Goal: Task Accomplishment & Management: Manage account settings

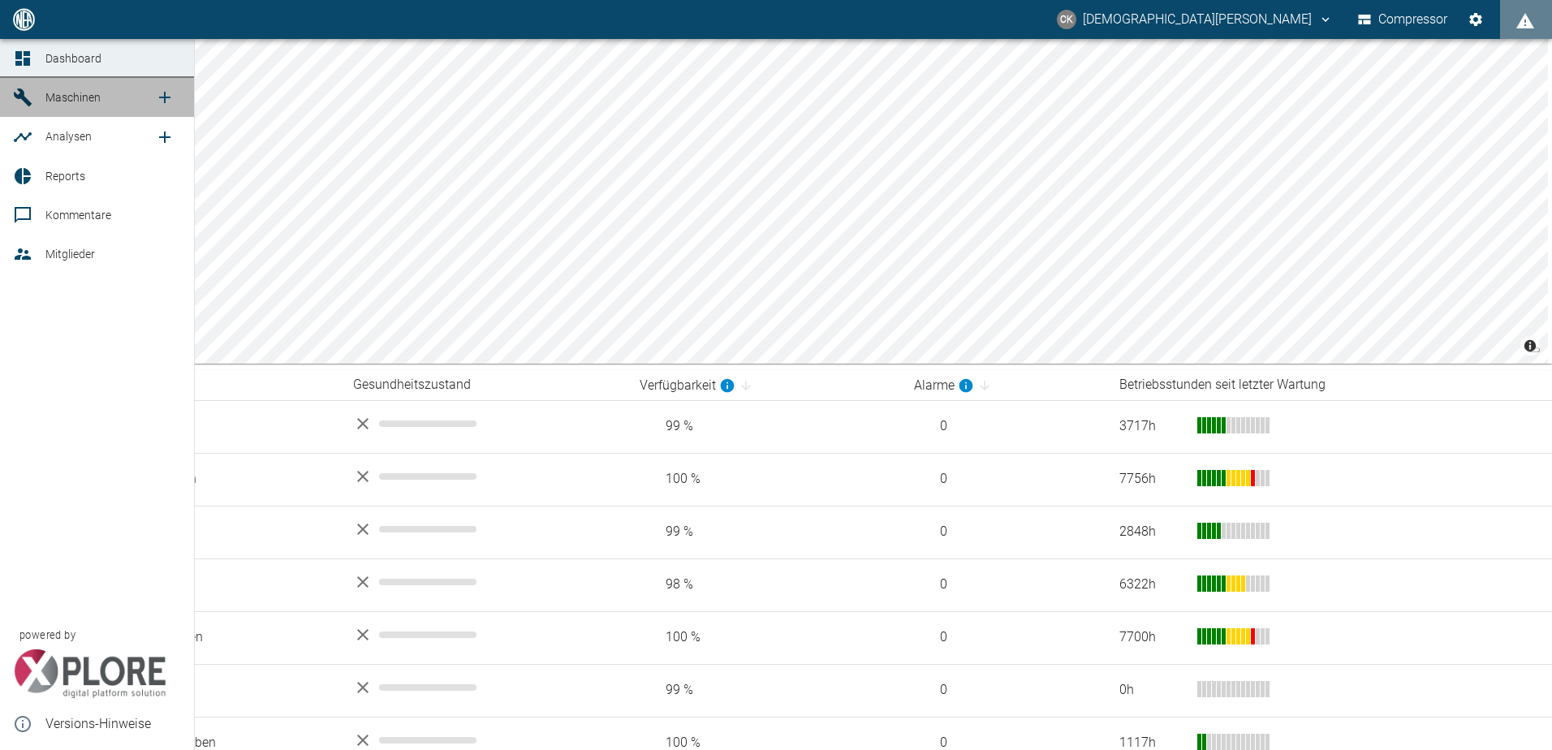
click at [16, 97] on icon at bounding box center [23, 97] width 18 height 18
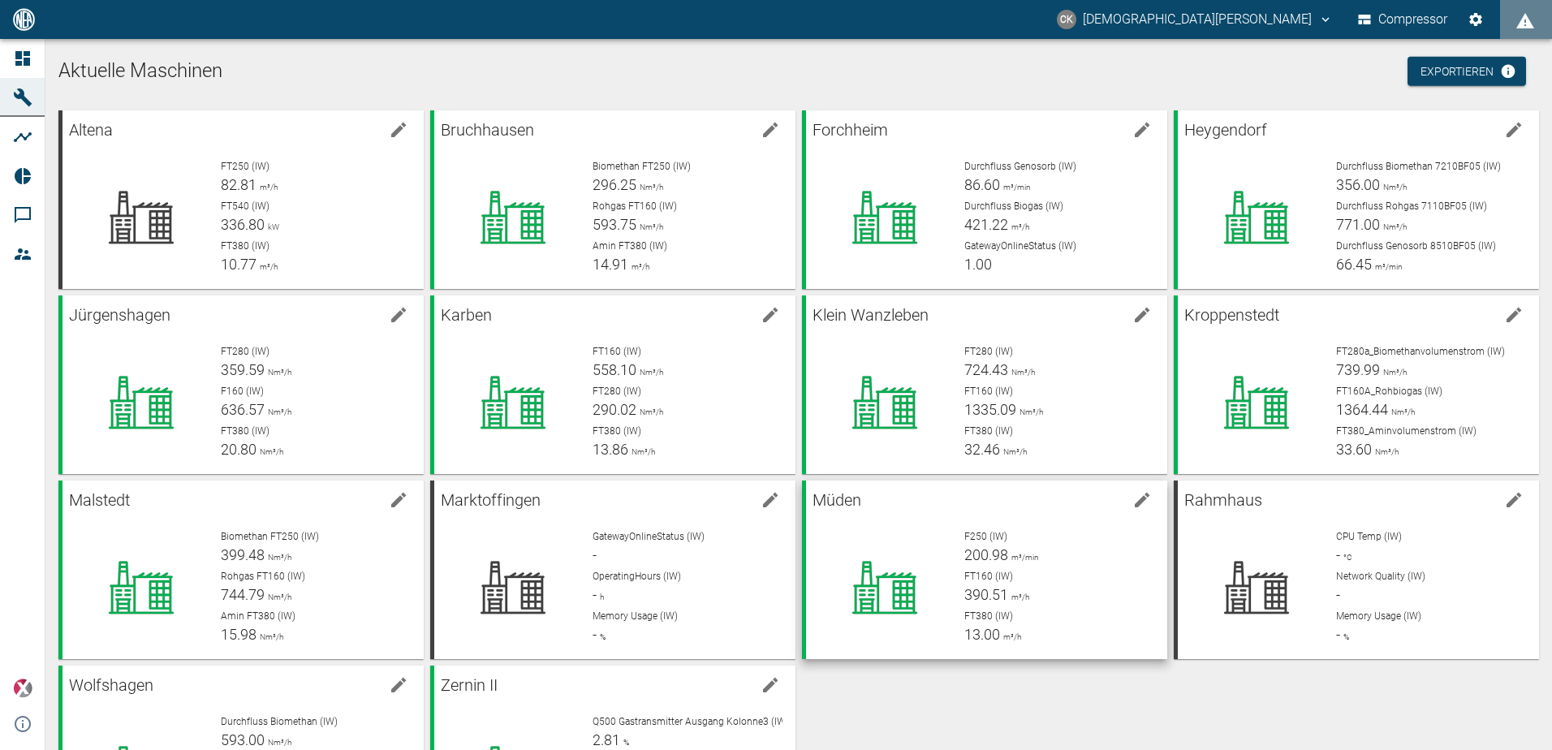
click at [884, 544] on div at bounding box center [885, 587] width 132 height 117
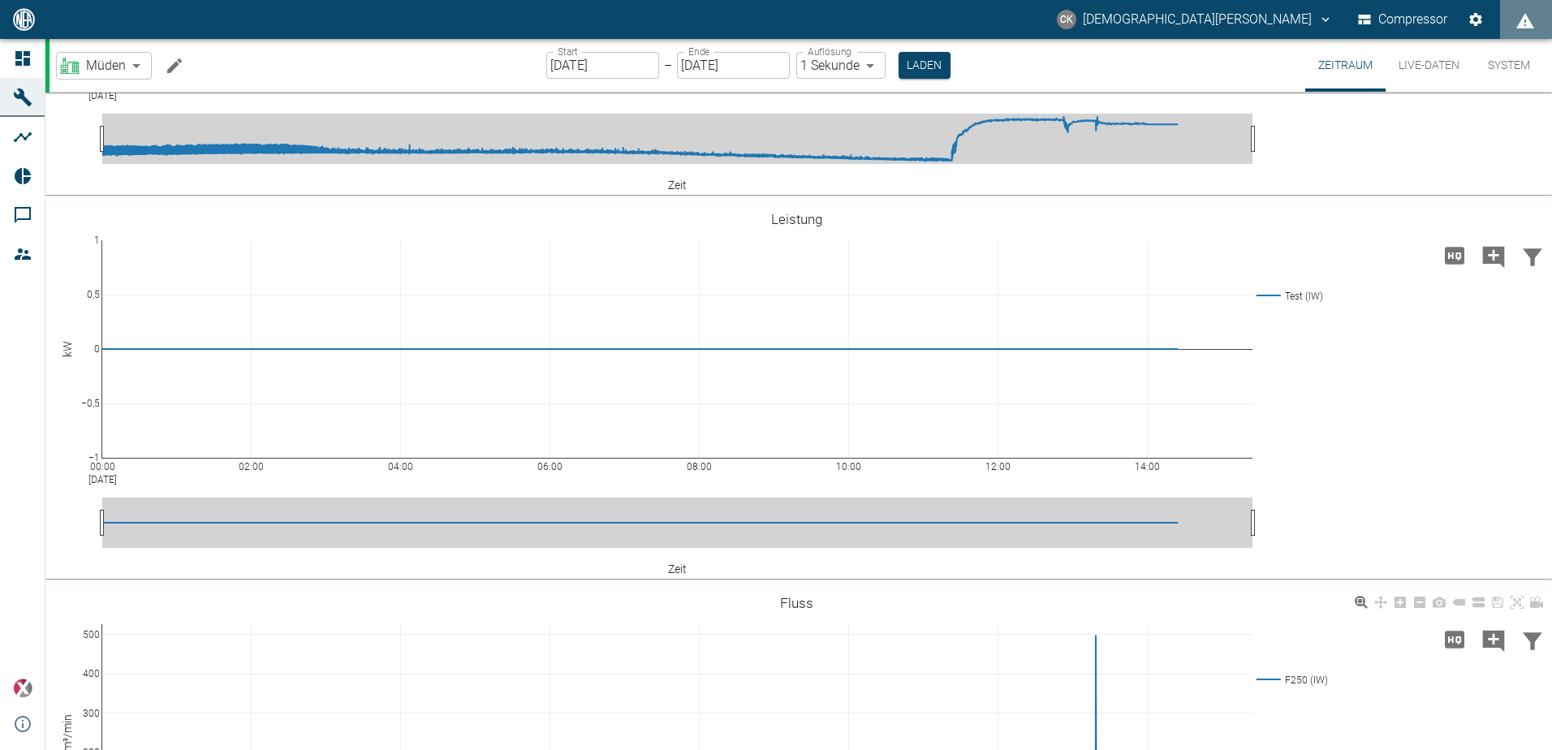
scroll to position [533, 0]
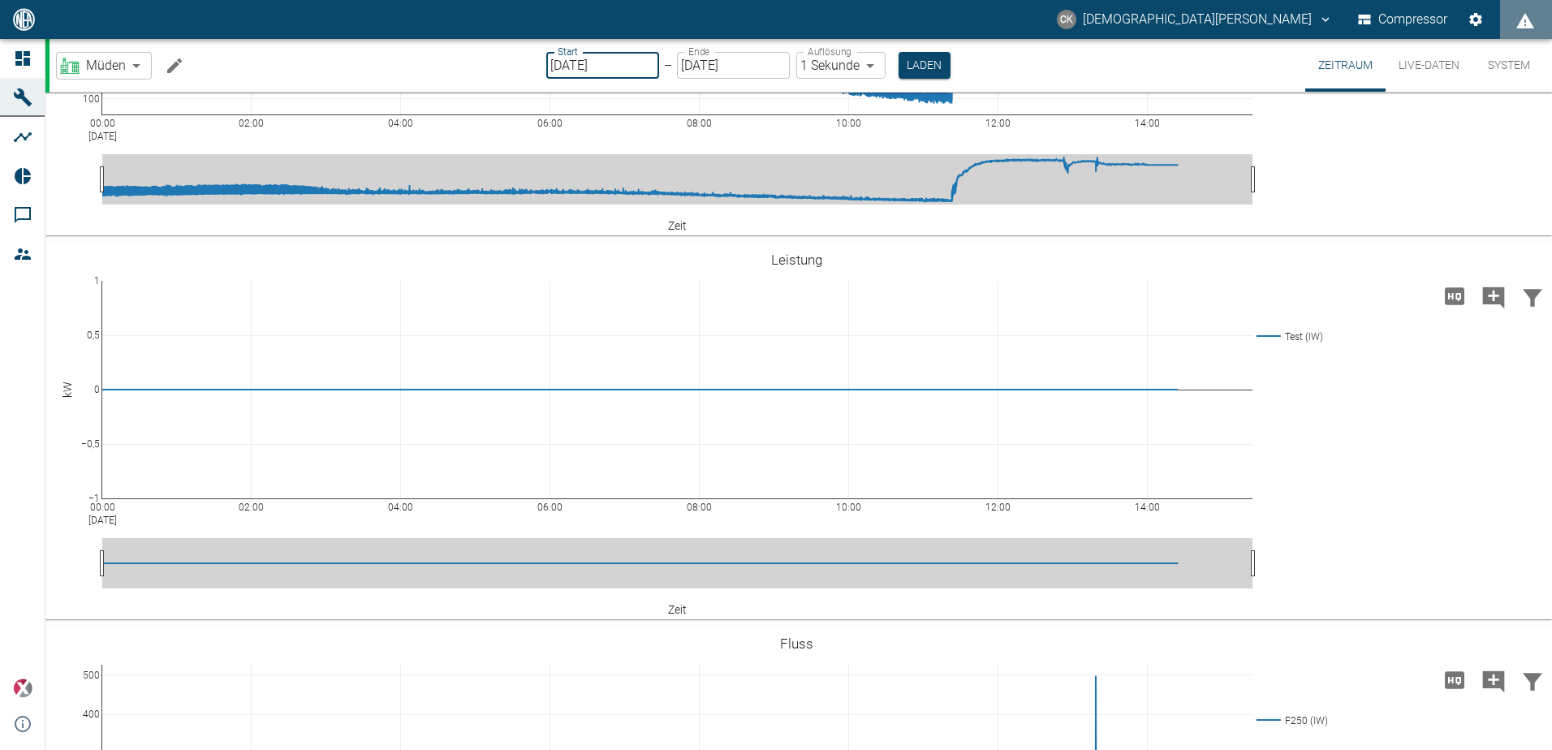
type input "[DATE]"
type input "2min"
type input "[DATE]"
click at [920, 69] on button "Laden" at bounding box center [924, 65] width 52 height 27
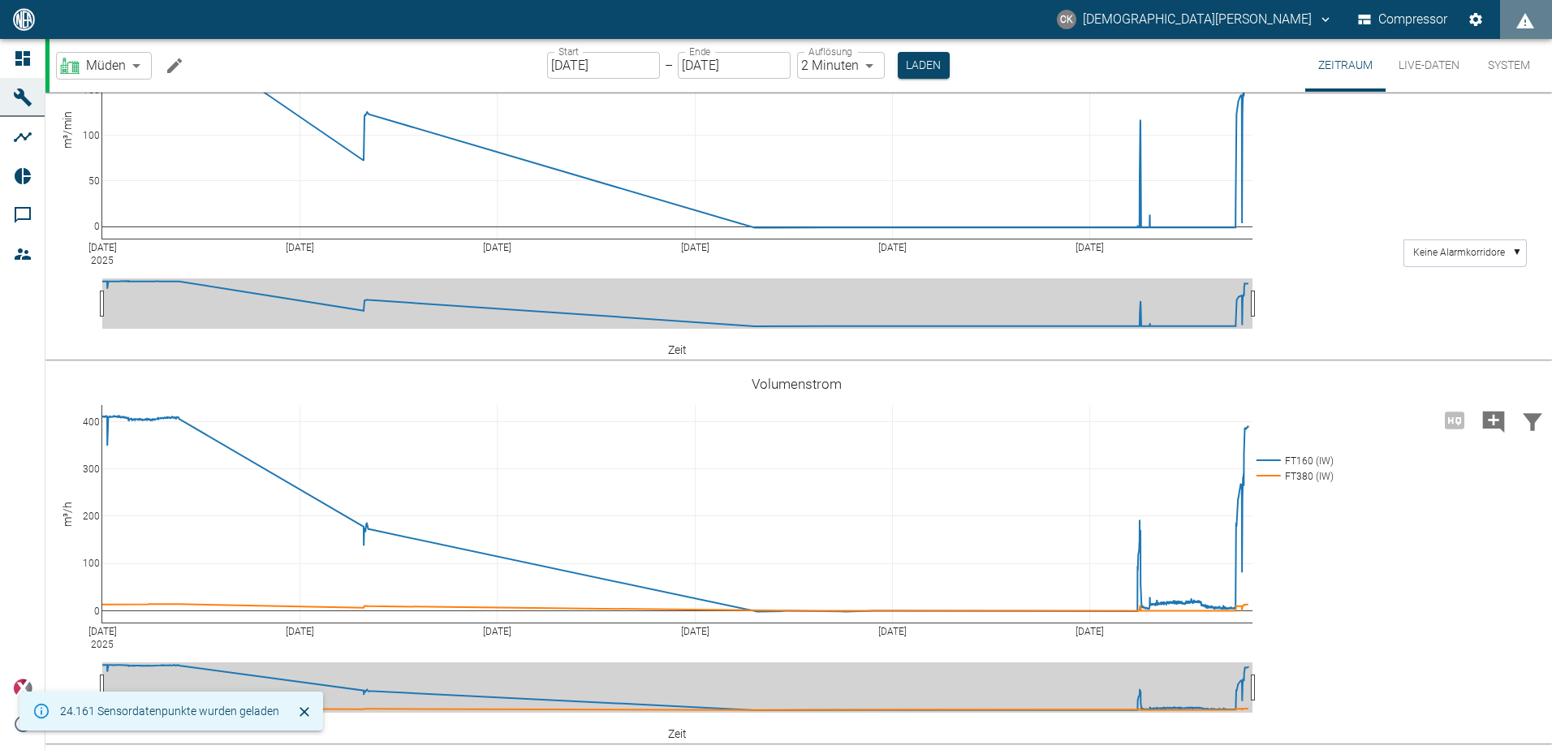
scroll to position [1183, 0]
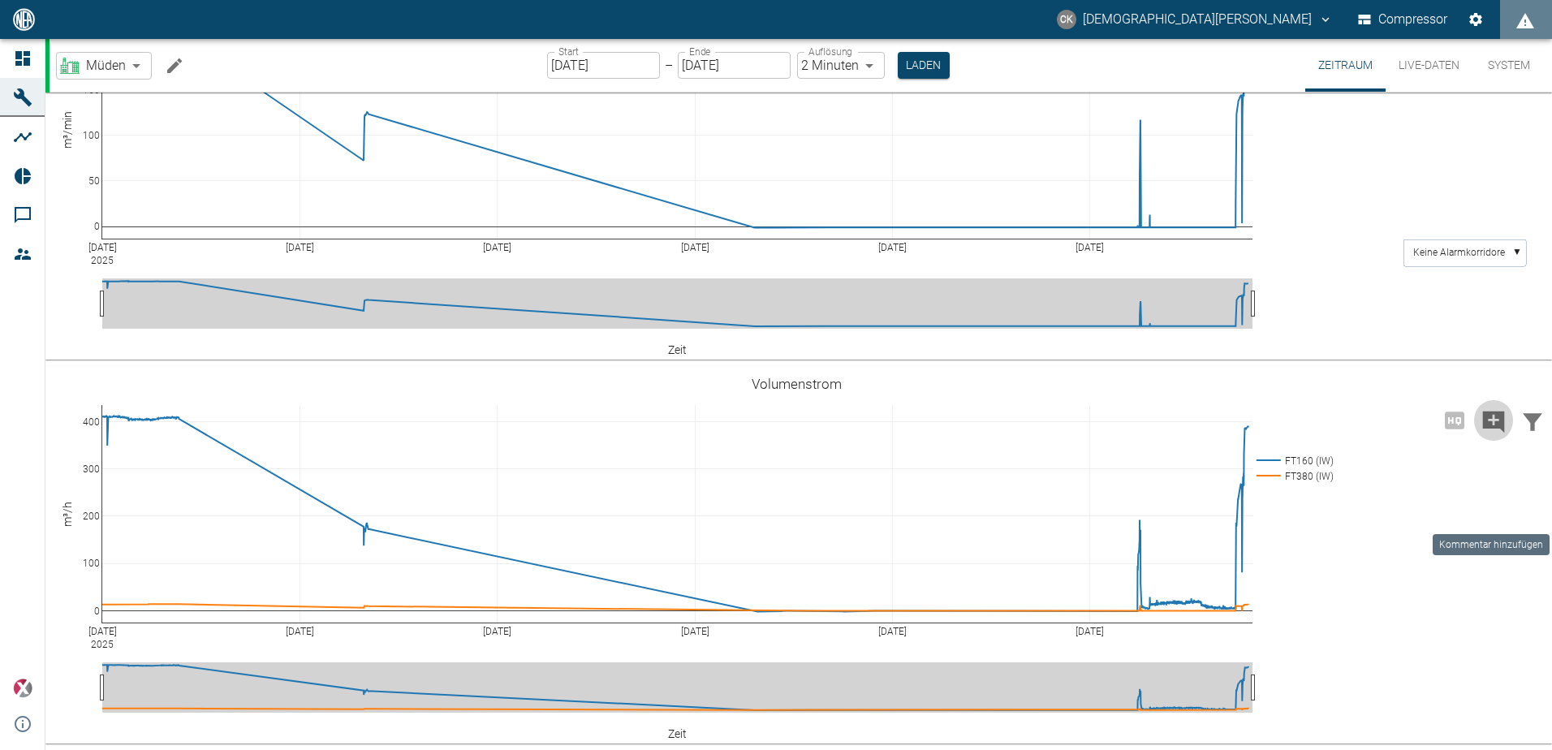
click at [1490, 435] on icon "Kommentar hinzufügen" at bounding box center [1494, 422] width 26 height 26
click at [1374, 436] on button "Weiter" at bounding box center [1402, 421] width 67 height 30
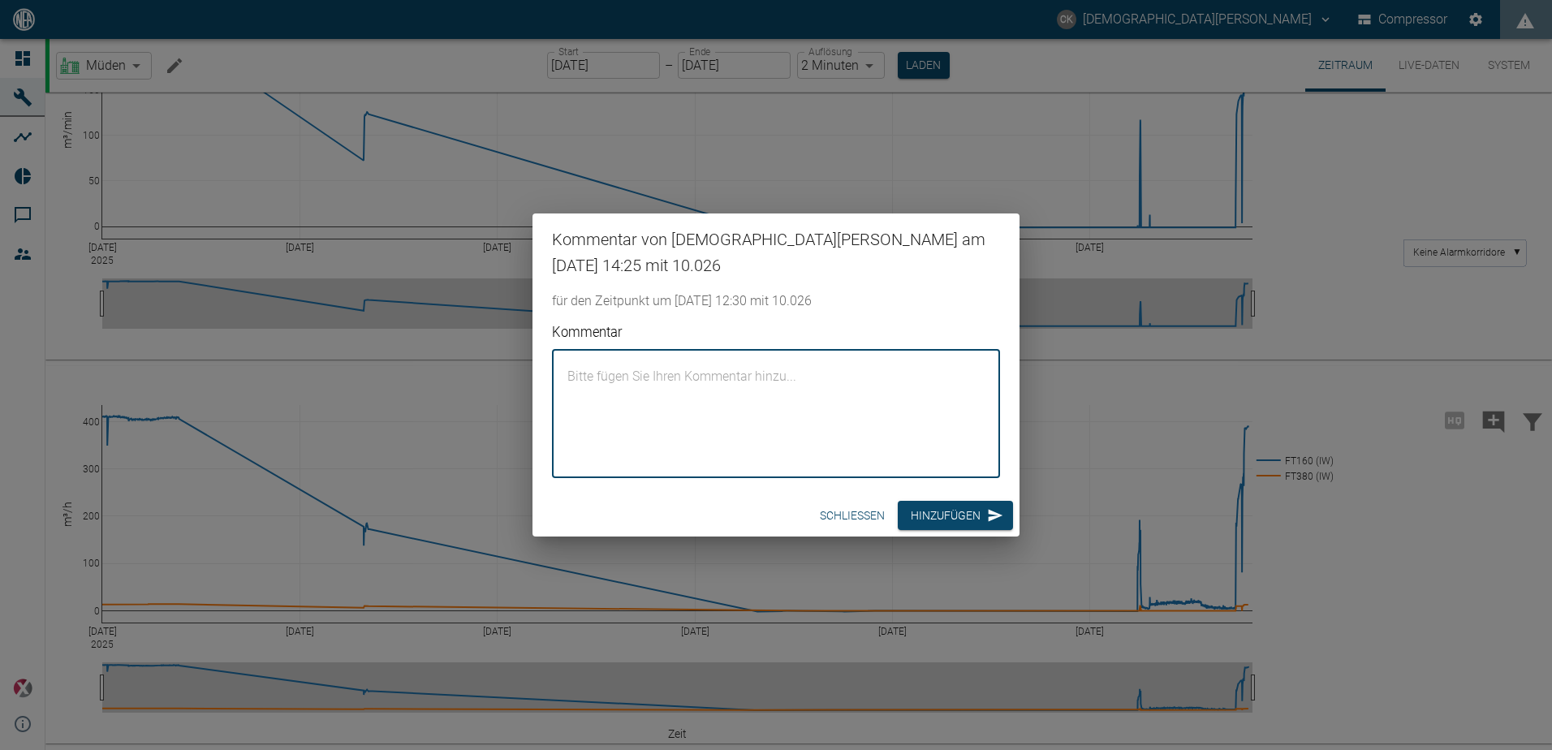
click at [660, 407] on textarea "Kommentar" at bounding box center [775, 413] width 425 height 101
click at [667, 369] on textarea "Anlagenstillstand - Ausfall HTT - [PERSON_NAME] hat einen Ersatzkessel organisi…" at bounding box center [775, 413] width 425 height 101
click at [653, 399] on textarea "Anlagenstillstand - Ausfall HTT - [PERSON_NAME] hat einen Ersatzkessel organisi…" at bounding box center [775, 413] width 425 height 101
click at [679, 373] on textarea "Anlagenstillstand - Ausfall HTT - [PERSON_NAME] hat einen Ersatzkessel organisi…" at bounding box center [775, 413] width 425 height 101
click at [744, 374] on textarea "Anlagenstillstand - Ausfall HTT - [PERSON_NAME] hat einen Ersatzkessel organisi…" at bounding box center [775, 413] width 425 height 101
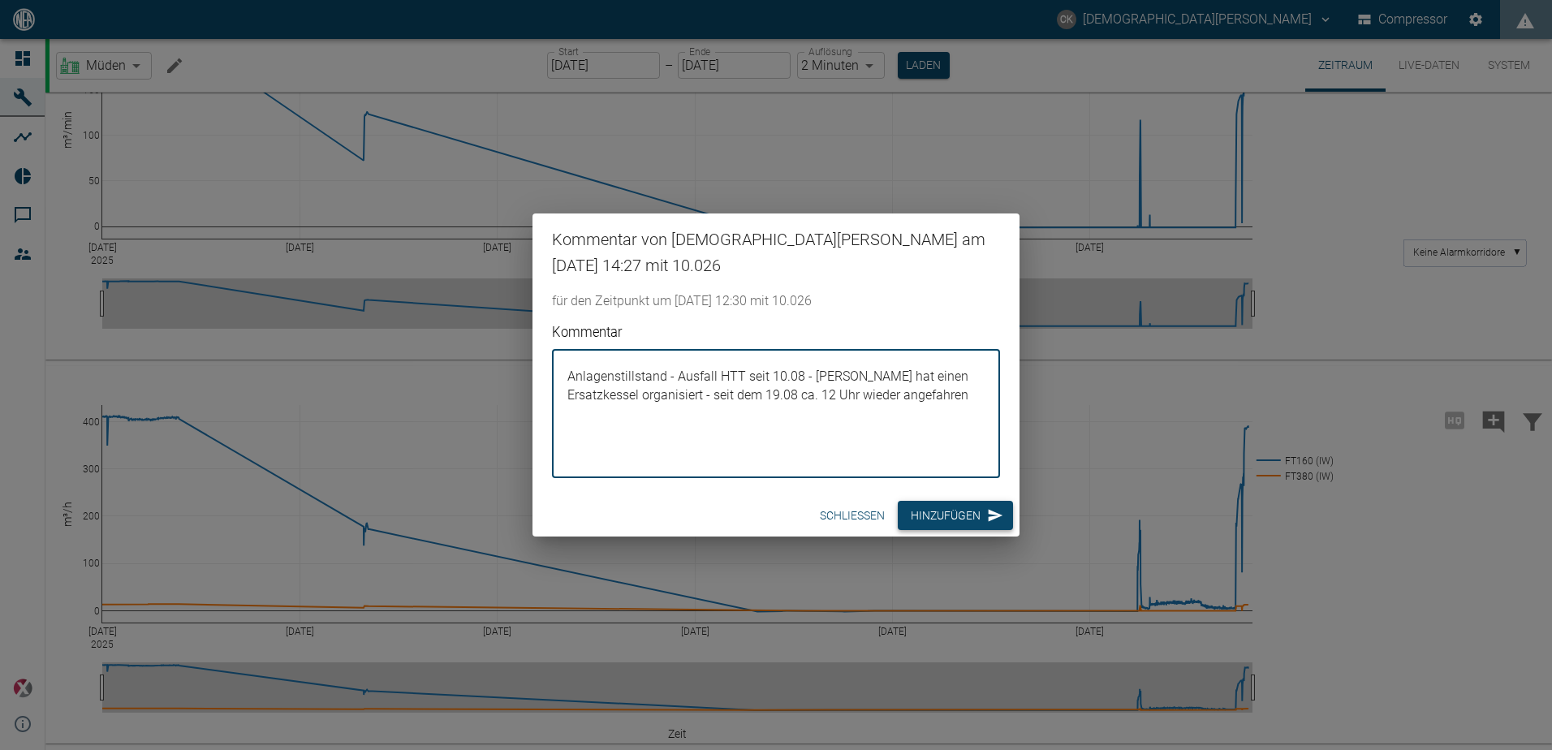
type textarea "Anlagenstillstand - Ausfall HTT seit 10.08 - [PERSON_NAME] hat einen Ersatzkess…"
click at [969, 513] on button "Hinzufügen" at bounding box center [955, 516] width 115 height 30
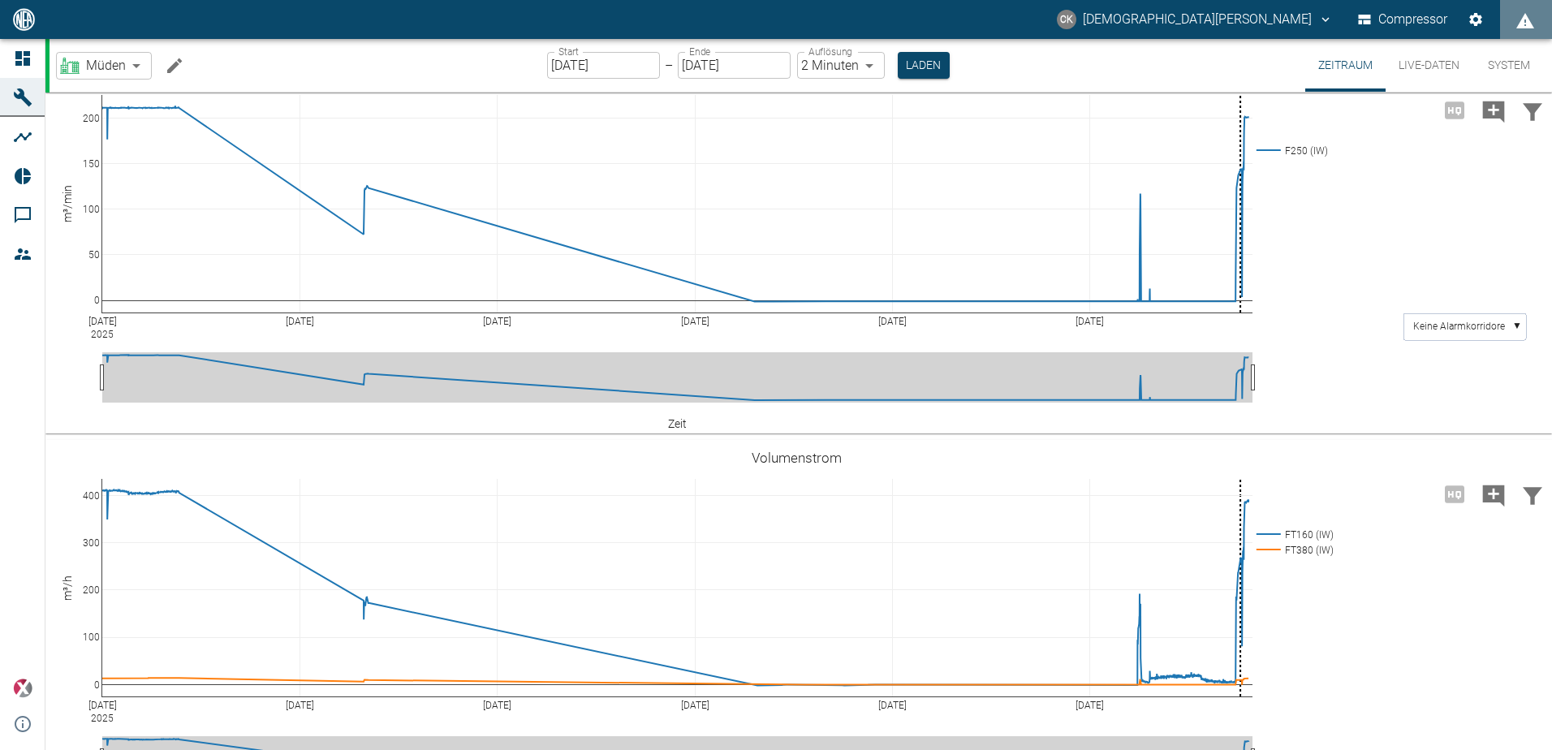
scroll to position [939, 0]
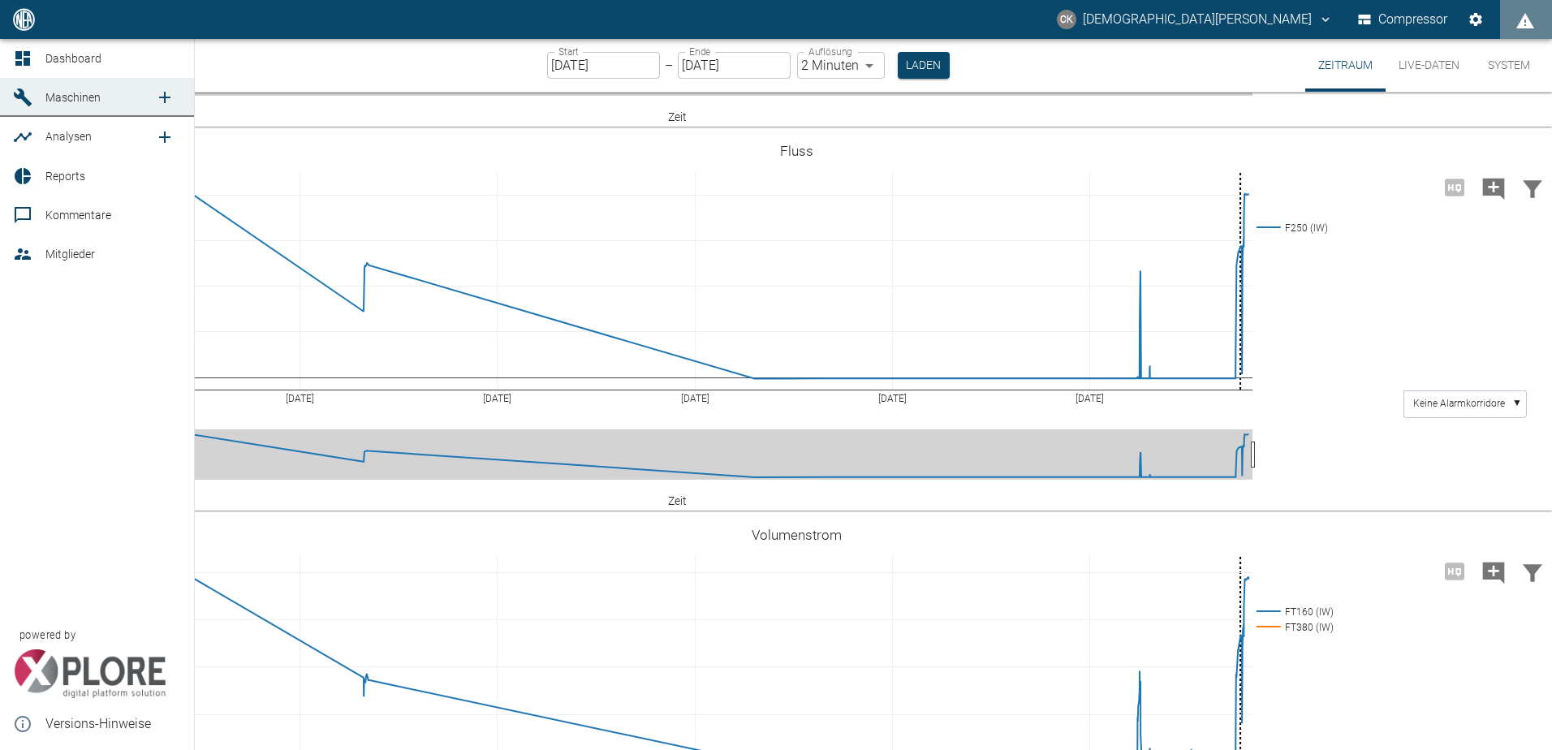
click at [20, 60] on icon at bounding box center [22, 58] width 19 height 19
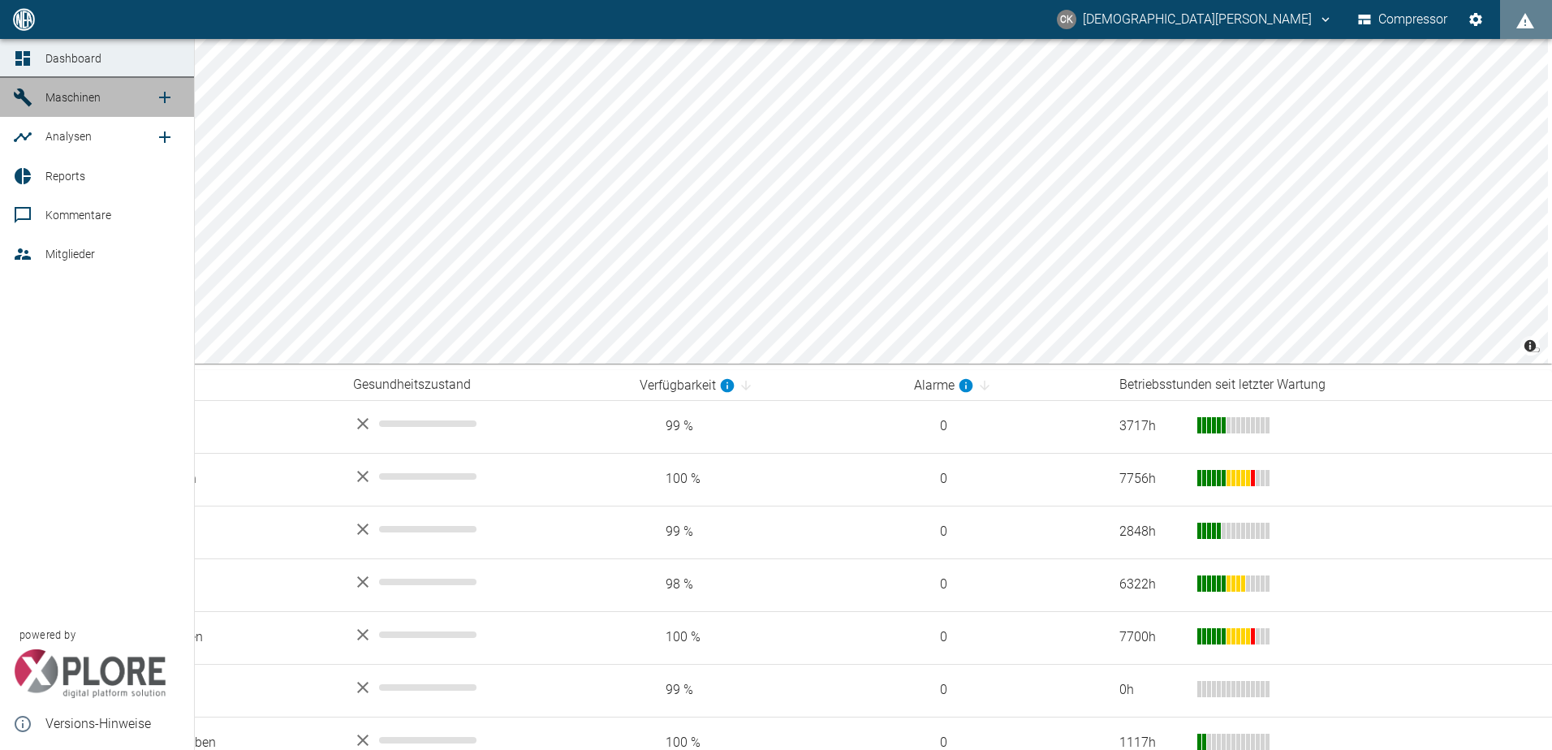
click at [17, 95] on icon at bounding box center [23, 97] width 18 height 18
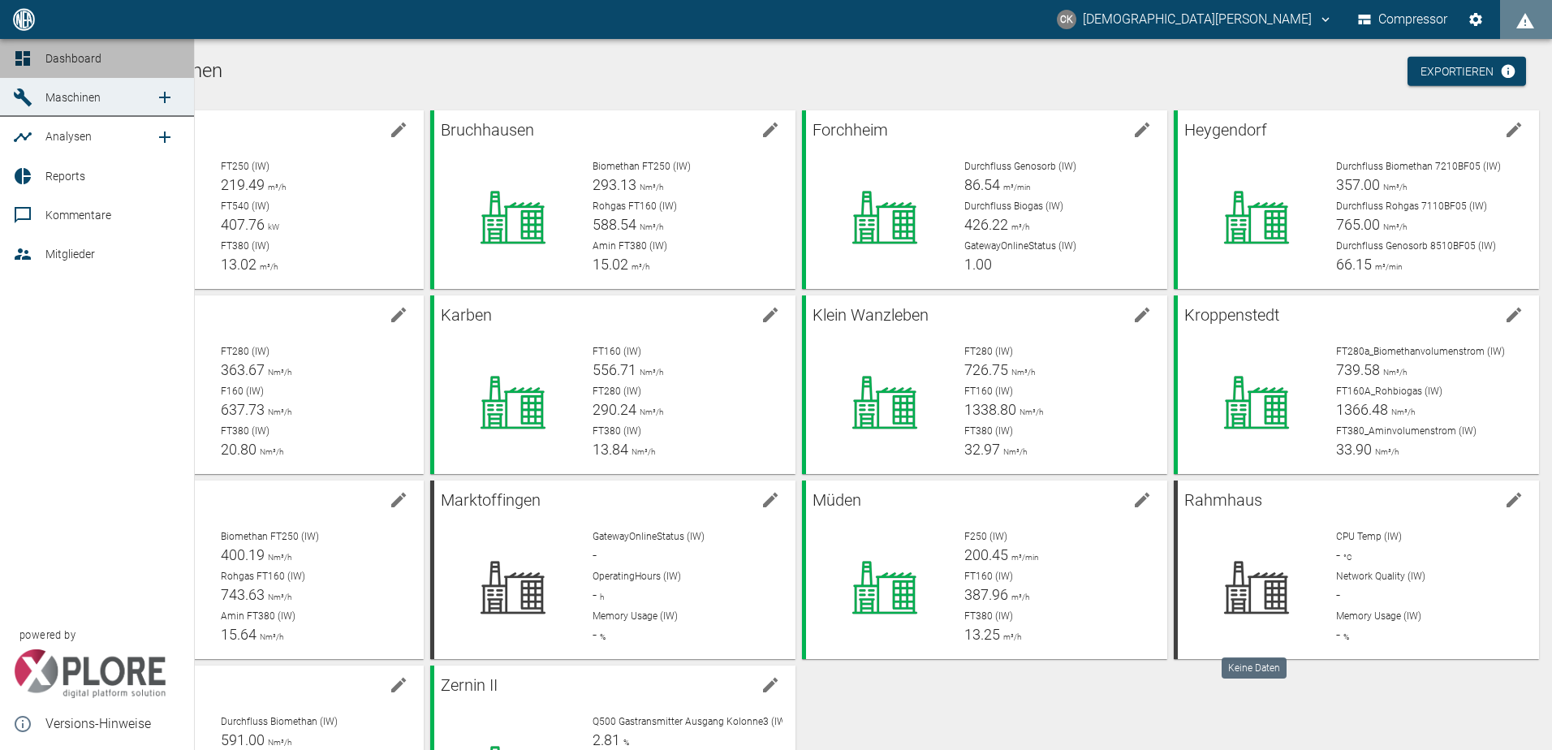
click at [33, 61] on div at bounding box center [25, 58] width 24 height 19
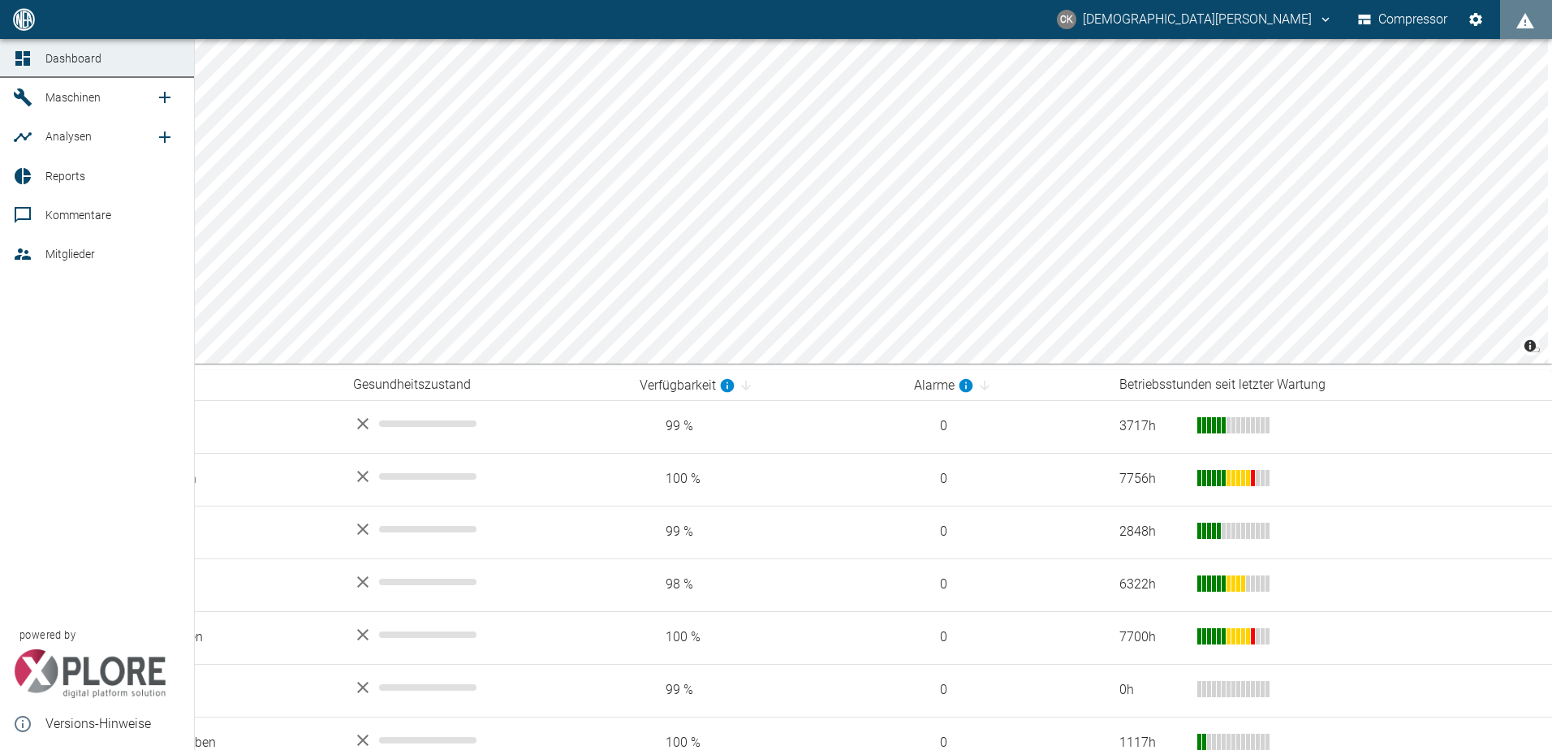
click at [24, 94] on icon at bounding box center [23, 97] width 18 height 18
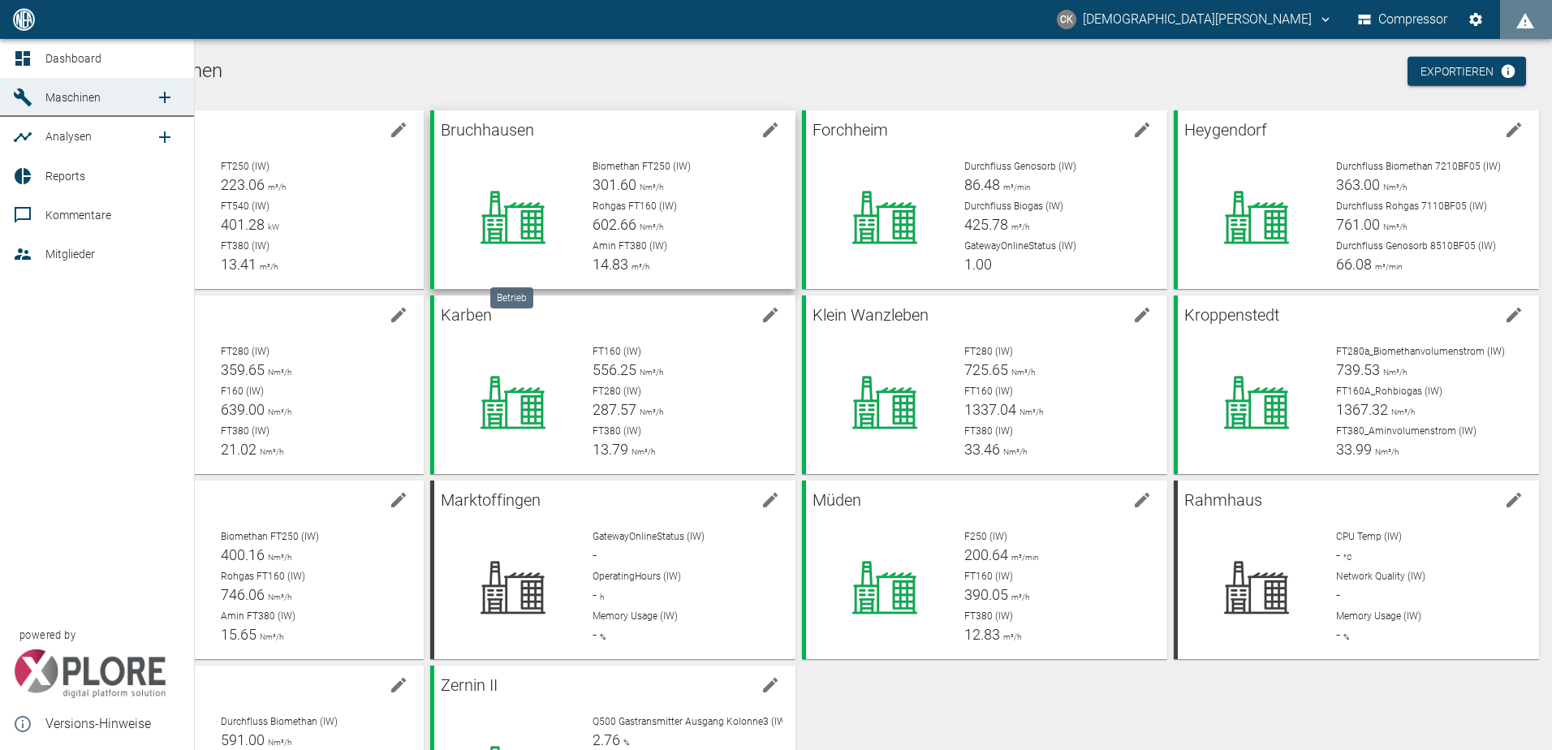
click at [54, 101] on span "Maschinen" at bounding box center [72, 97] width 55 height 13
click at [66, 53] on span "Dashboard" at bounding box center [73, 58] width 56 height 13
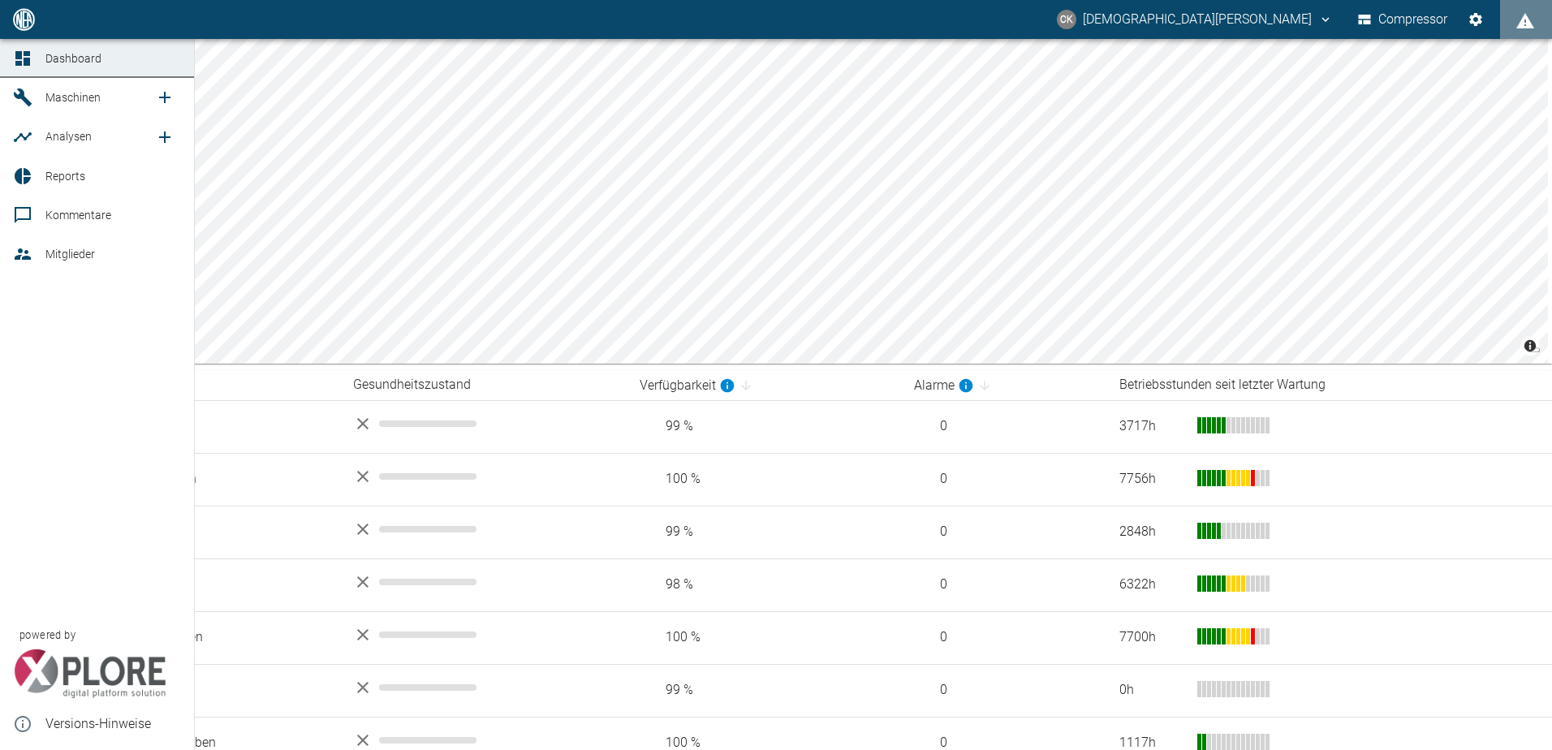
click at [24, 100] on icon at bounding box center [23, 97] width 18 height 18
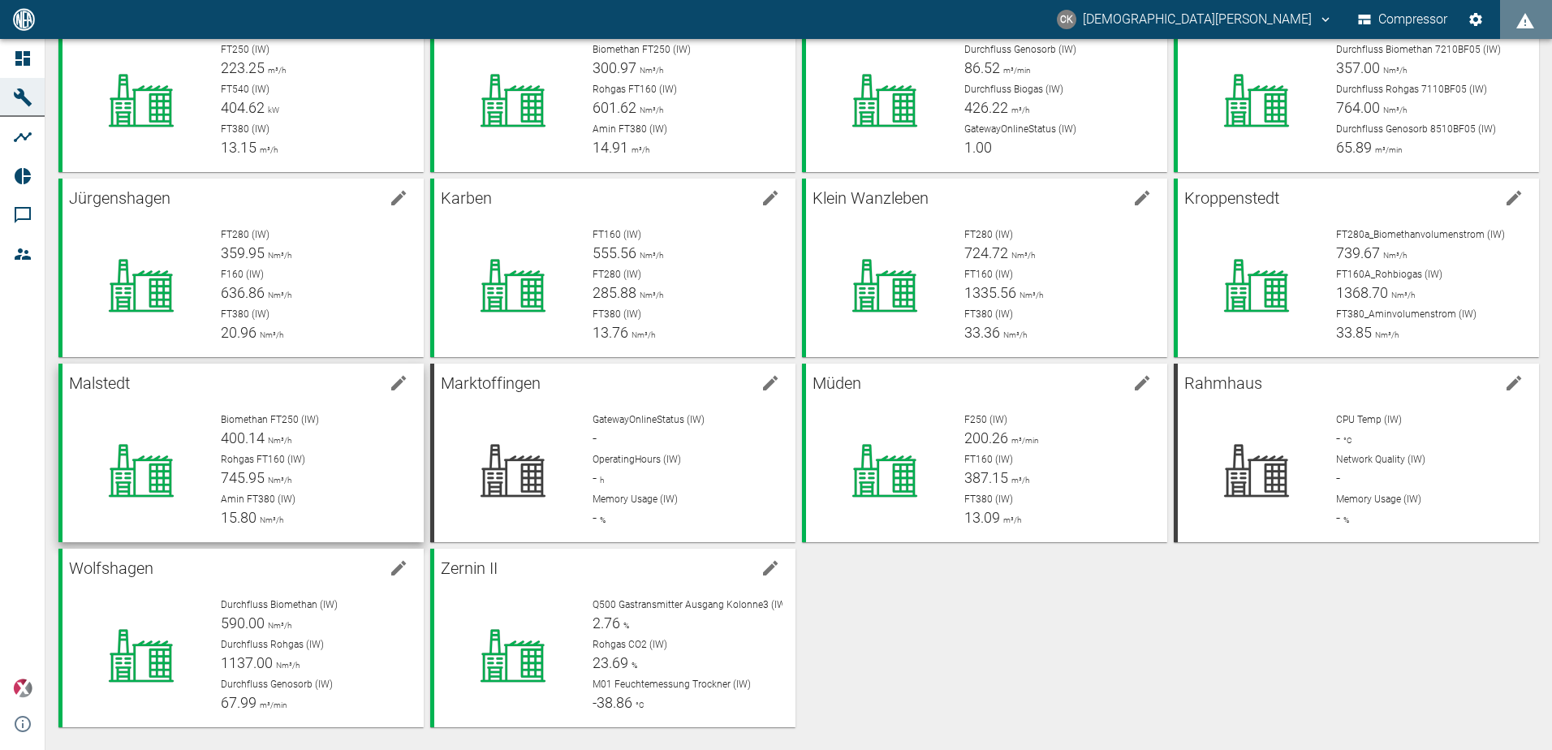
scroll to position [120, 0]
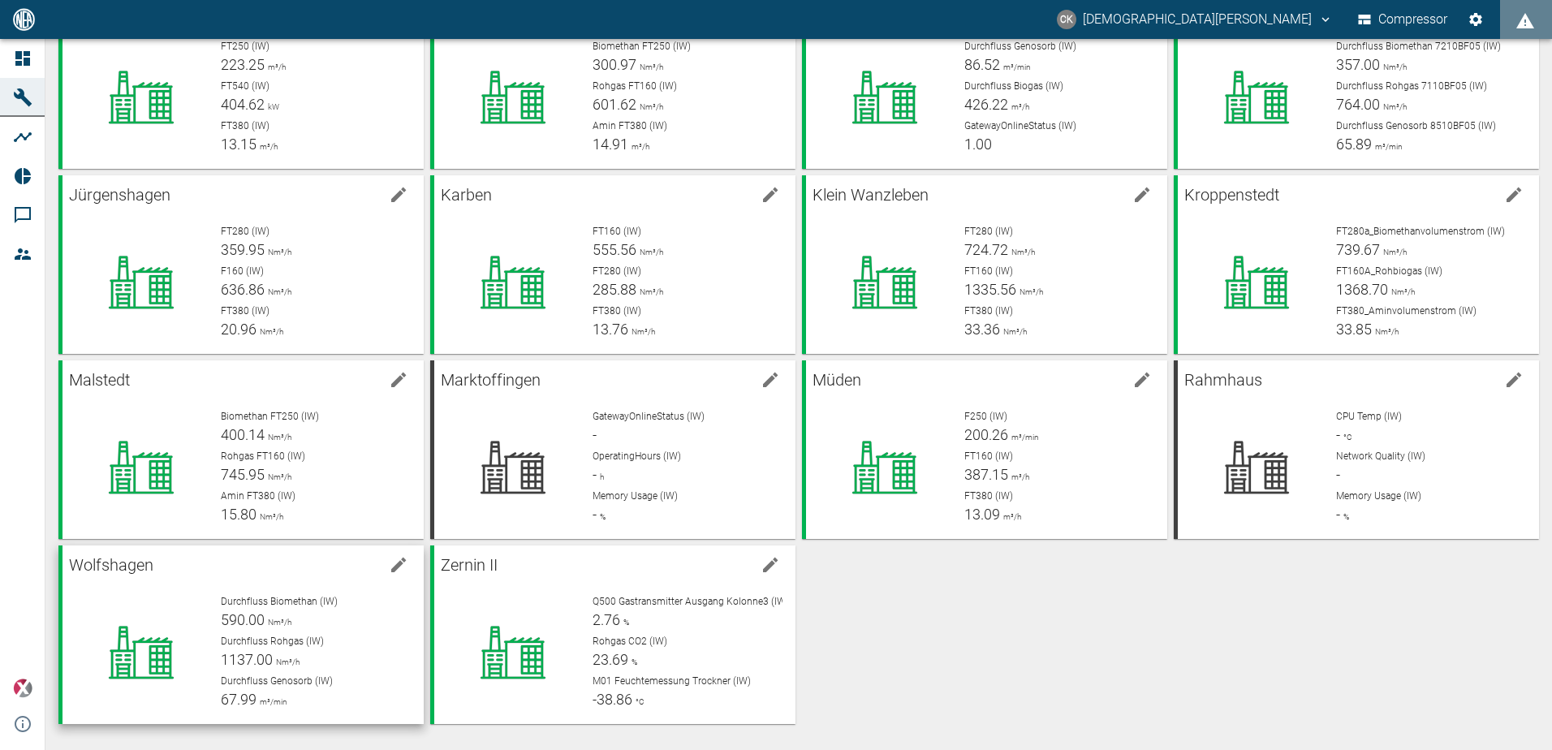
click at [282, 600] on span "Durchfluss Biomethan (IW)" at bounding box center [279, 601] width 117 height 11
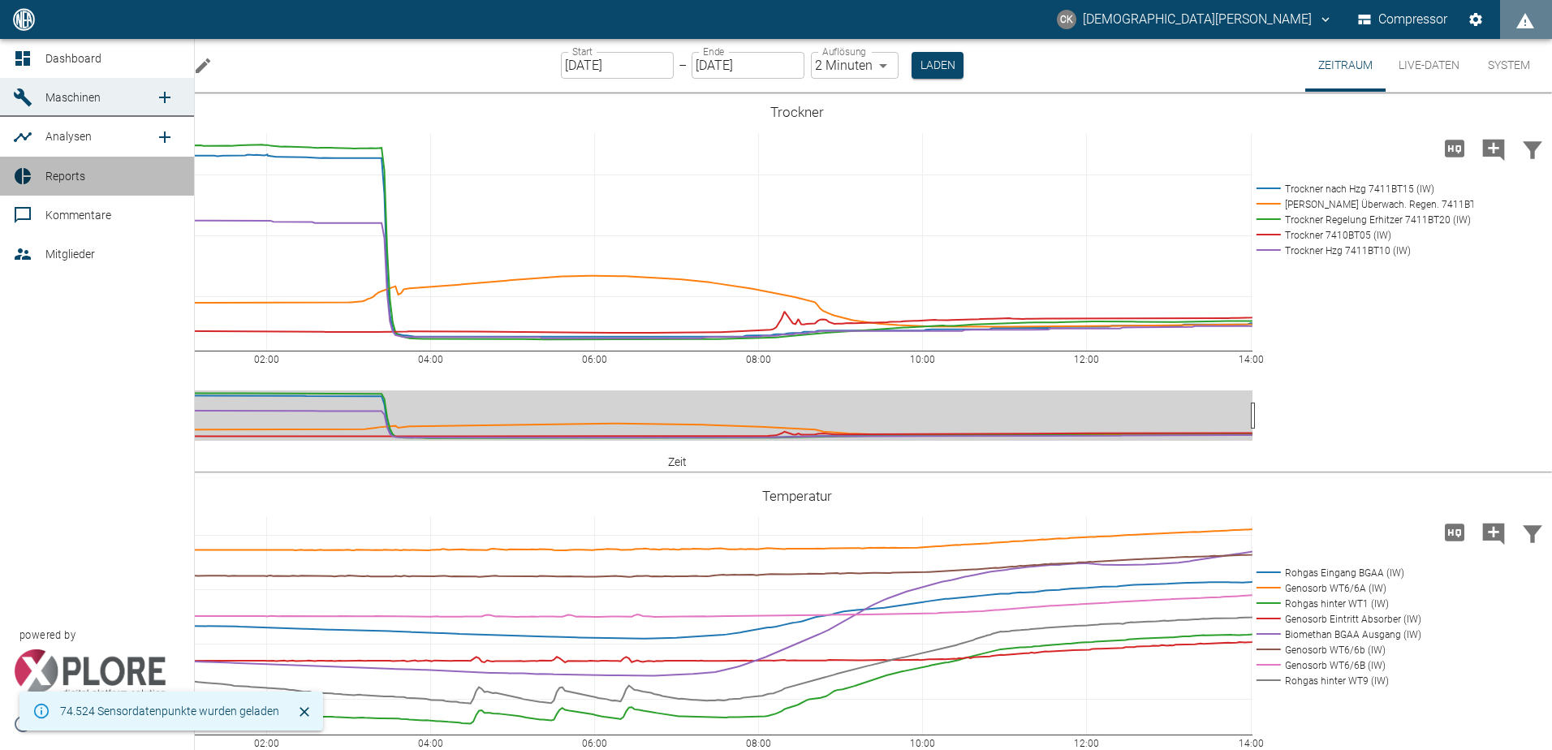
click at [30, 175] on icon at bounding box center [22, 175] width 19 height 19
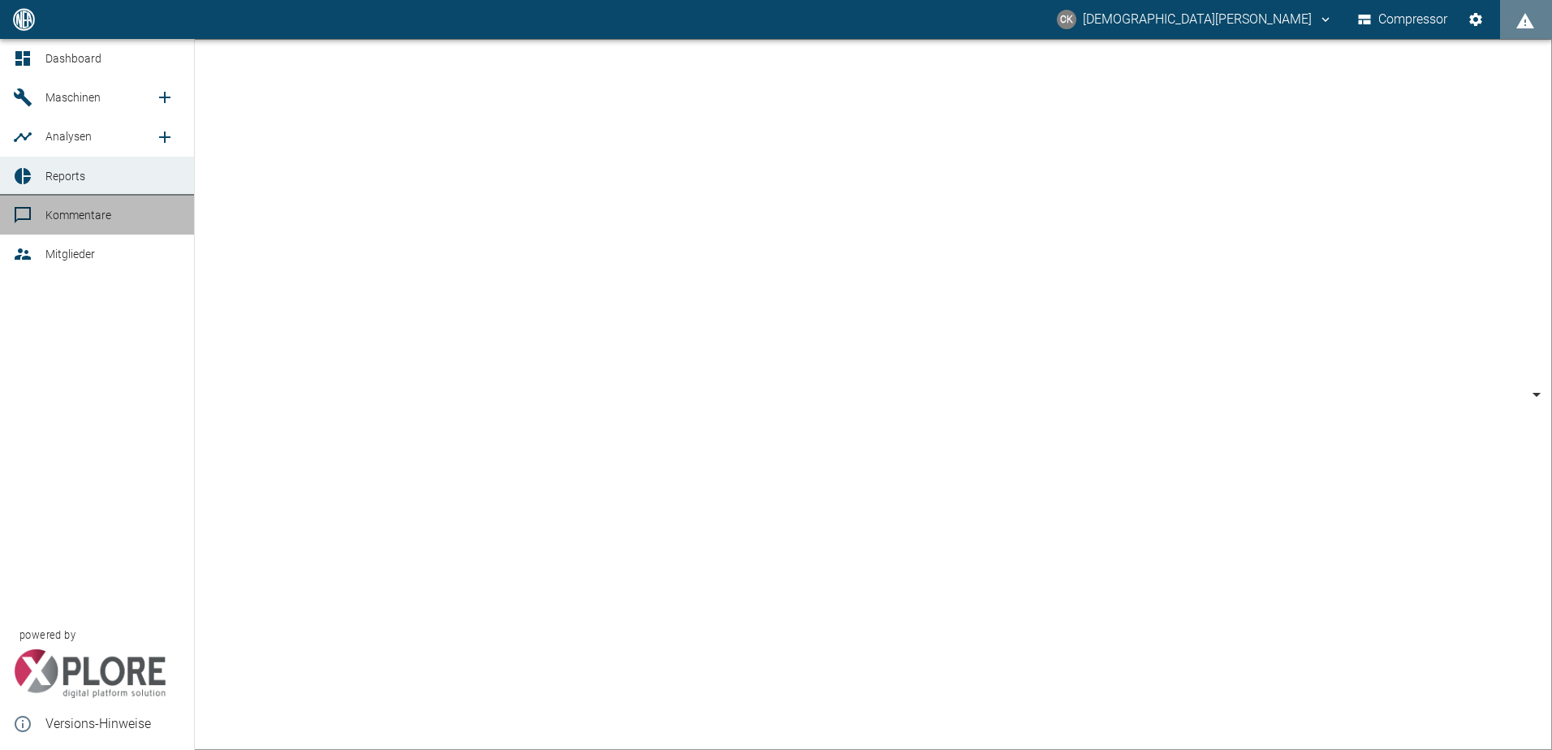
click at [21, 219] on icon at bounding box center [23, 215] width 16 height 16
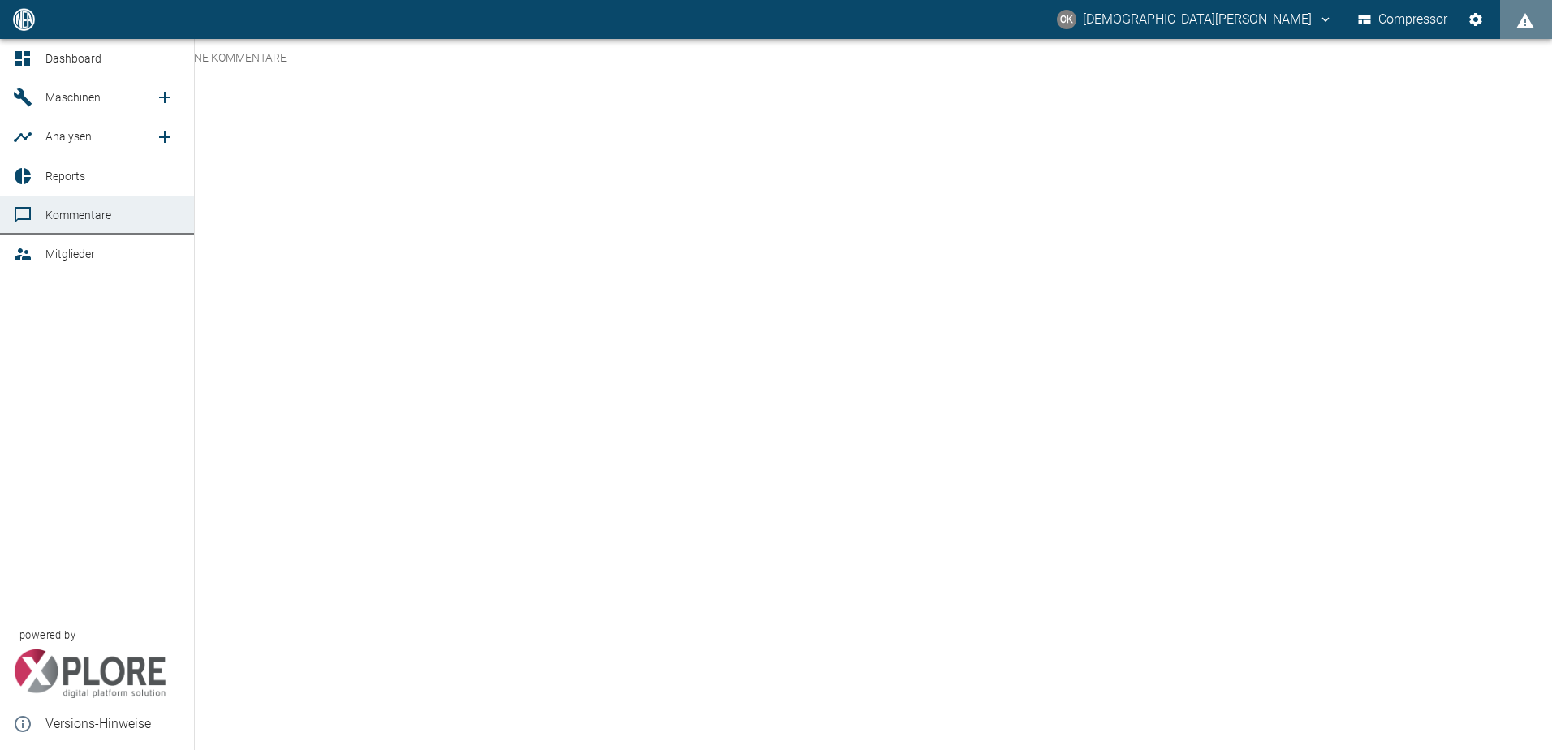
click at [36, 105] on div at bounding box center [25, 97] width 24 height 19
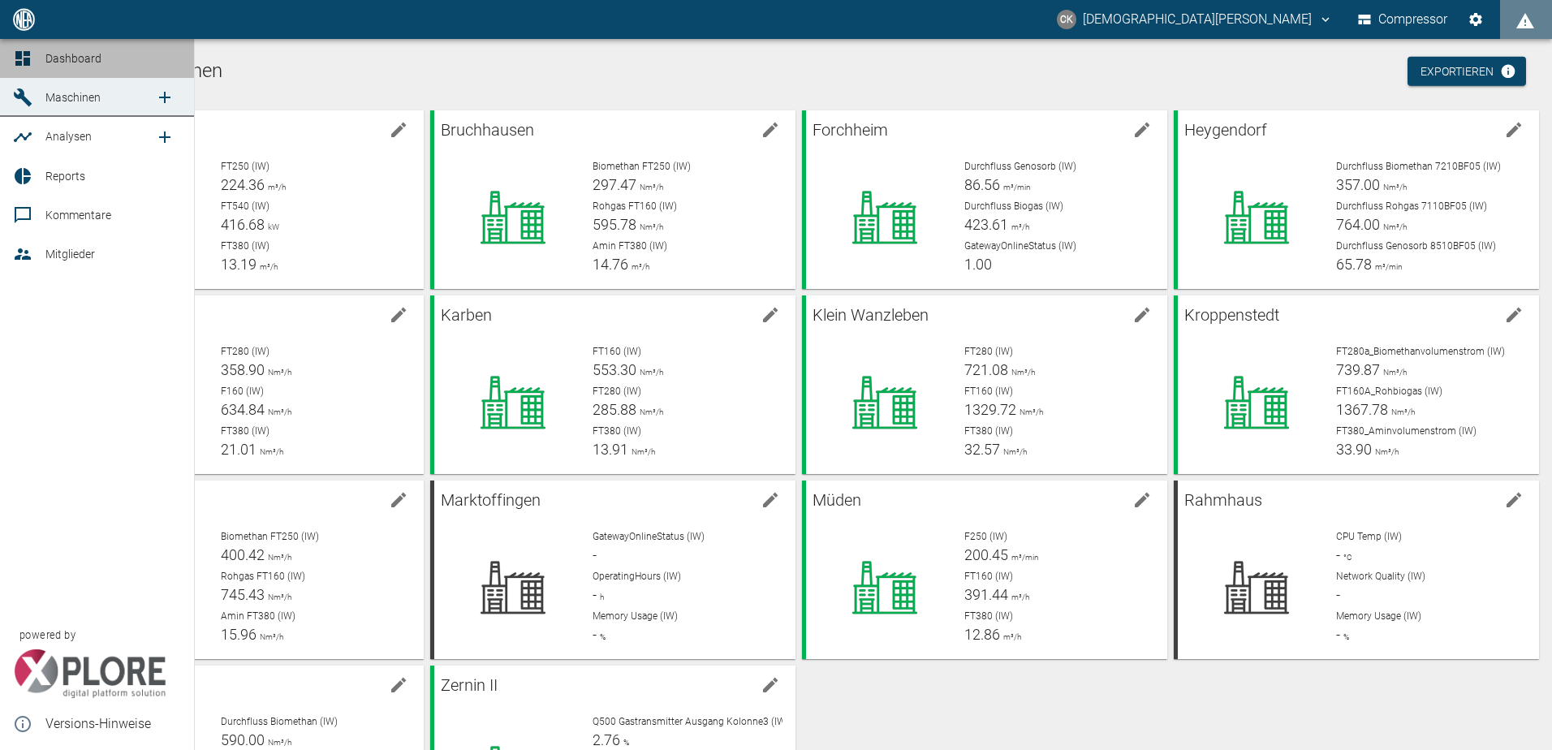
click at [19, 61] on icon at bounding box center [22, 58] width 19 height 19
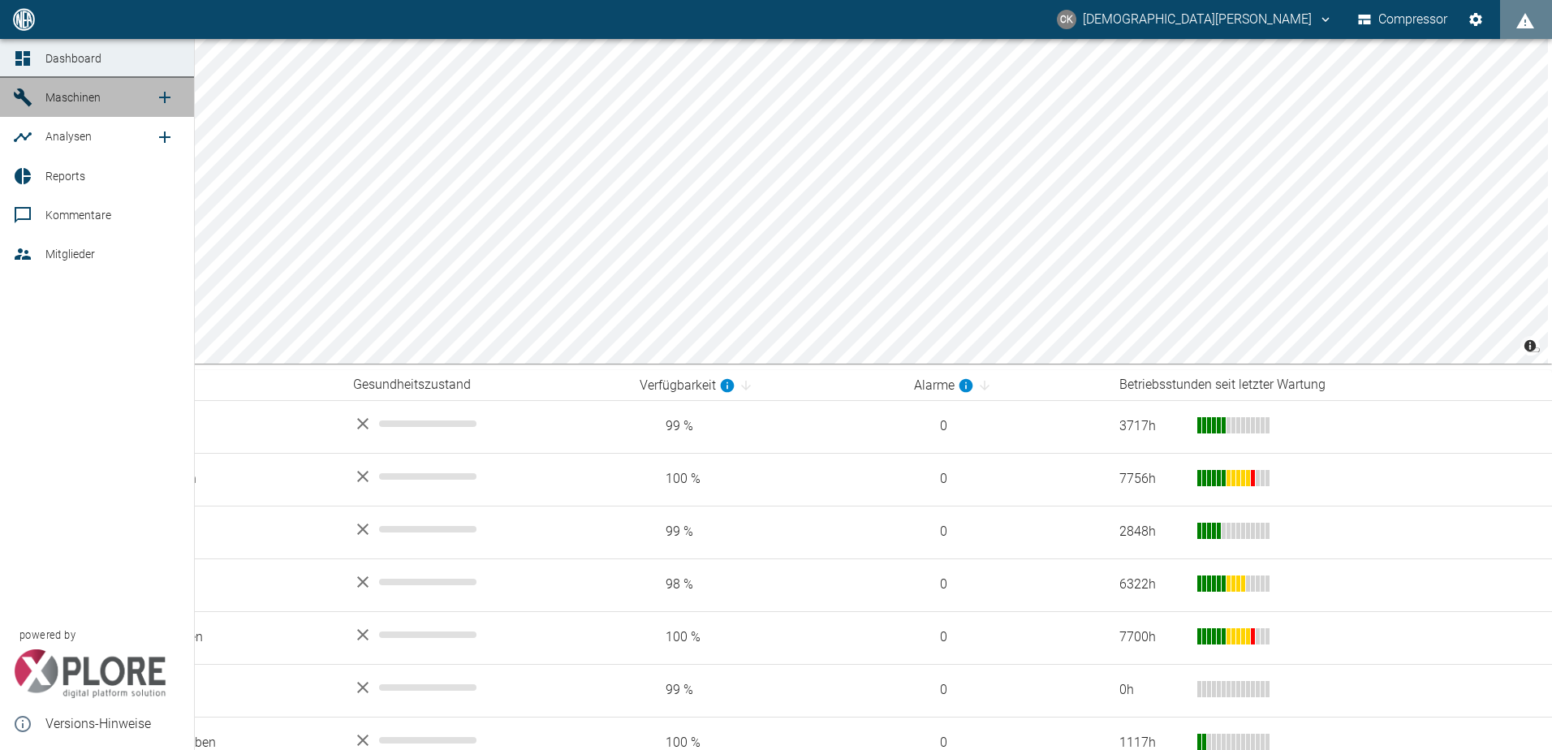
click at [26, 90] on icon at bounding box center [22, 97] width 19 height 19
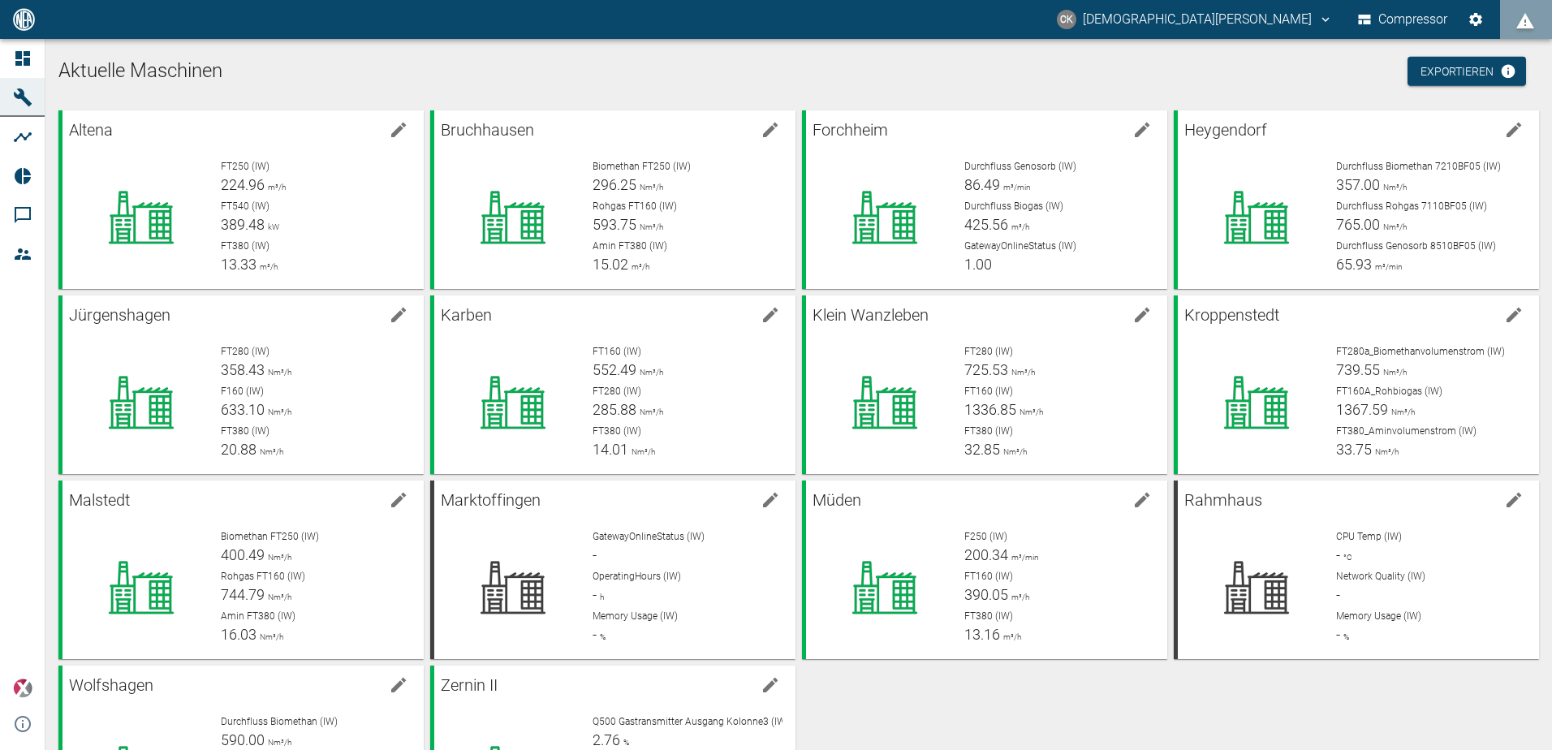
click at [1512, 19] on button "displayAlerts" at bounding box center [1526, 19] width 52 height 39
click at [1301, 749] on div at bounding box center [776, 763] width 1552 height 0
click at [1318, 20] on icon "christian.kraft@arcanum-energy.de" at bounding box center [1325, 19] width 15 height 15
click at [528, 749] on div at bounding box center [776, 763] width 1552 height 0
click at [493, 196] on icon at bounding box center [513, 218] width 65 height 53
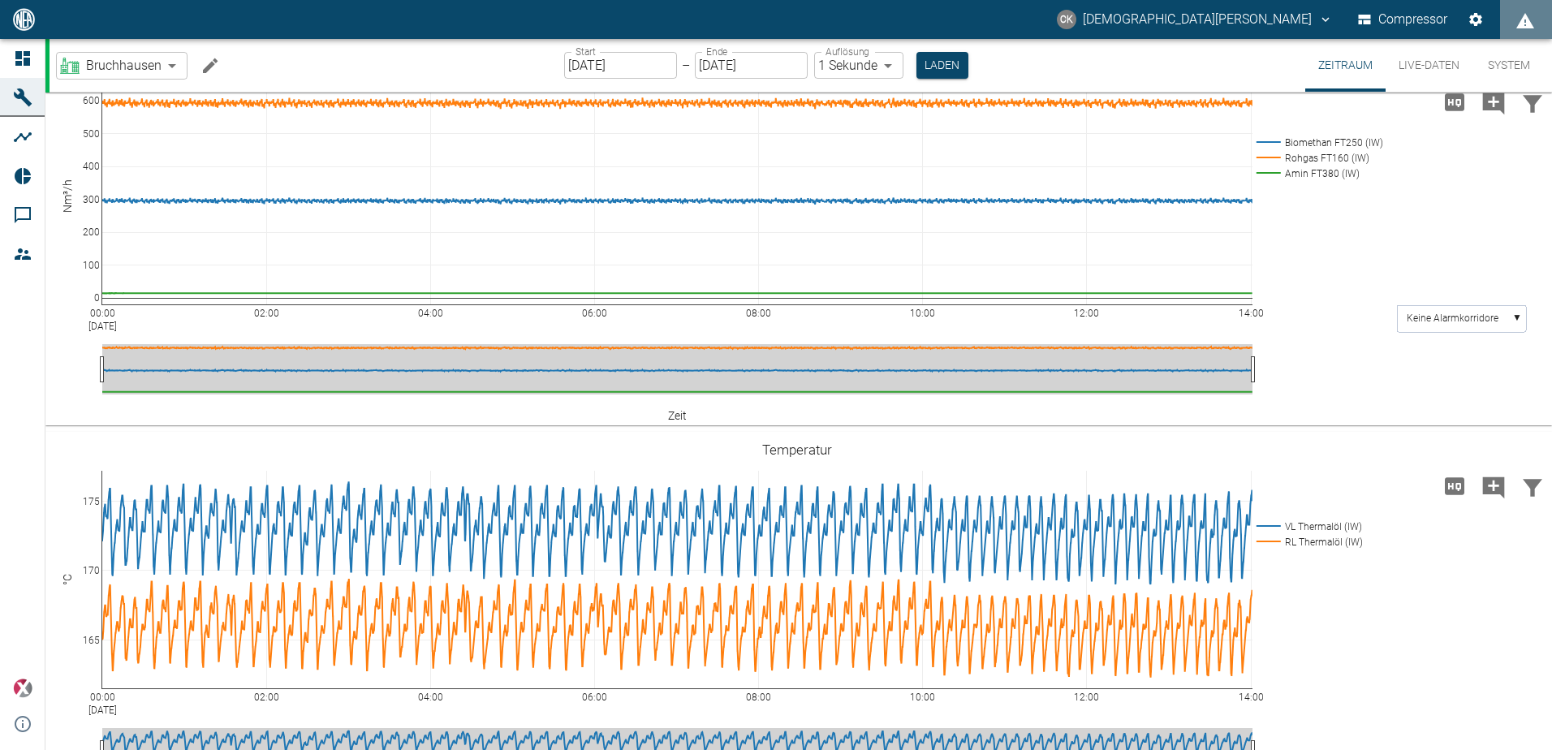
scroll to position [24, 0]
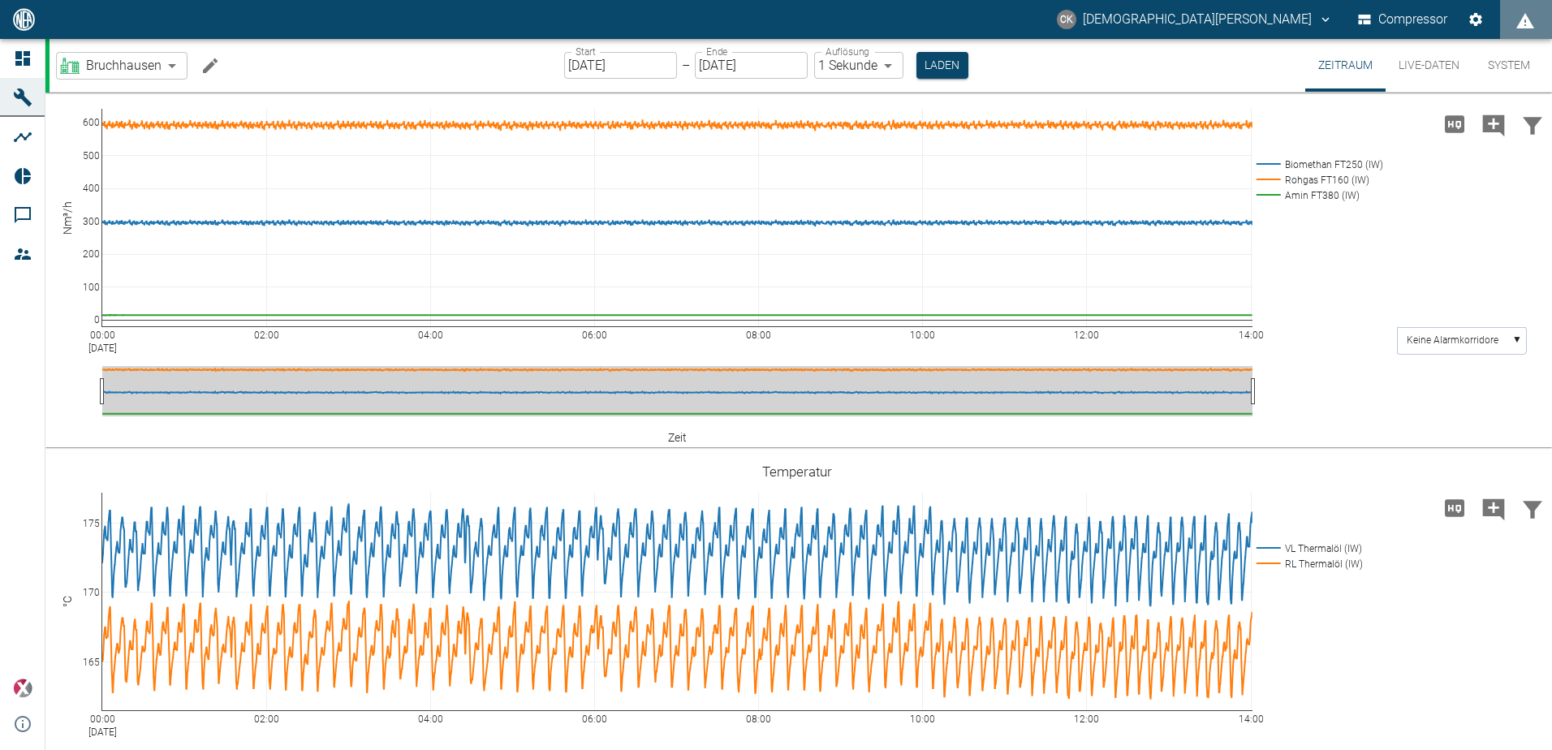
click at [19, 176] on icon at bounding box center [23, 176] width 16 height 16
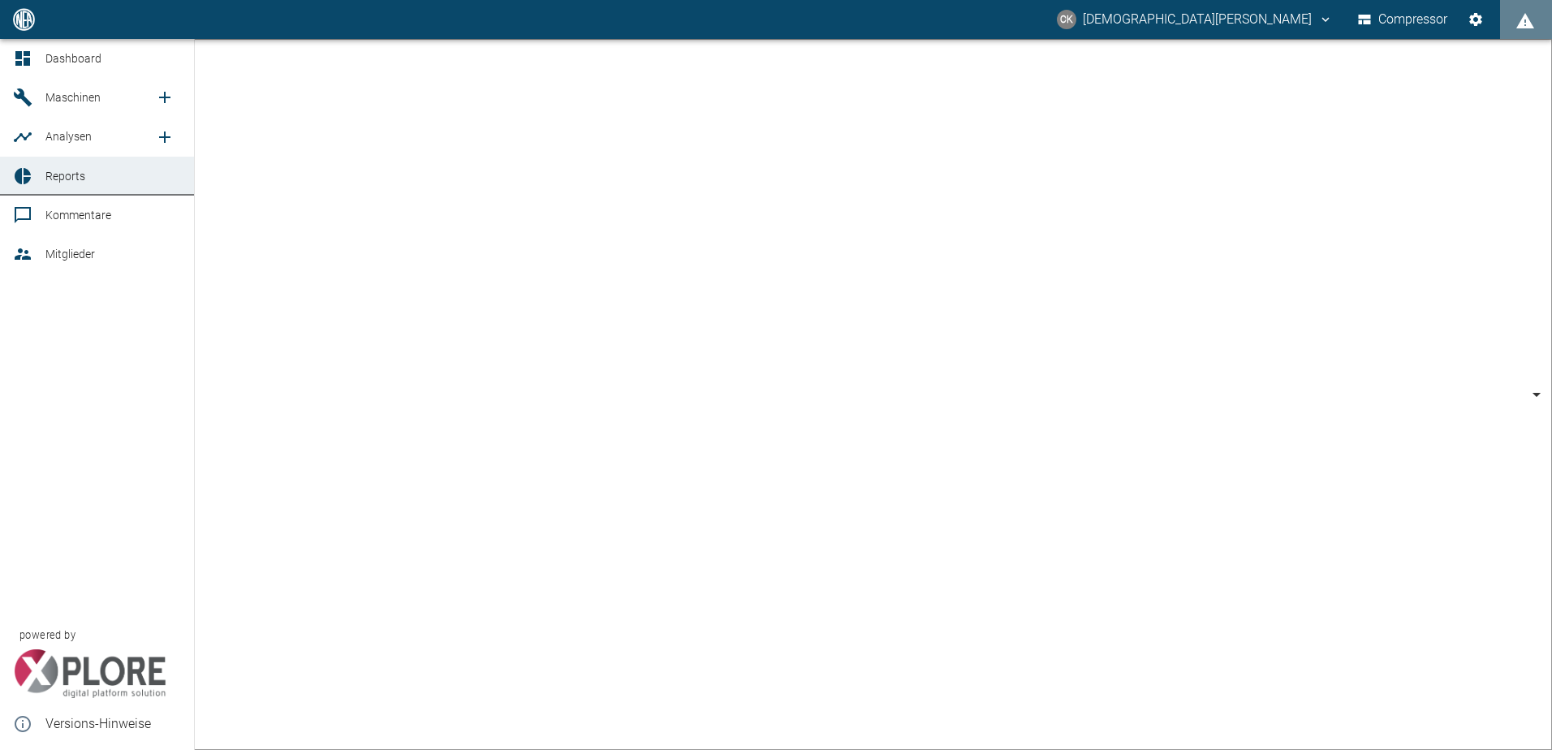
click at [25, 101] on icon at bounding box center [23, 97] width 18 height 18
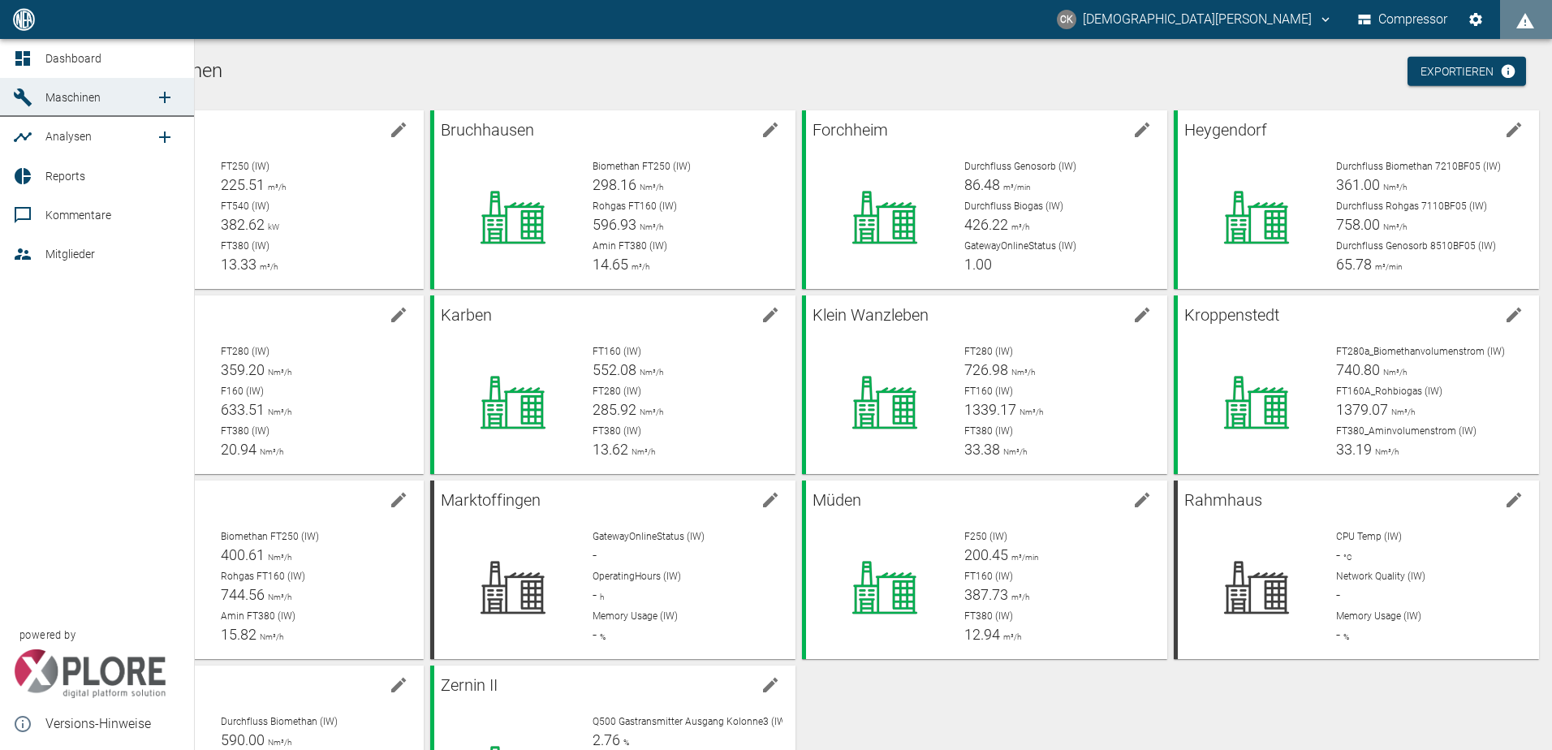
click at [23, 132] on icon at bounding box center [22, 136] width 19 height 19
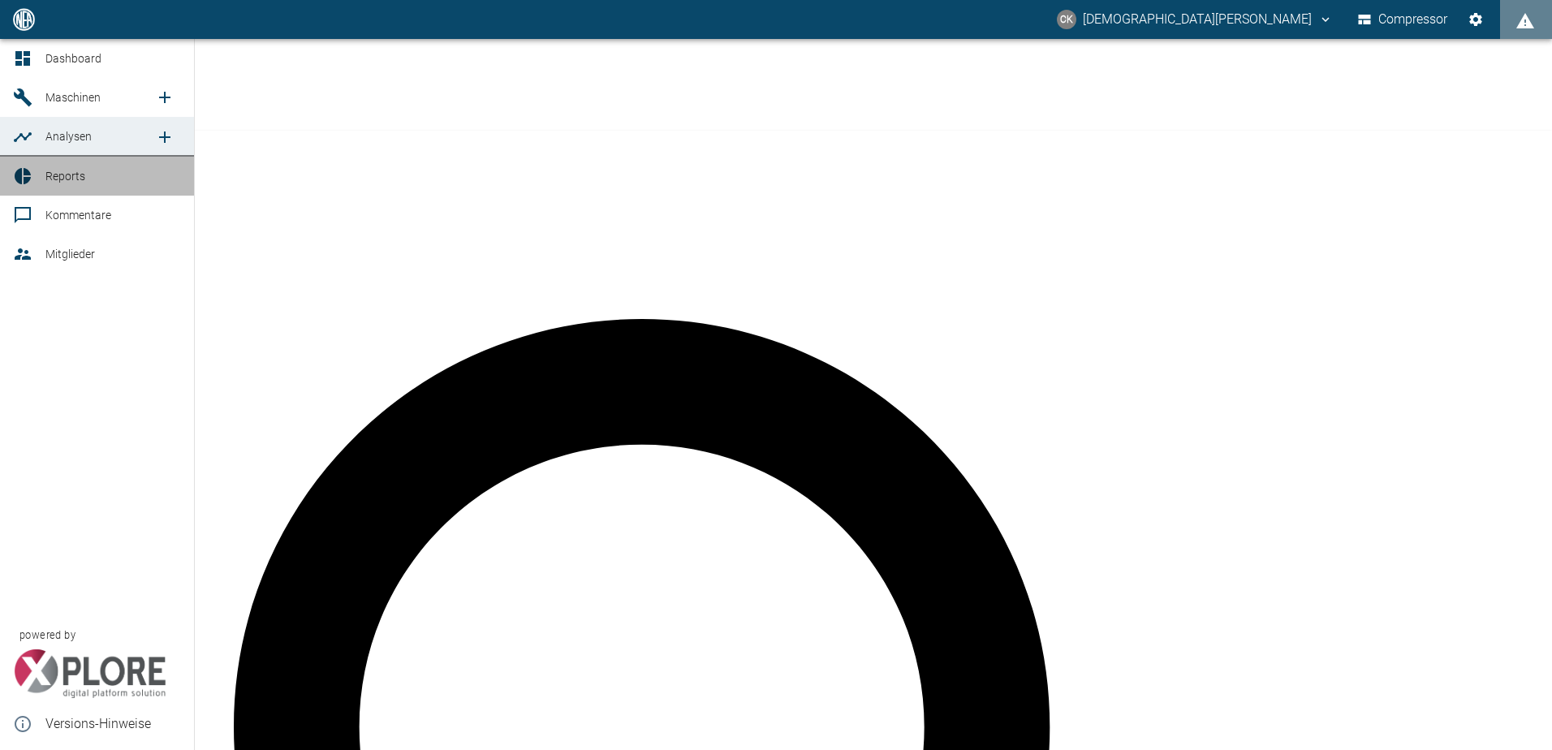
click at [20, 185] on icon at bounding box center [22, 175] width 19 height 19
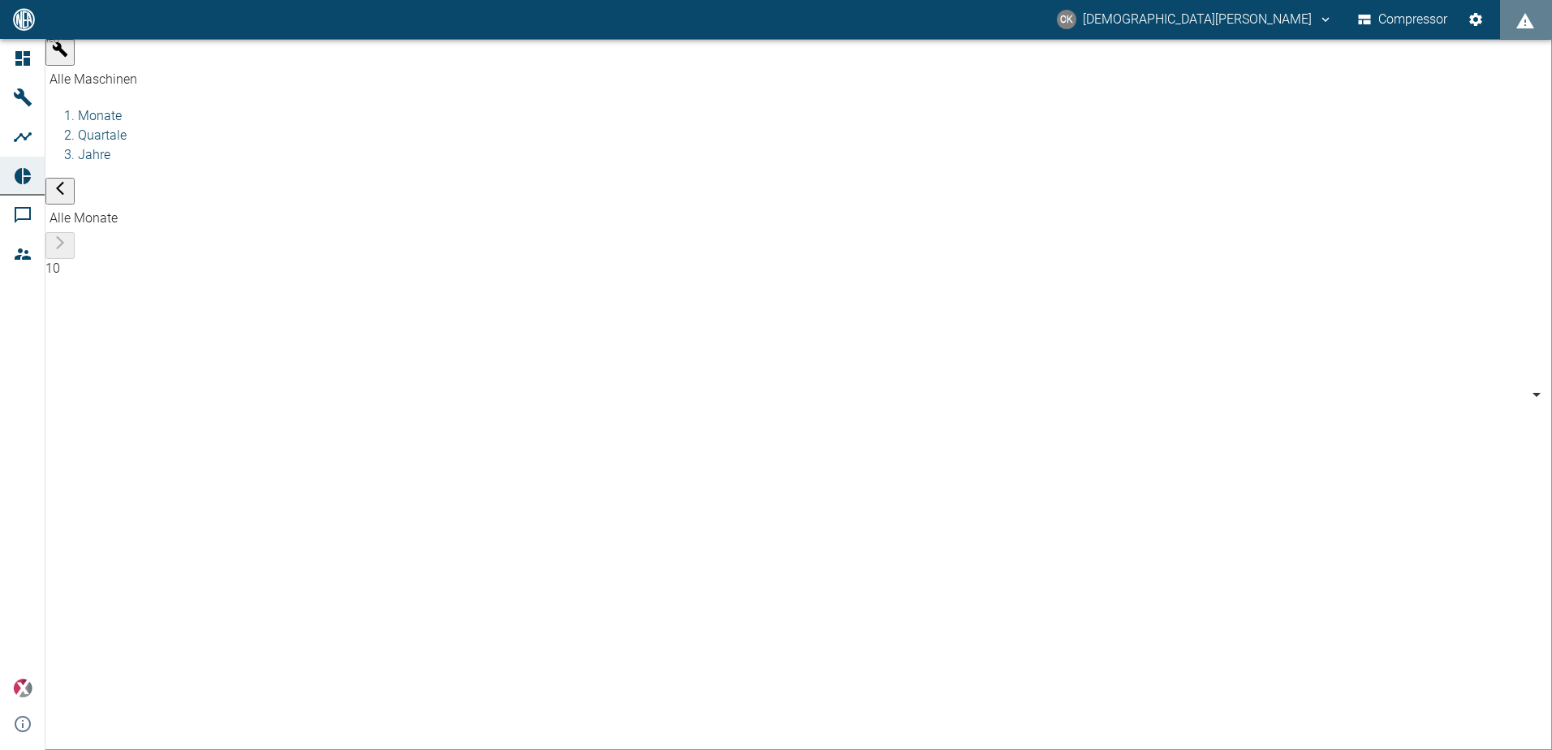
click at [63, 57] on icon "button" at bounding box center [60, 49] width 15 height 15
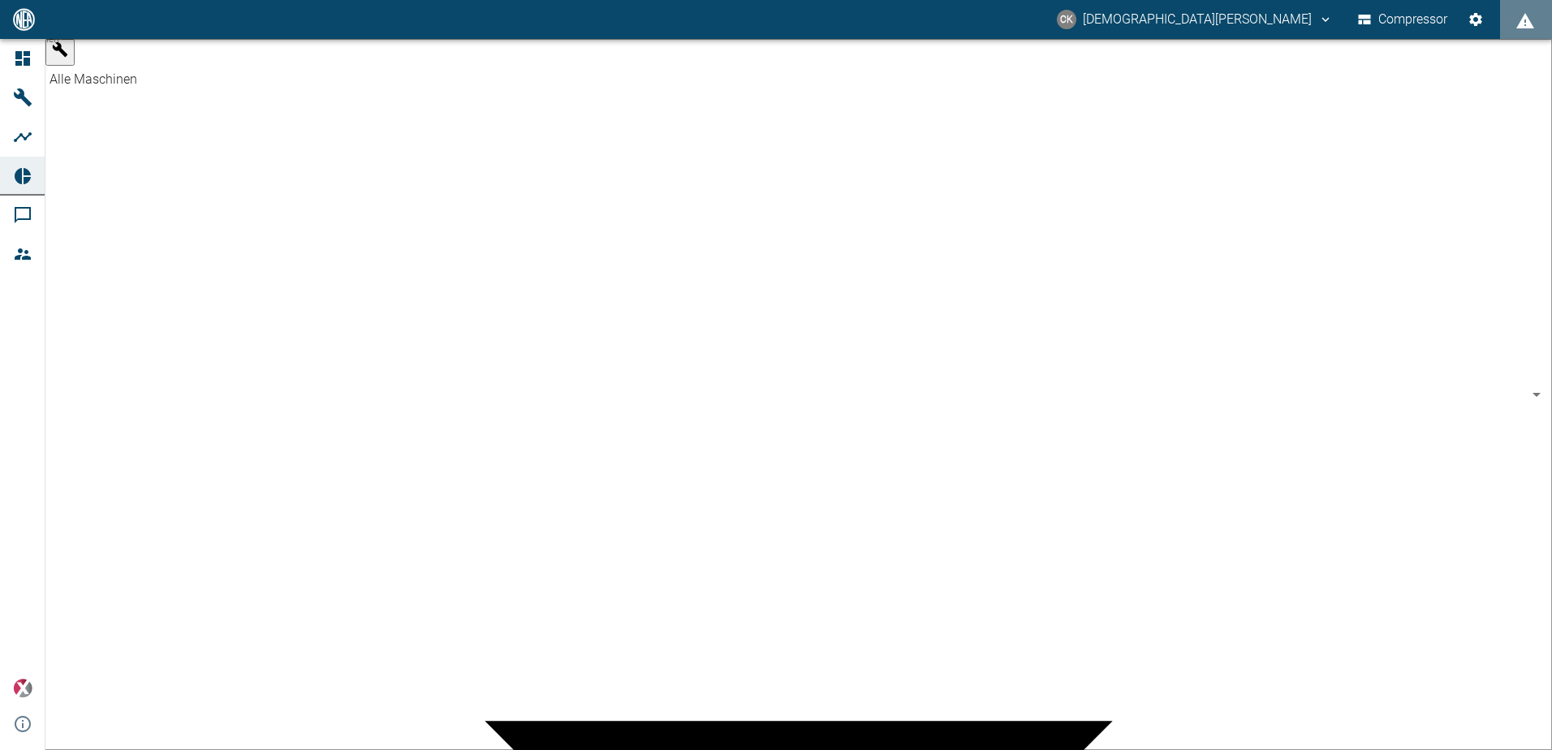
type input "af7d40c2-c812-4a17-a281-d871ce7187b0"
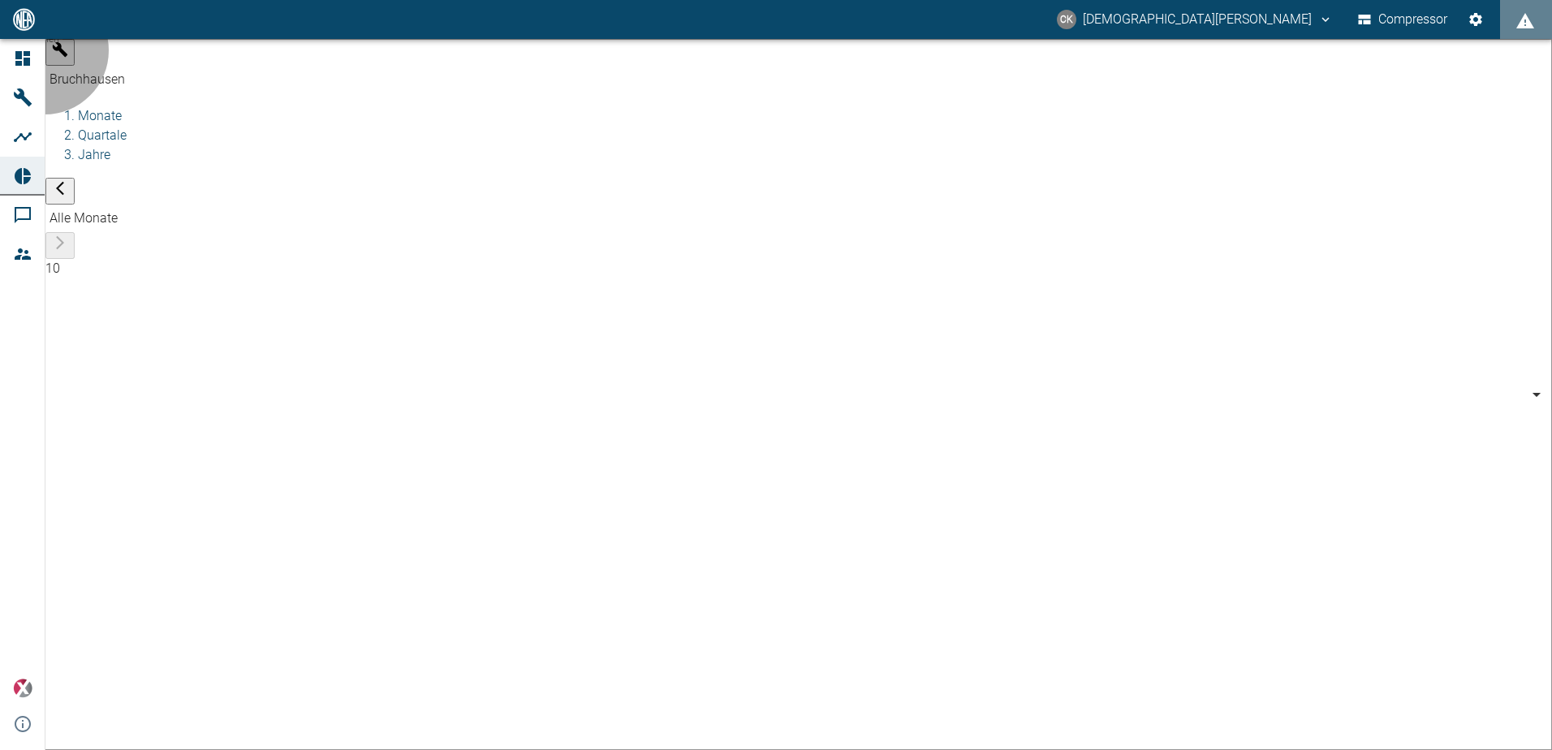
click at [347, 126] on li "Quartale" at bounding box center [815, 135] width 1474 height 19
click at [407, 106] on ol "Monate Quartale Jahre" at bounding box center [798, 135] width 1507 height 58
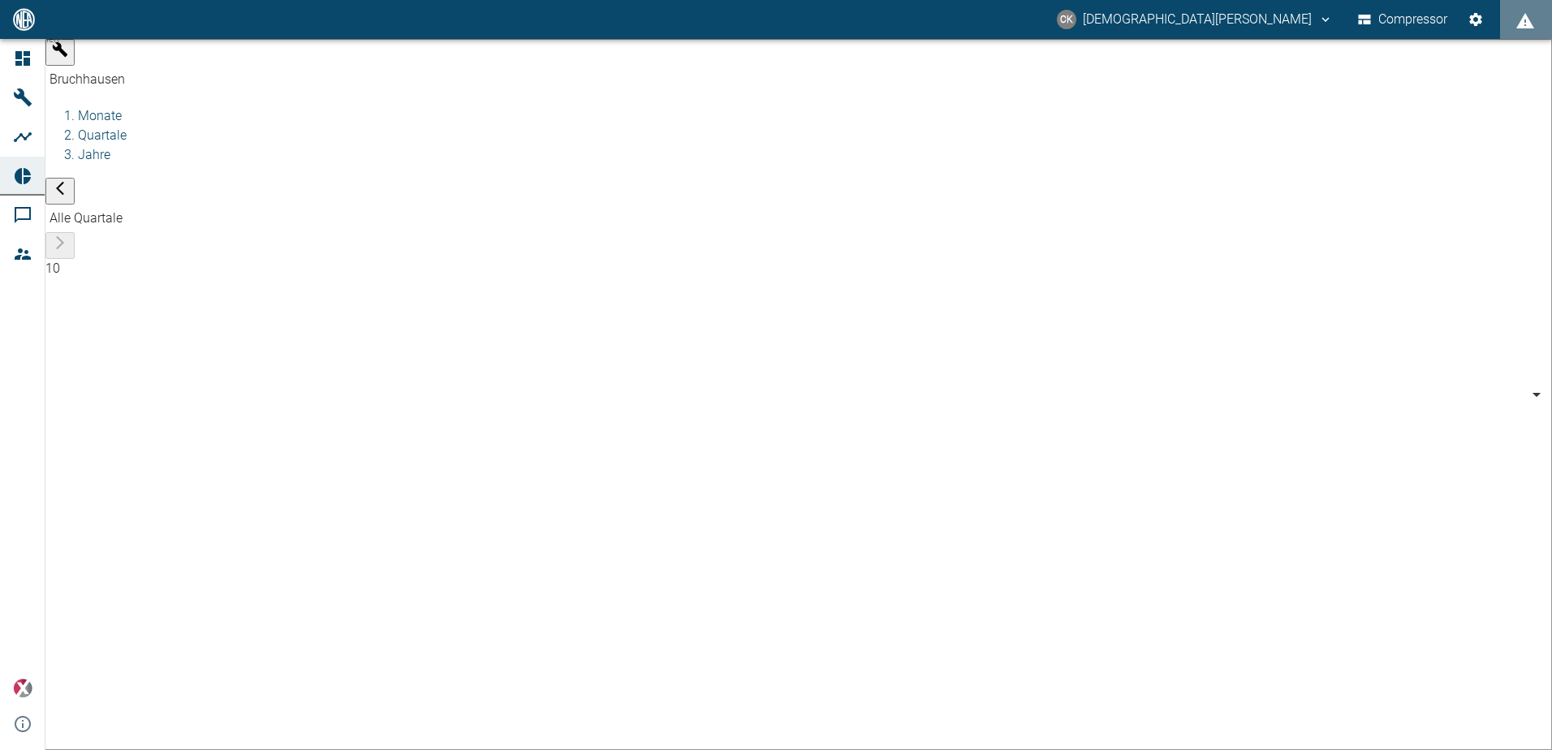
click at [397, 145] on li "Jahre" at bounding box center [815, 154] width 1474 height 19
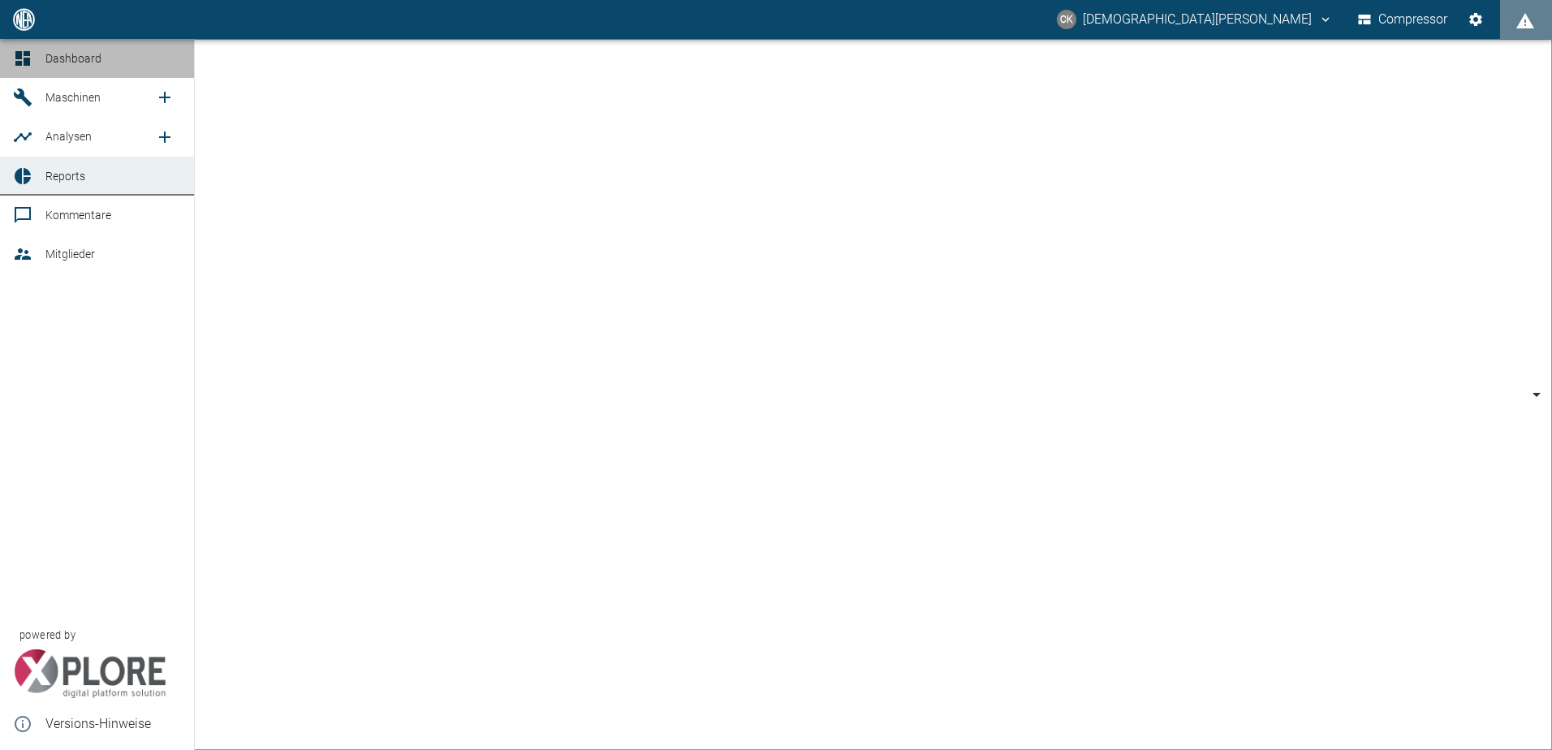
click at [46, 58] on span "Dashboard" at bounding box center [73, 58] width 56 height 13
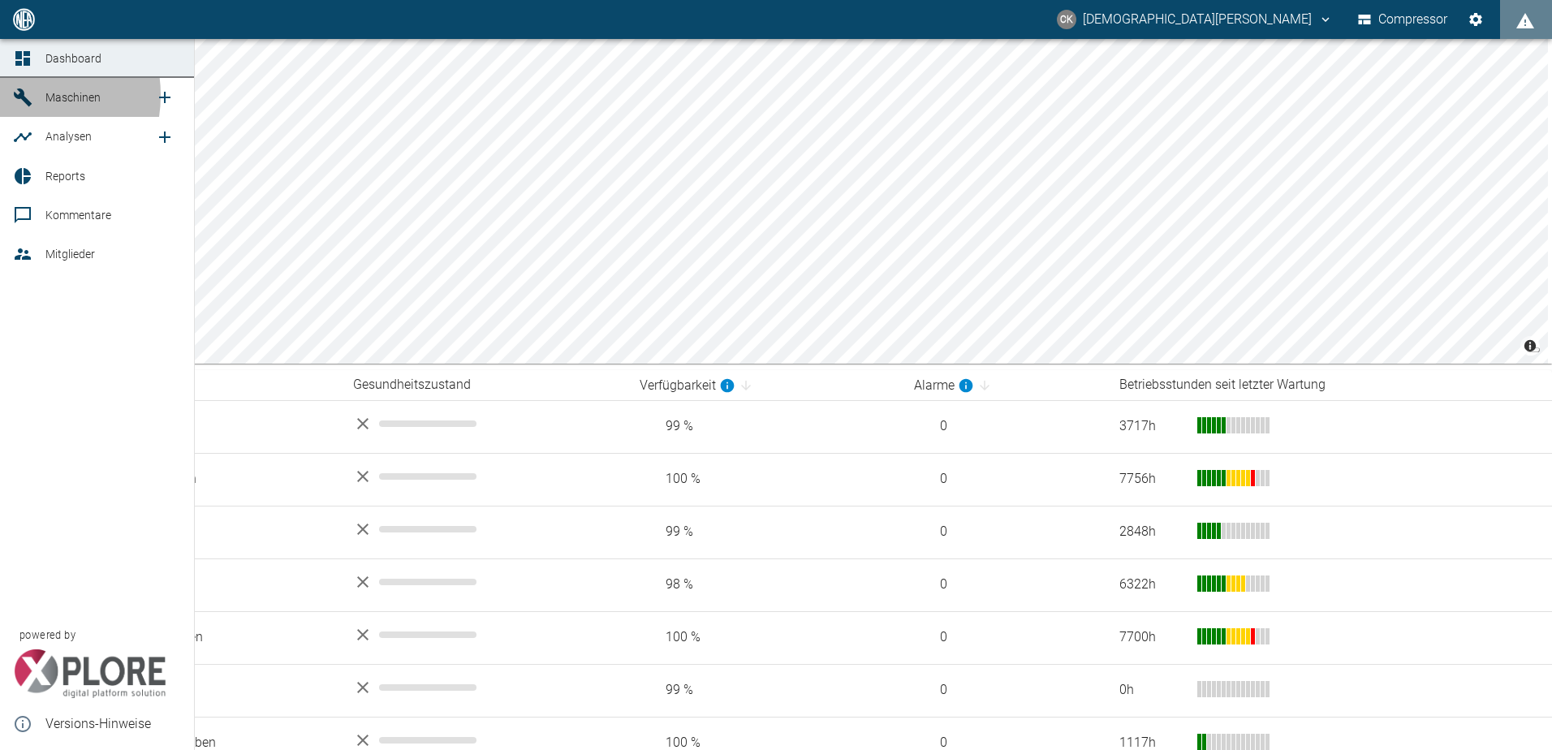
click at [22, 95] on icon at bounding box center [23, 97] width 18 height 18
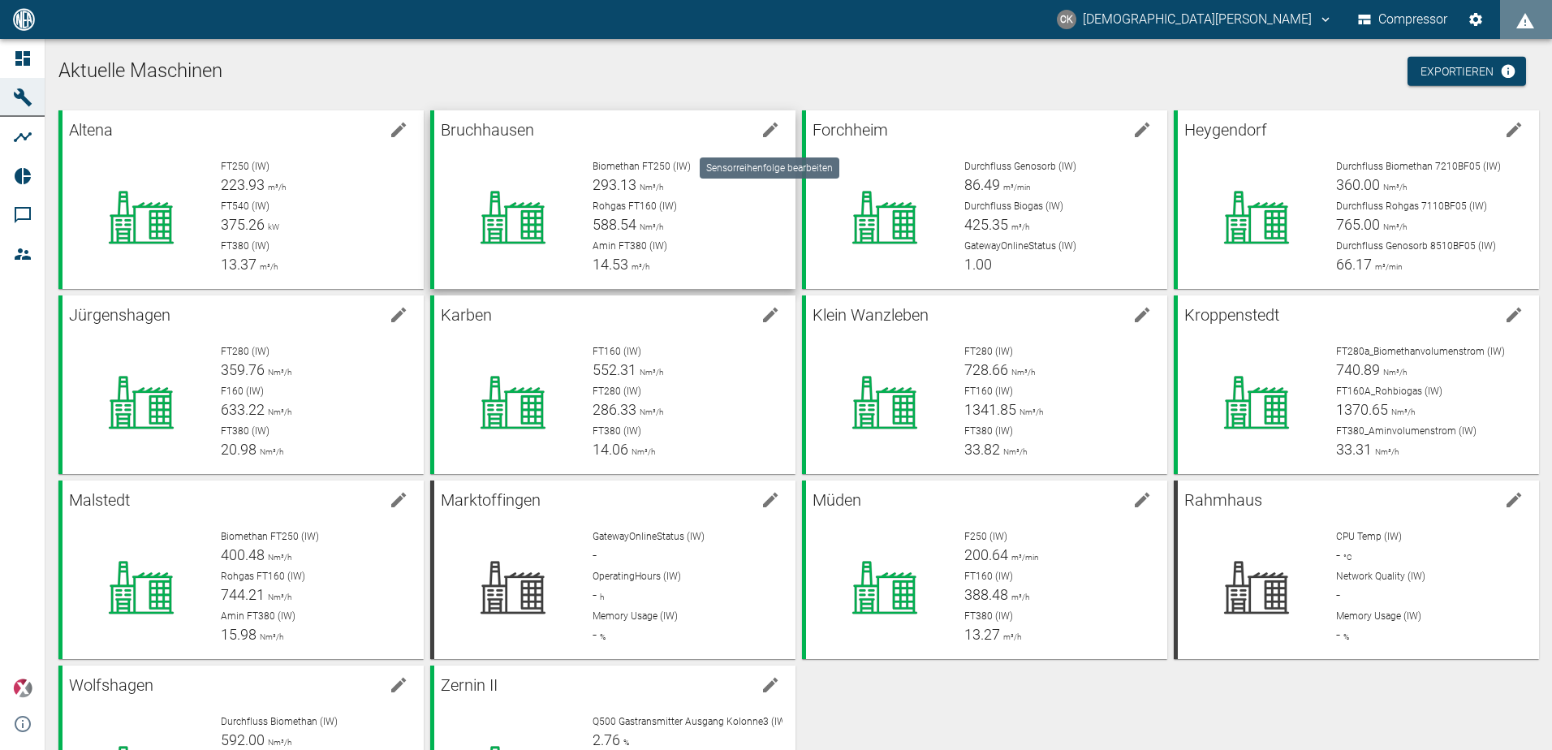
click at [772, 128] on icon "edit machine" at bounding box center [770, 130] width 15 height 15
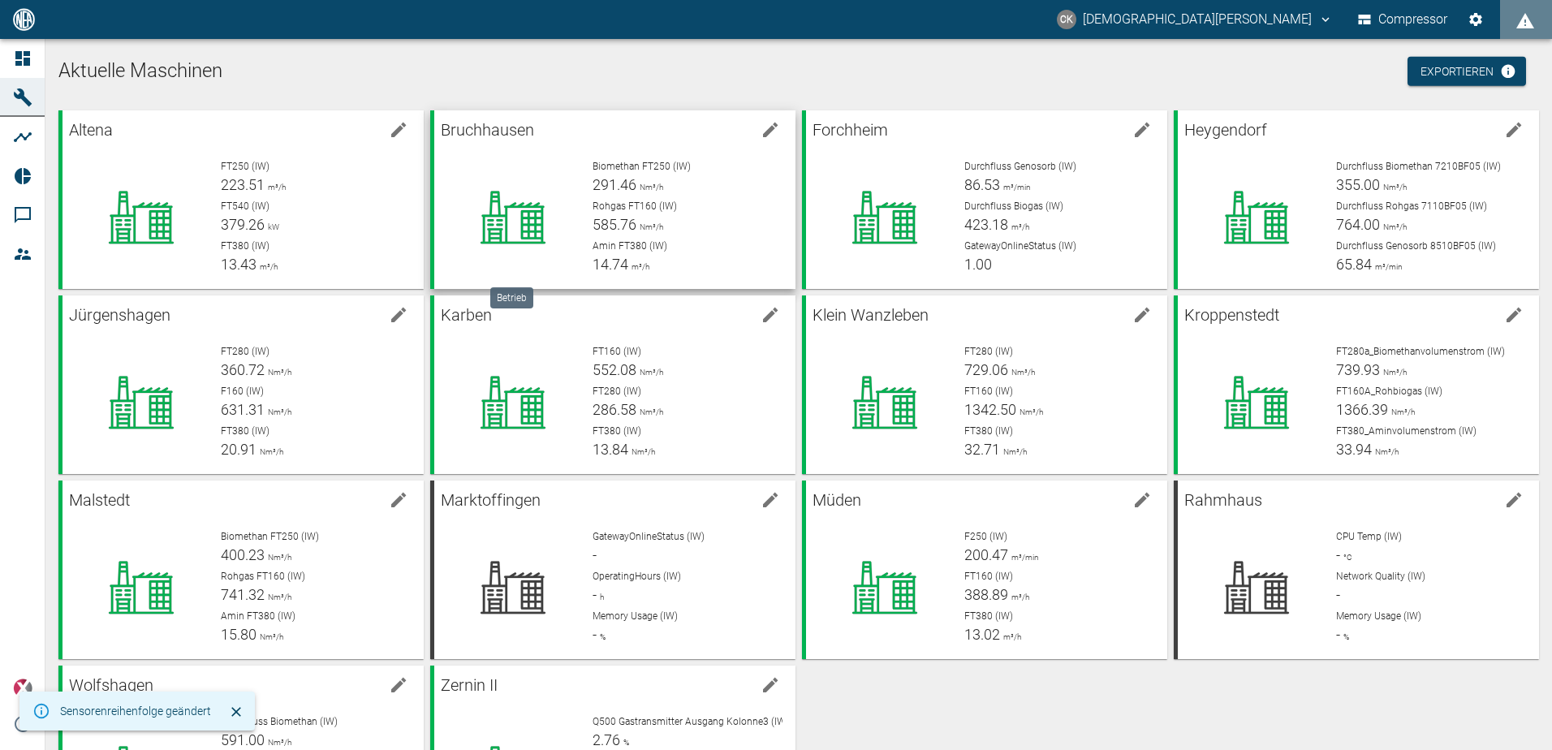
click at [522, 151] on div at bounding box center [506, 211] width 145 height 130
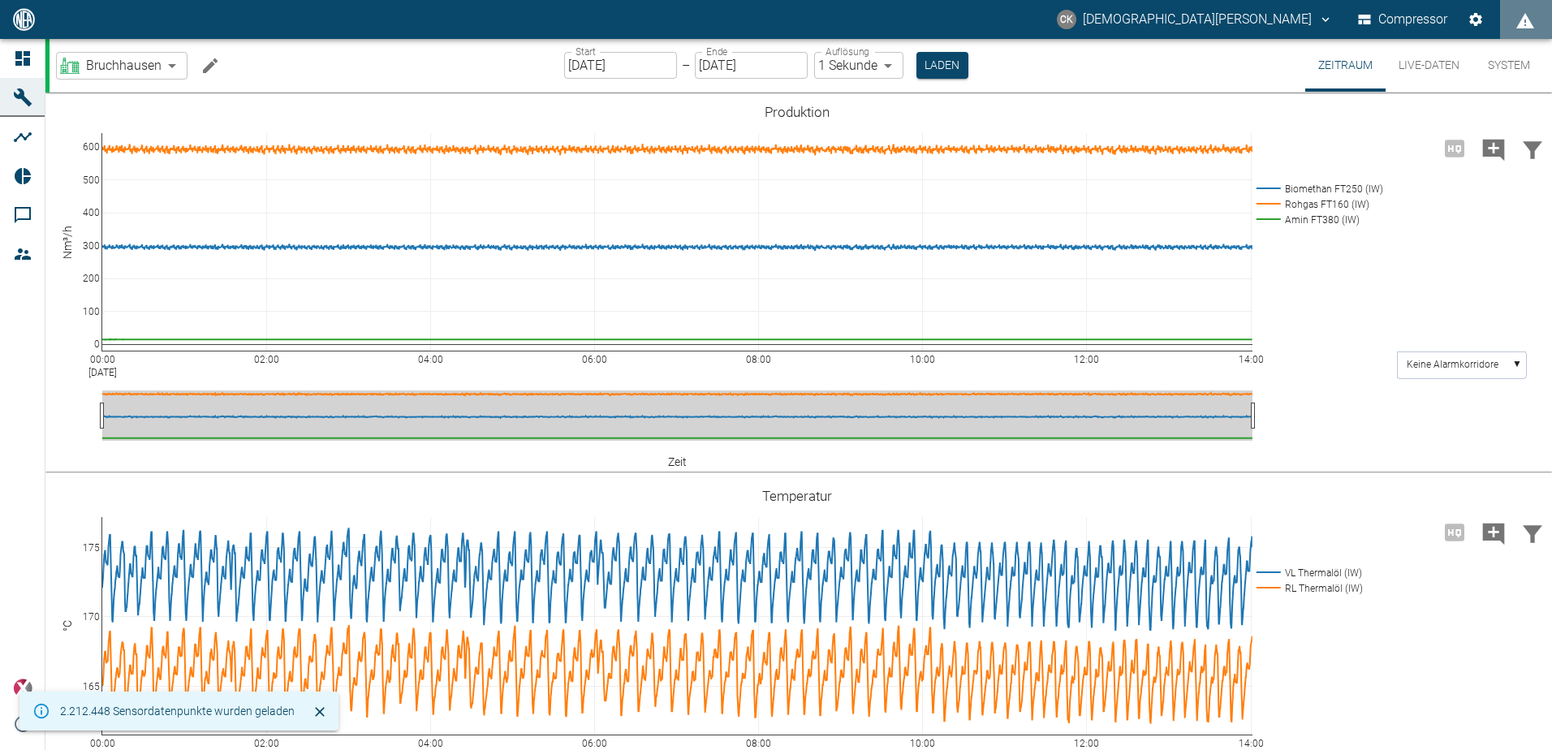
click at [208, 59] on icon "Machine bearbeiten" at bounding box center [210, 65] width 19 height 19
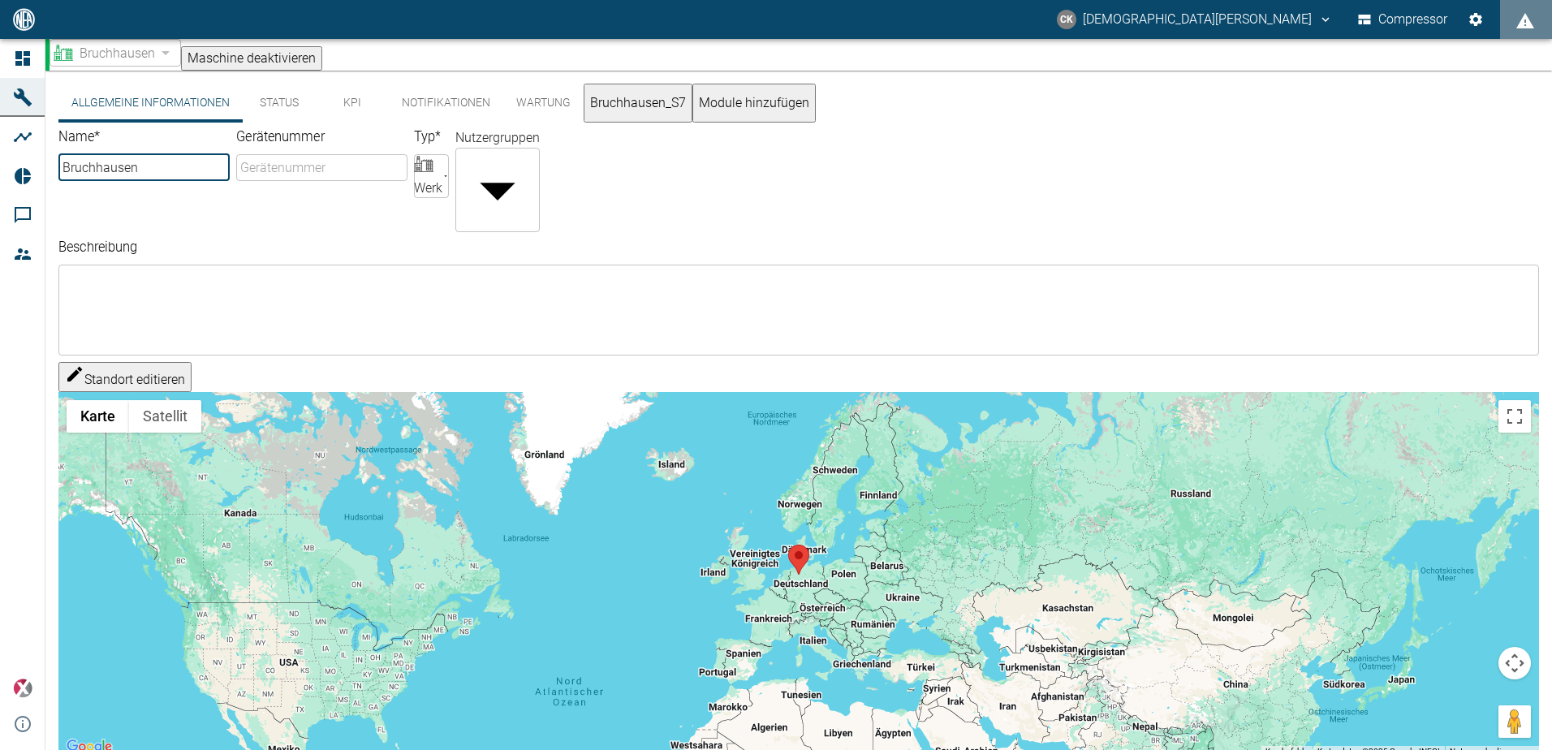
click at [351, 109] on button "KPI" at bounding box center [352, 103] width 73 height 39
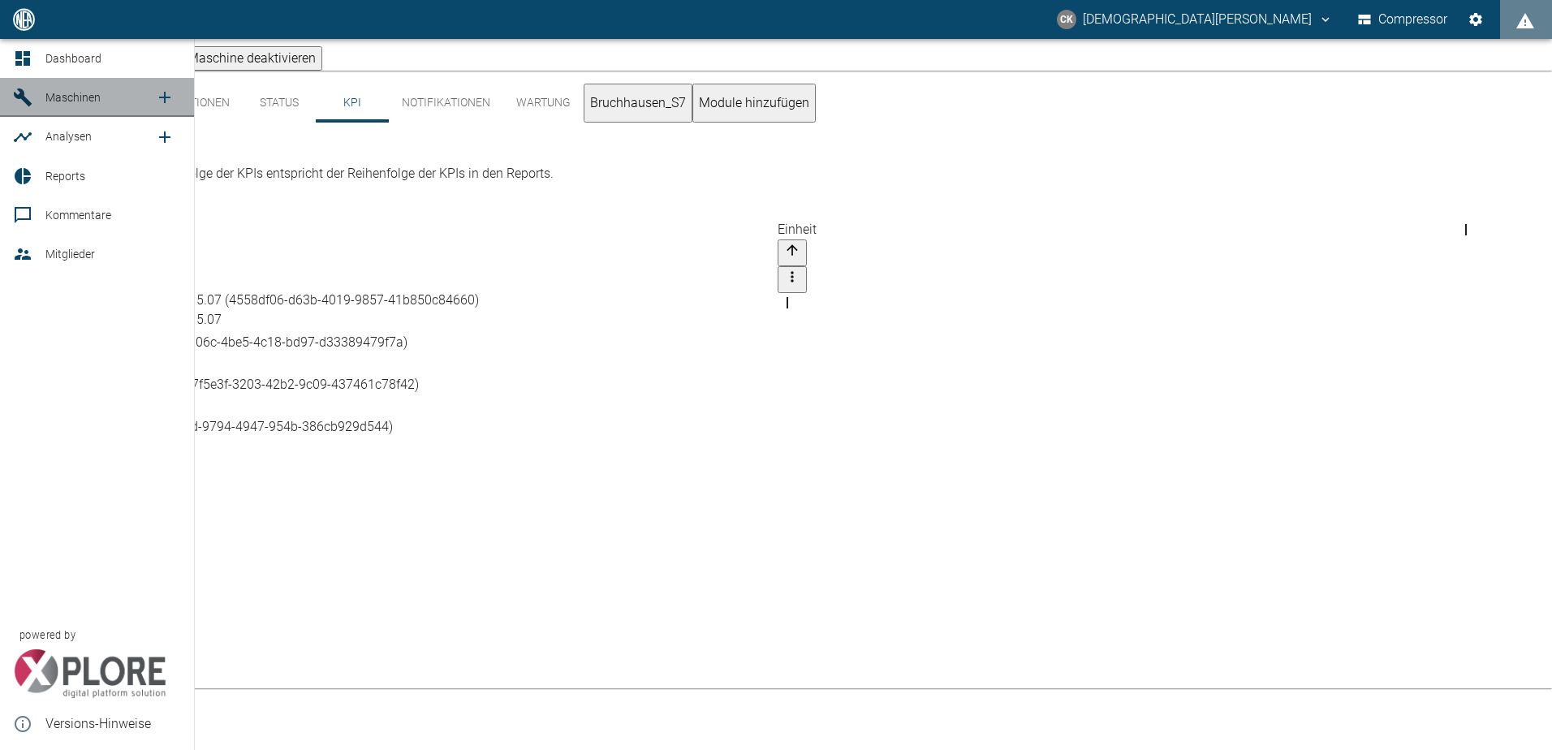
click at [35, 101] on div at bounding box center [25, 97] width 24 height 19
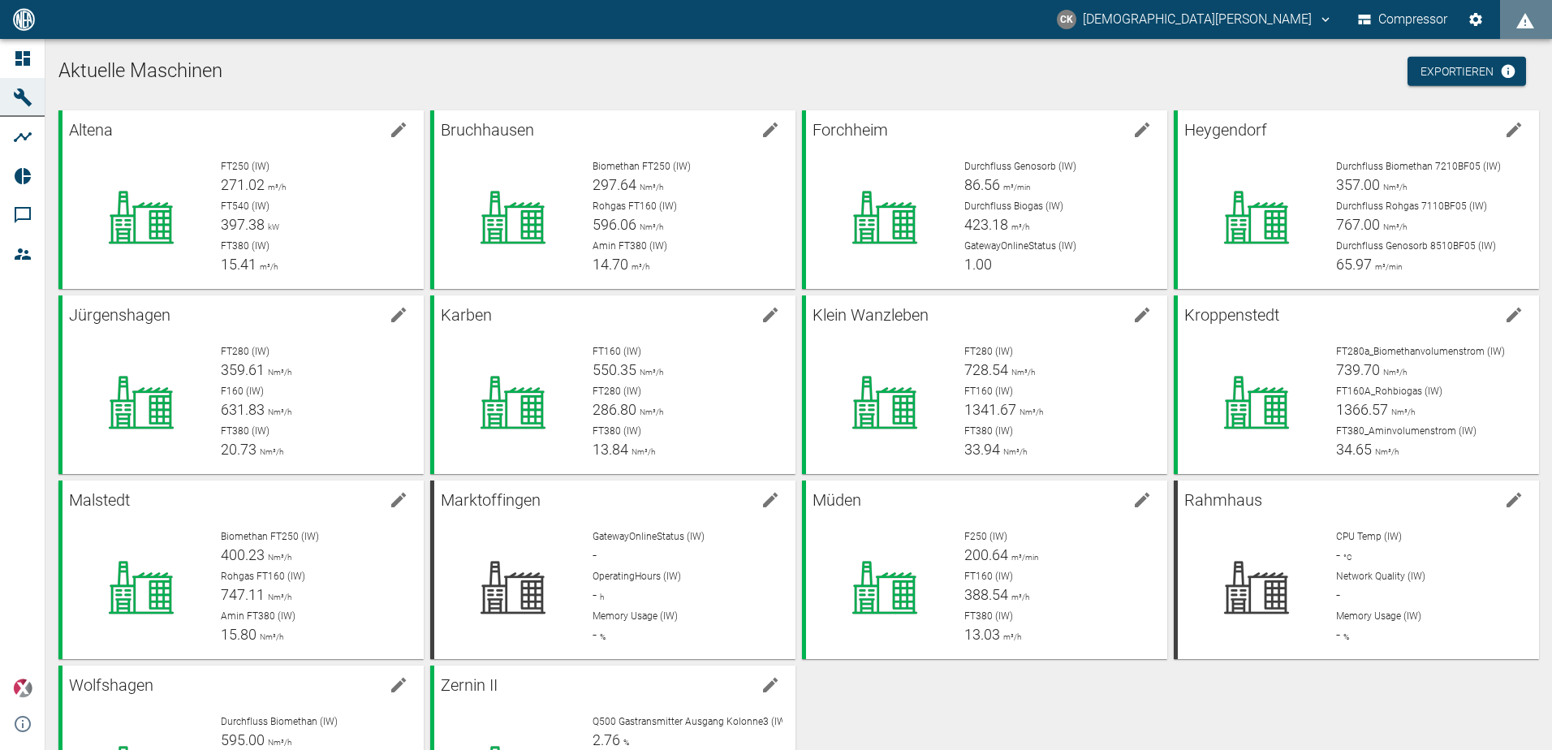
click at [908, 718] on div "Altena FT250 (IW) 271.02 m³/h FT540 (IW) 397.38 kW FT380 (IW) 15.41 m³/h Bruchh…" at bounding box center [795, 474] width 1487 height 740
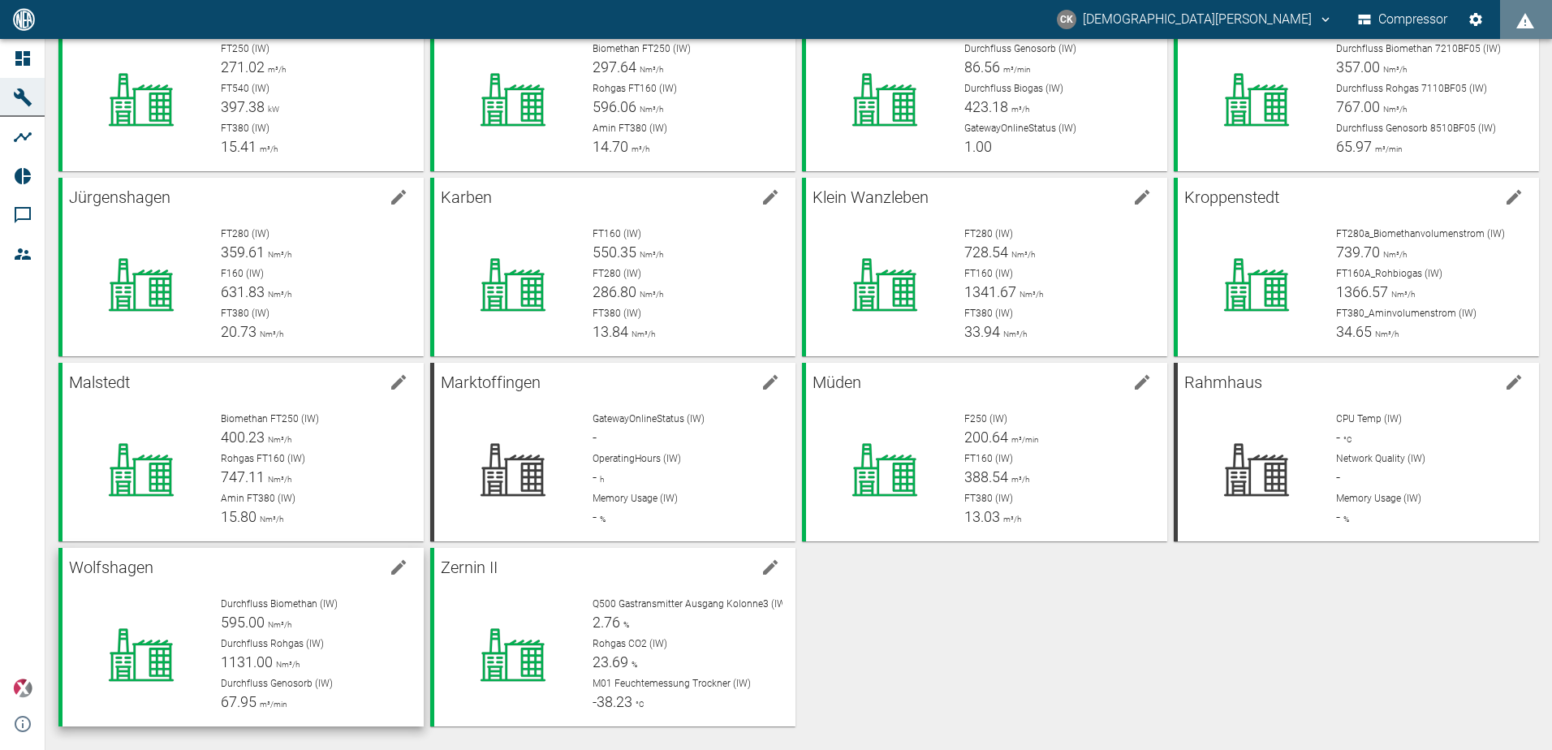
scroll to position [120, 0]
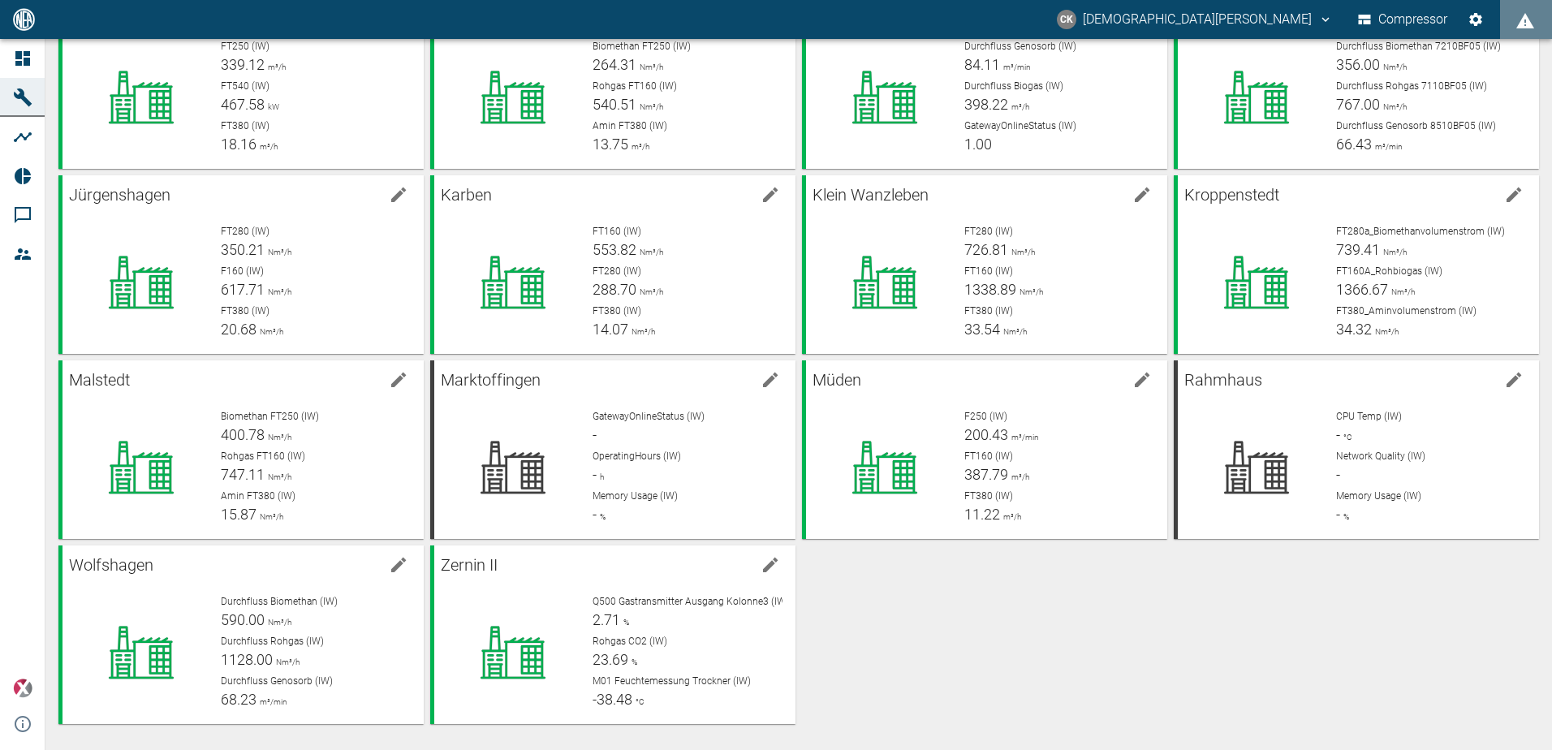
click at [900, 682] on div "Altena FT250 (IW) 339.12 m³/h FT540 (IW) 467.58 kW FT380 (IW) 18.16 m³/h Bruchh…" at bounding box center [795, 354] width 1487 height 740
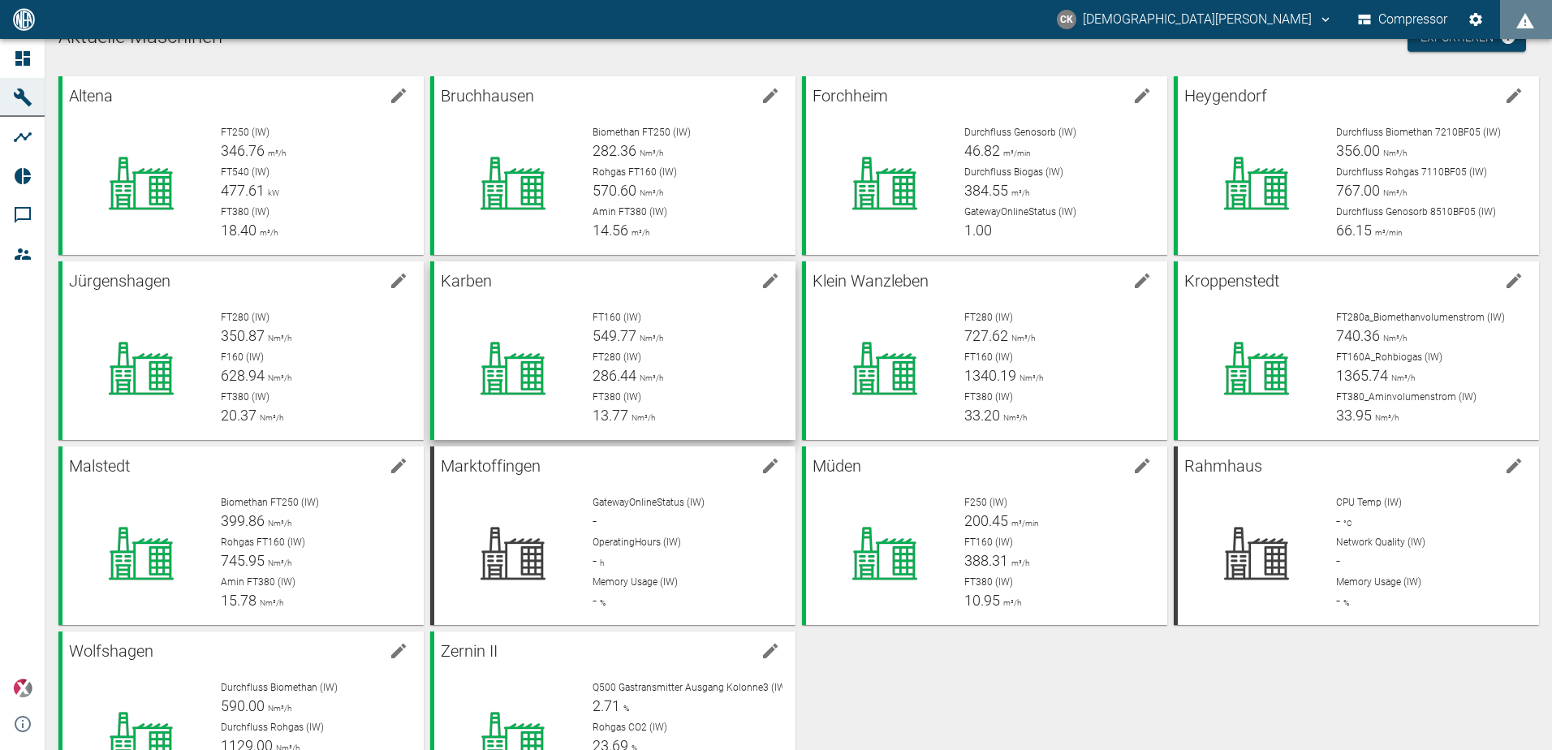
scroll to position [0, 0]
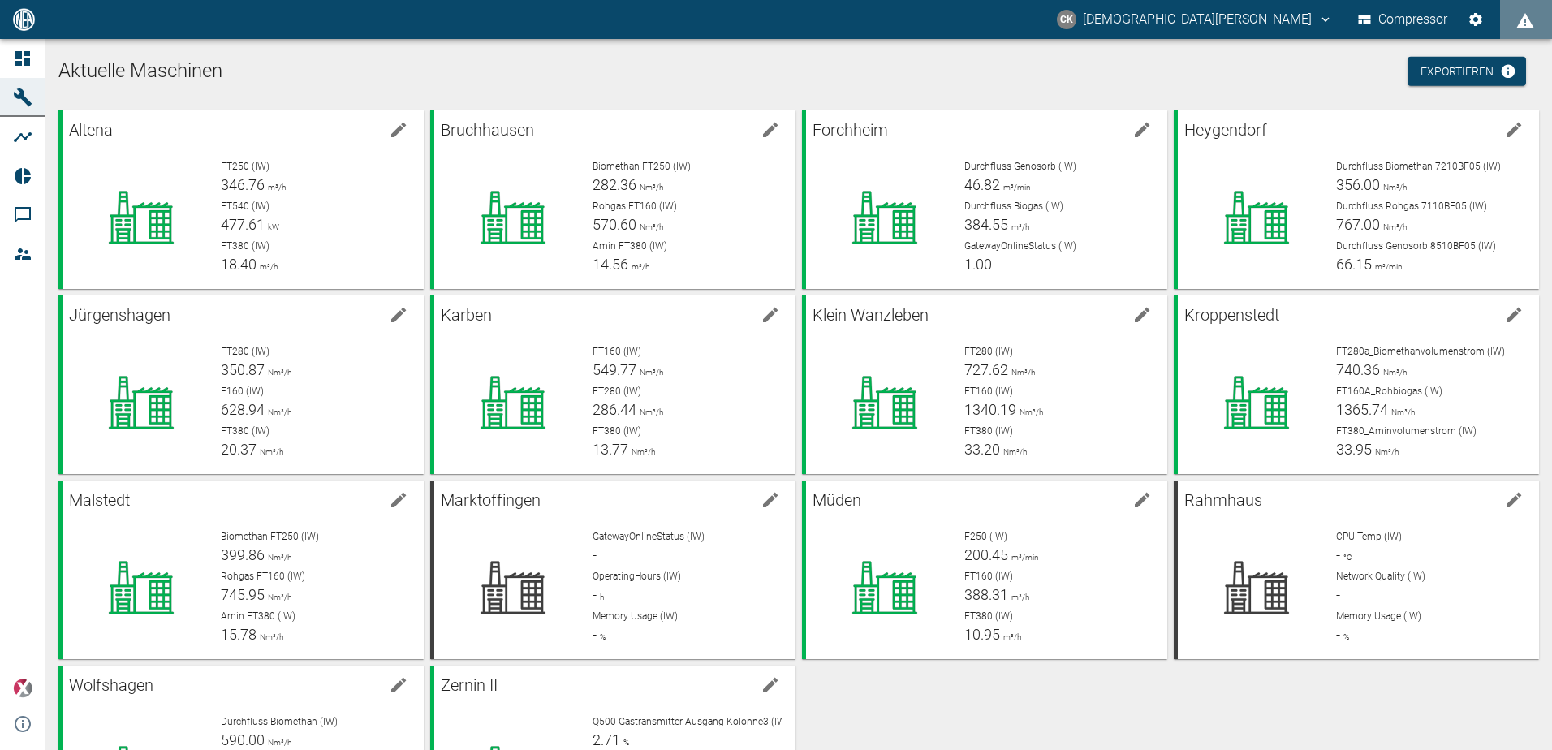
click at [1318, 15] on icon "christian.kraft@arcanum-energy.de" at bounding box center [1325, 19] width 15 height 15
click at [19, 749] on div at bounding box center [776, 763] width 1552 height 0
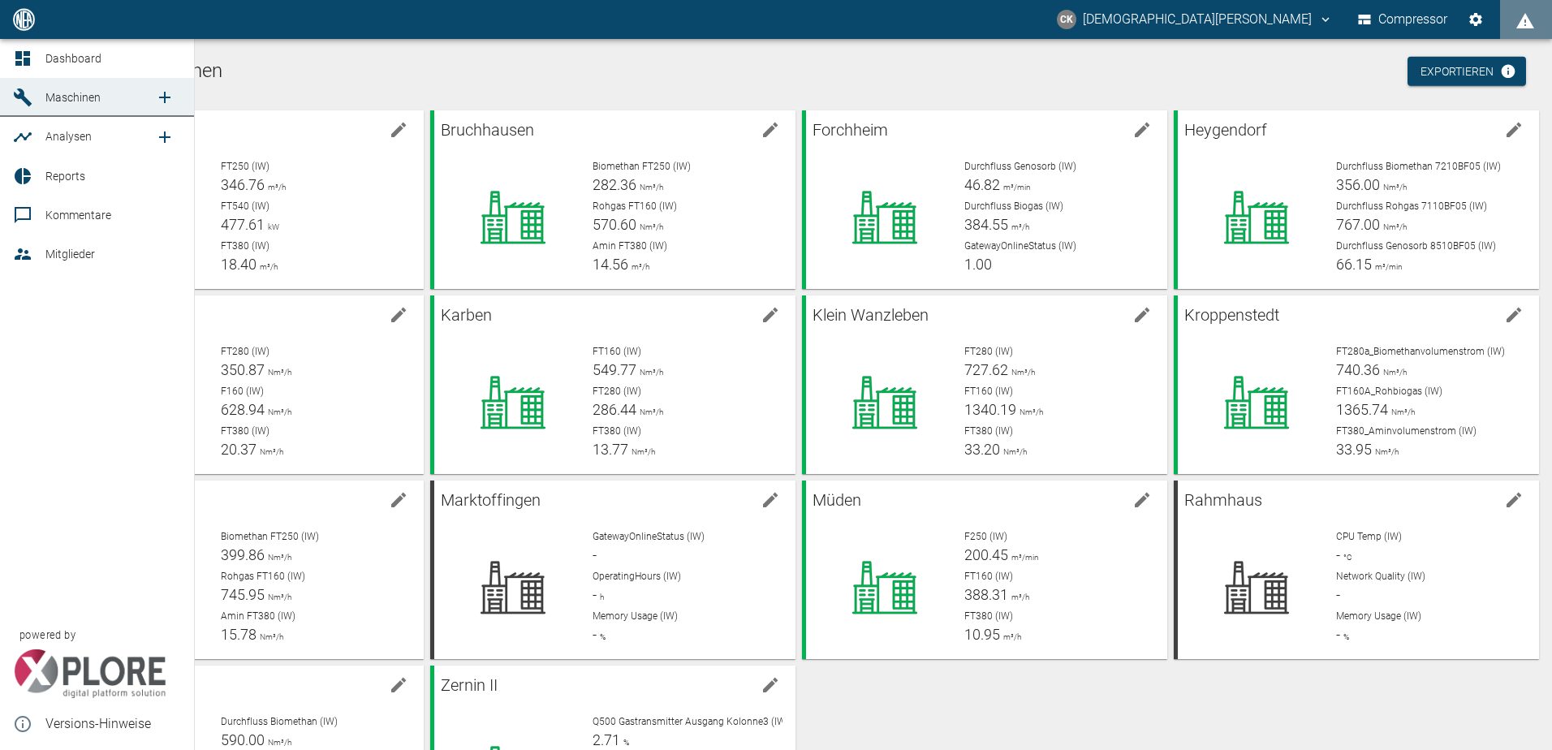
click at [63, 261] on span "Mitglieder" at bounding box center [70, 254] width 50 height 13
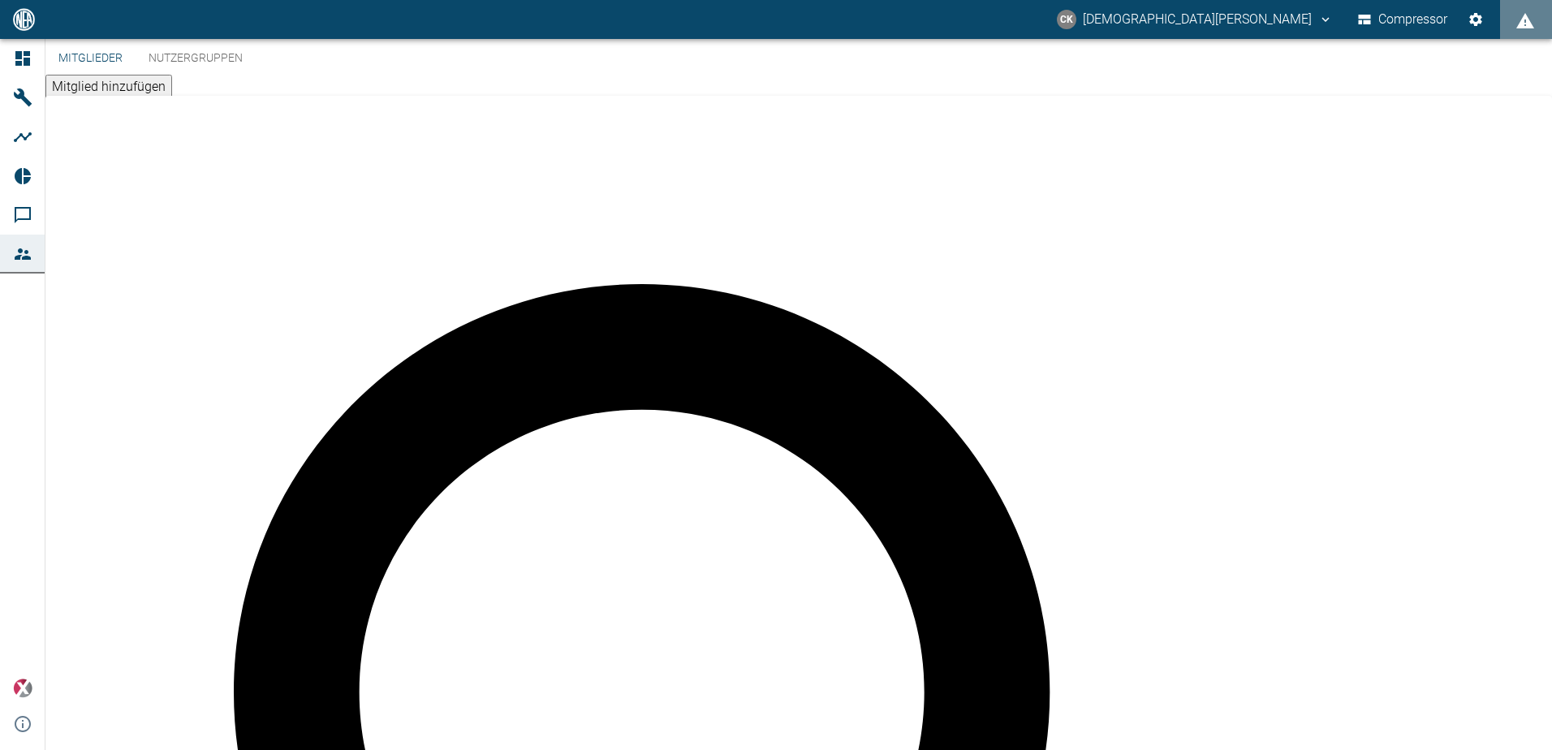
click at [192, 78] on button "Nutzergruppen" at bounding box center [196, 58] width 120 height 39
click at [92, 78] on button "Mitglieder" at bounding box center [90, 58] width 90 height 39
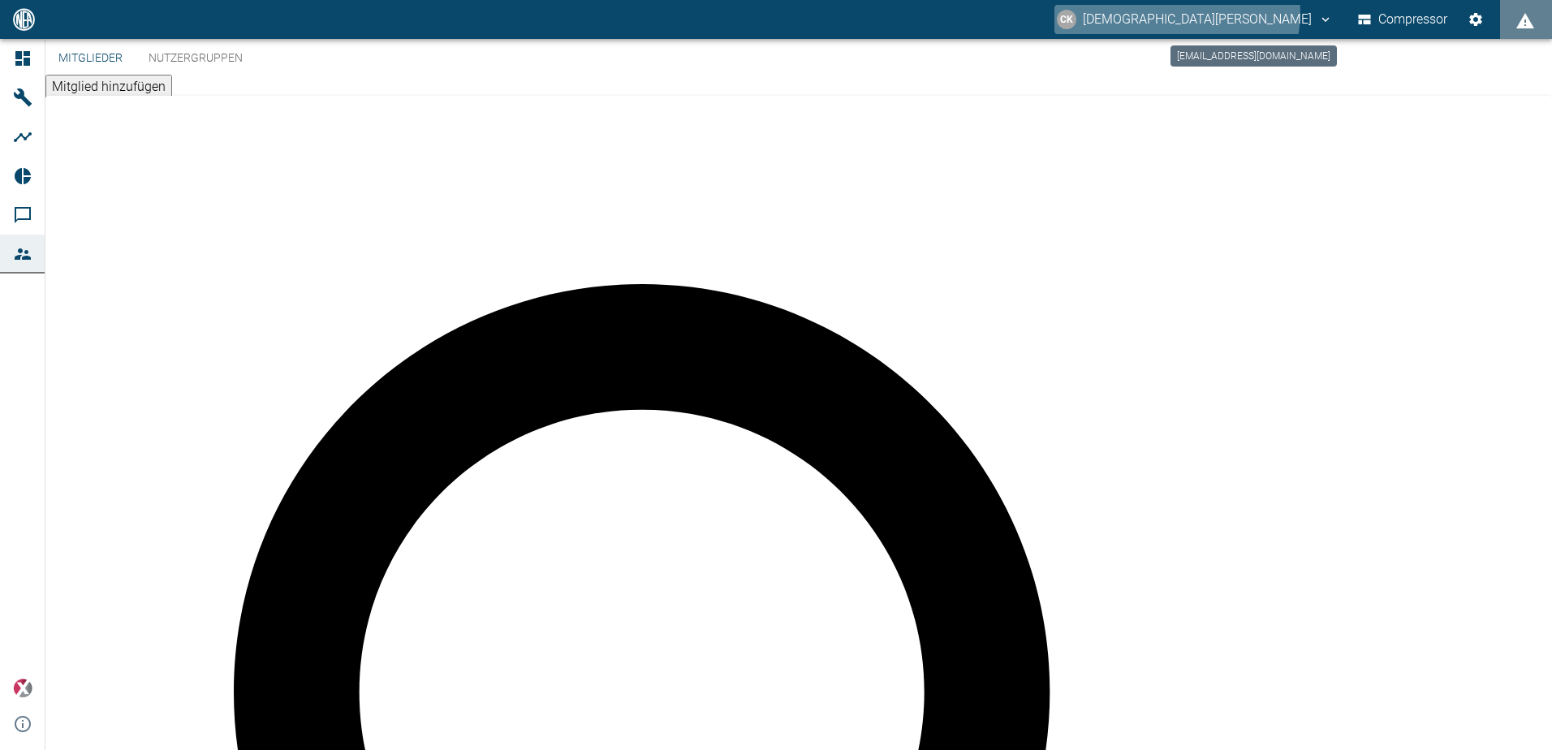
click at [1318, 13] on icon "christian.kraft@arcanum-energy.de" at bounding box center [1325, 19] width 15 height 15
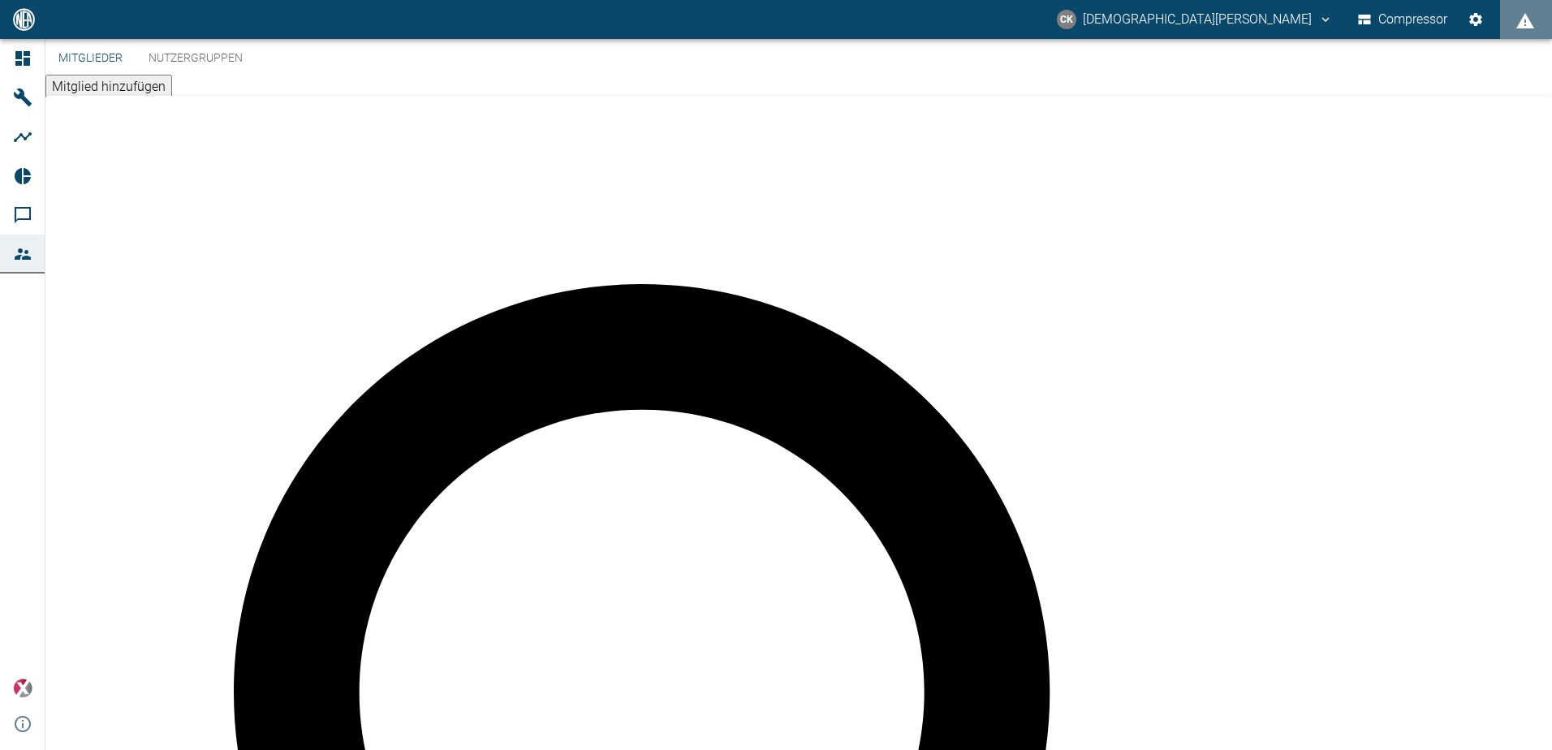
click at [1307, 749] on div at bounding box center [776, 763] width 1552 height 0
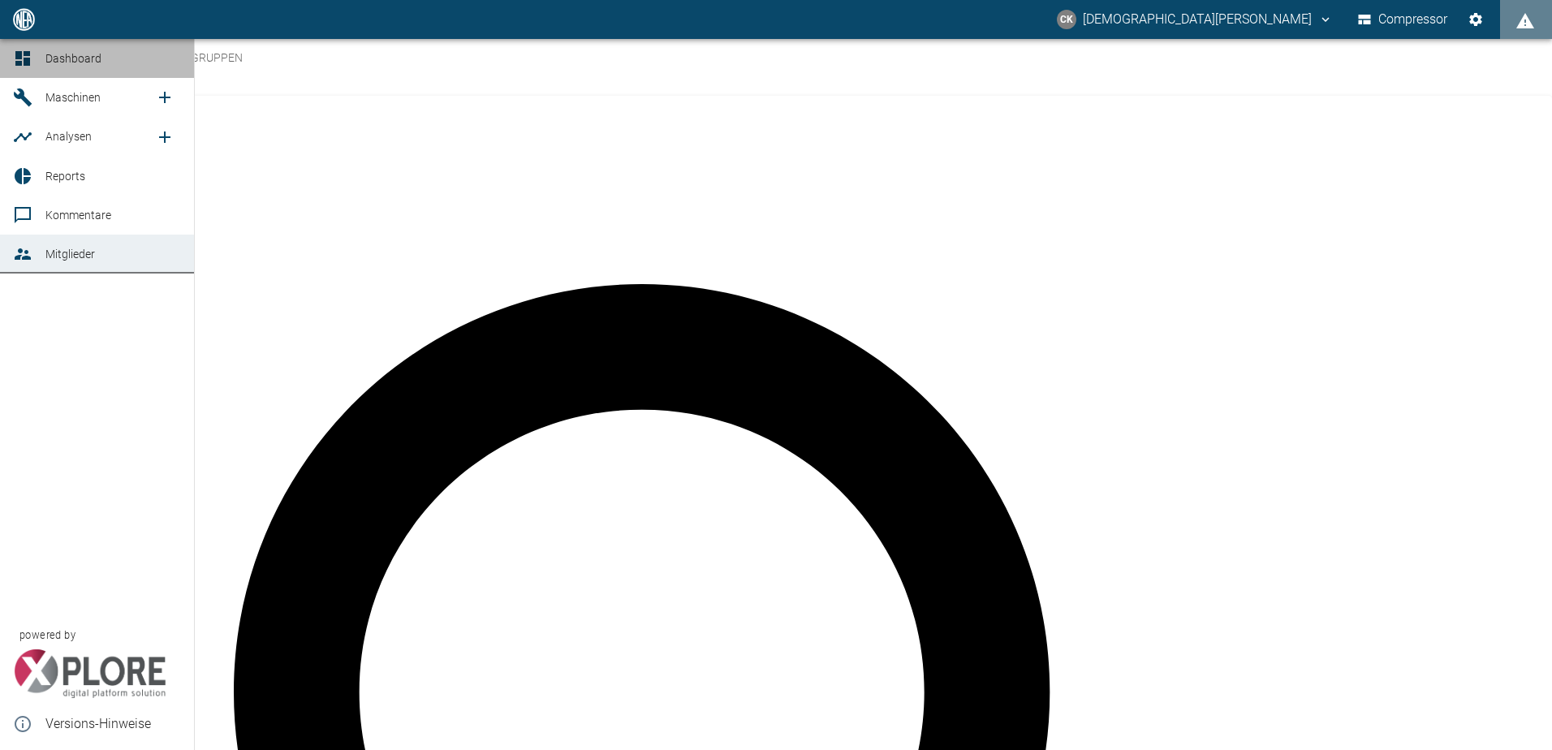
click at [23, 58] on icon at bounding box center [22, 58] width 19 height 19
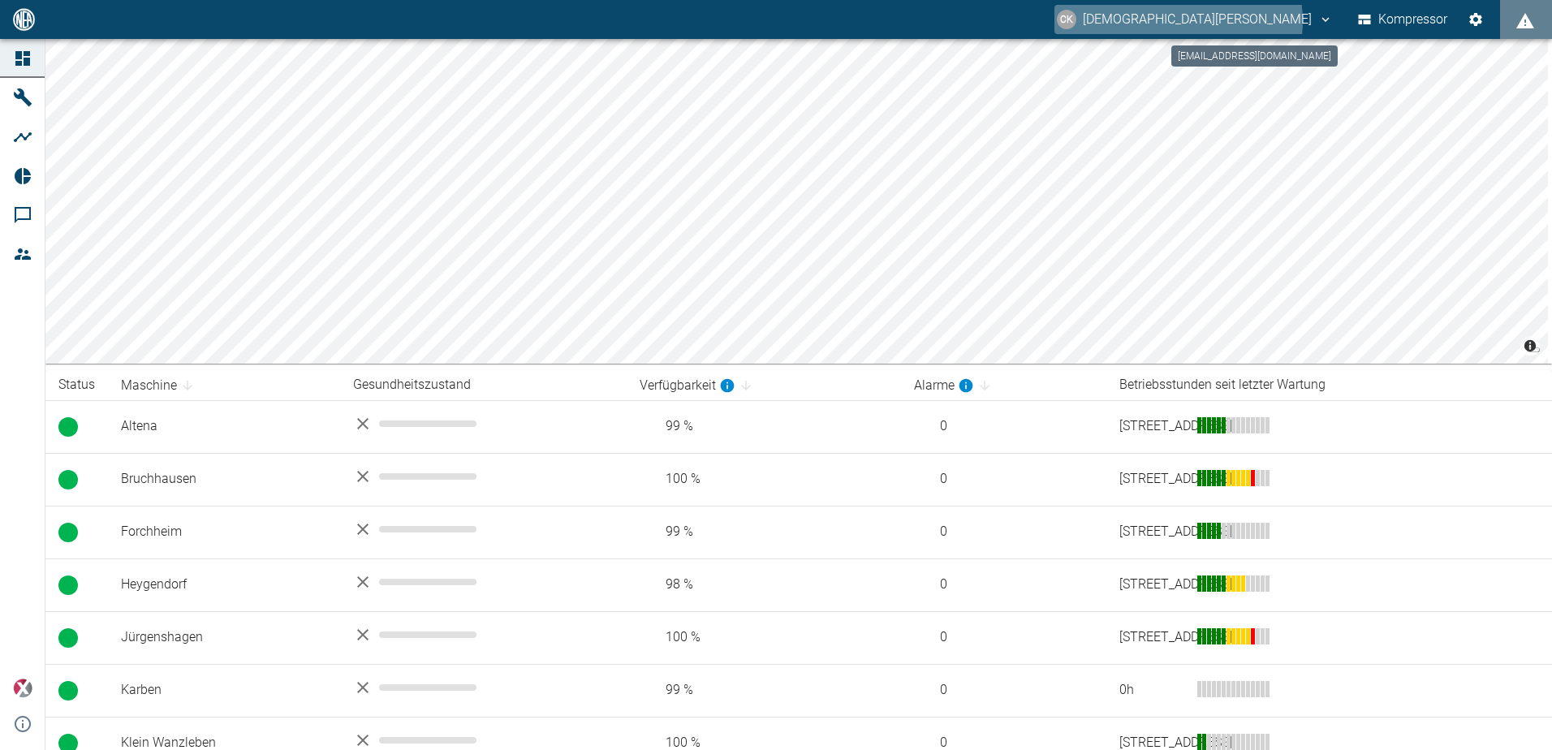
click at [1322, 21] on icon "christian.kraft@arcanum-energy.de" at bounding box center [1325, 19] width 7 height 5
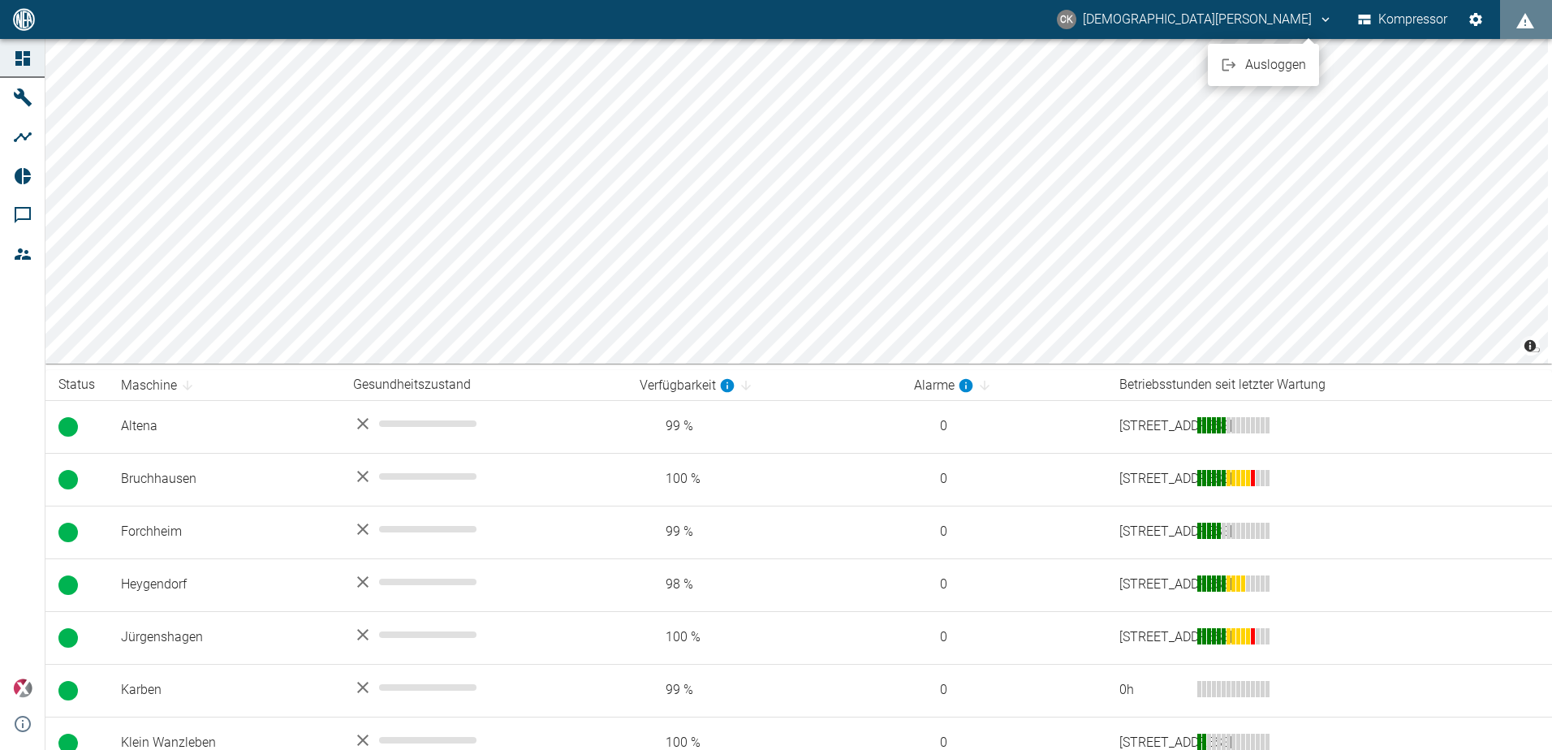
click at [1309, 20] on div at bounding box center [776, 375] width 1552 height 750
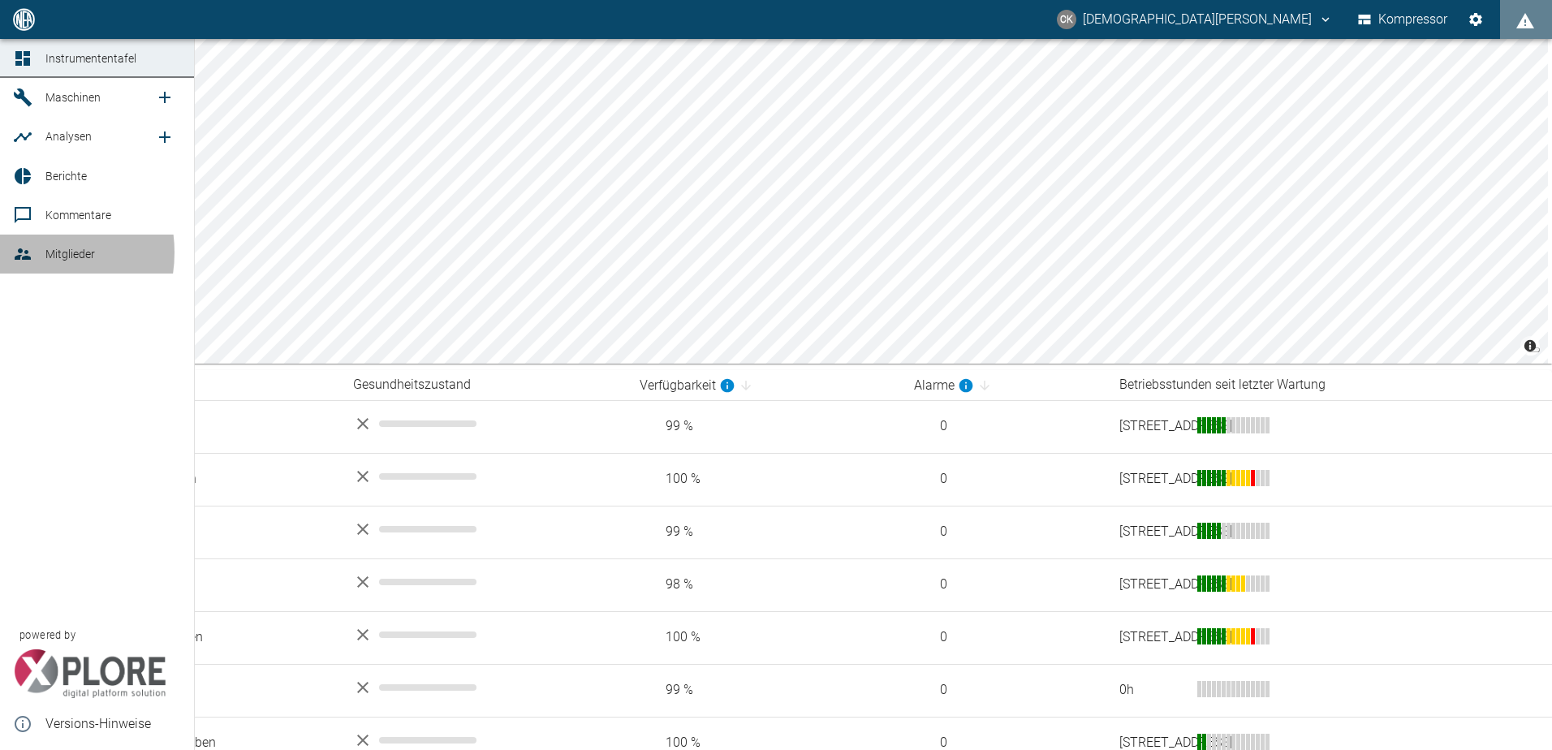
click at [25, 252] on icon at bounding box center [23, 253] width 16 height 11
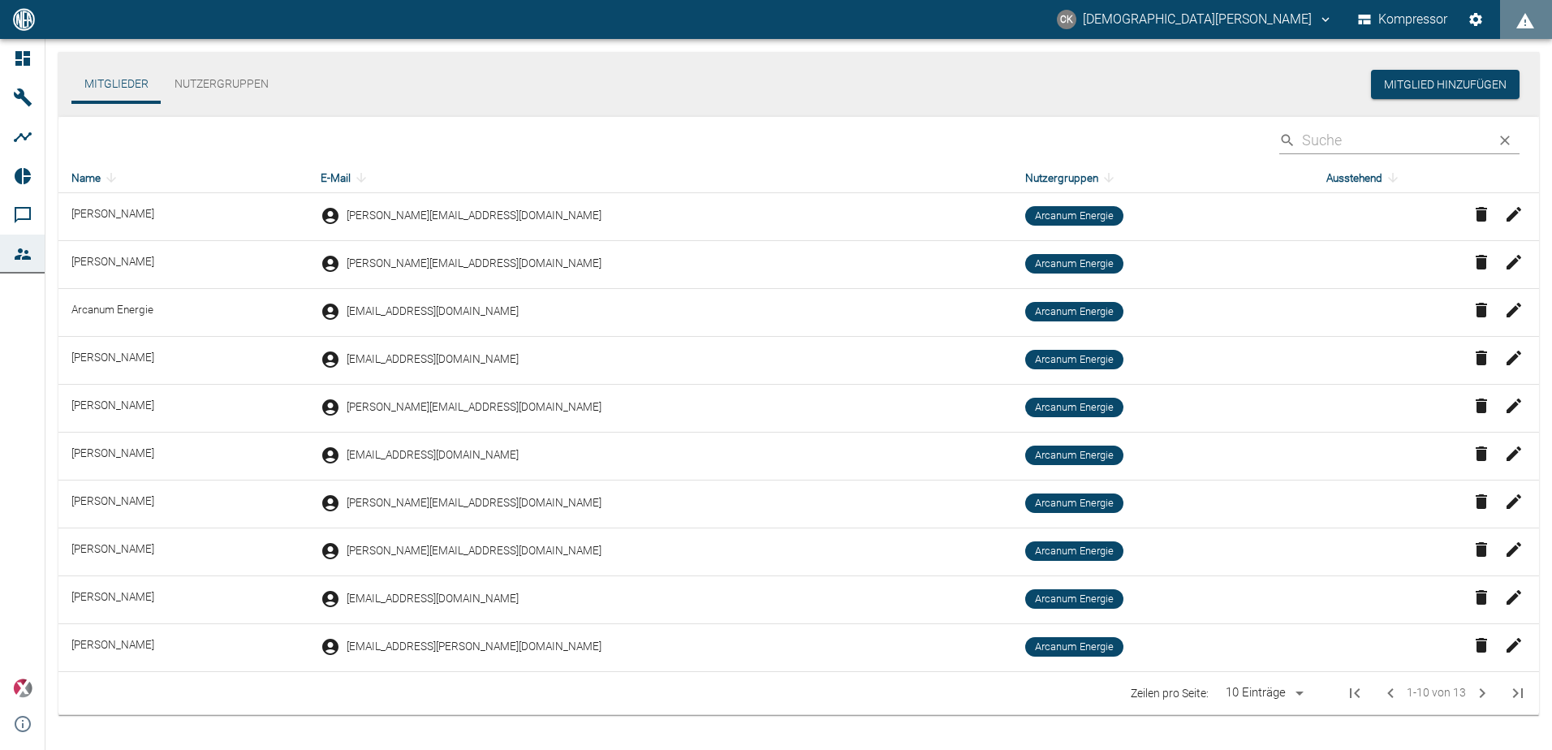
click at [1044, 216] on span "Arcanum Energie" at bounding box center [1075, 216] width 92 height 15
click at [108, 211] on td "[PERSON_NAME]" at bounding box center [182, 217] width 249 height 48
click at [1474, 696] on icon "Nächste Seite" at bounding box center [1482, 693] width 19 height 19
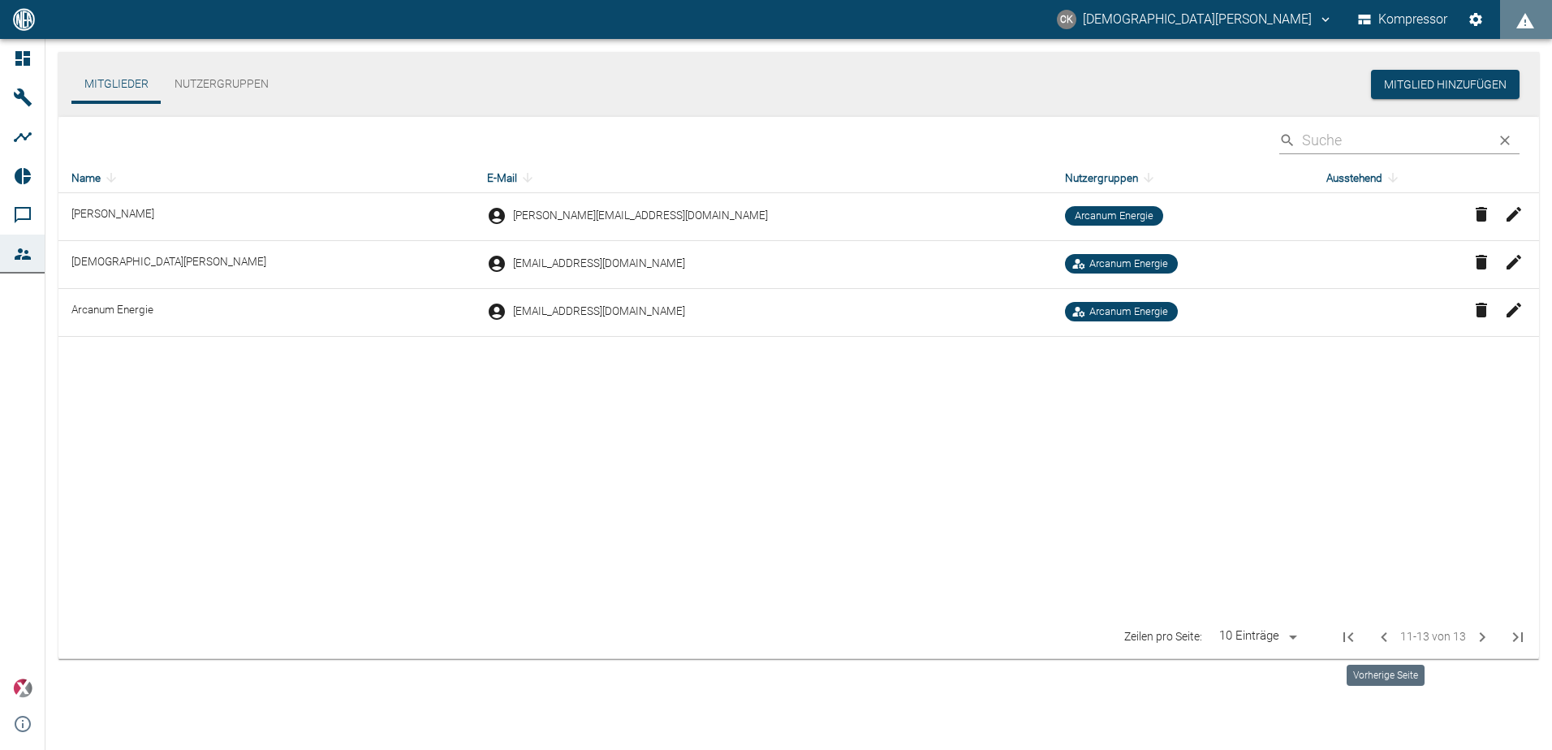
click at [1380, 634] on icon "Vorherige Seite" at bounding box center [1383, 636] width 19 height 19
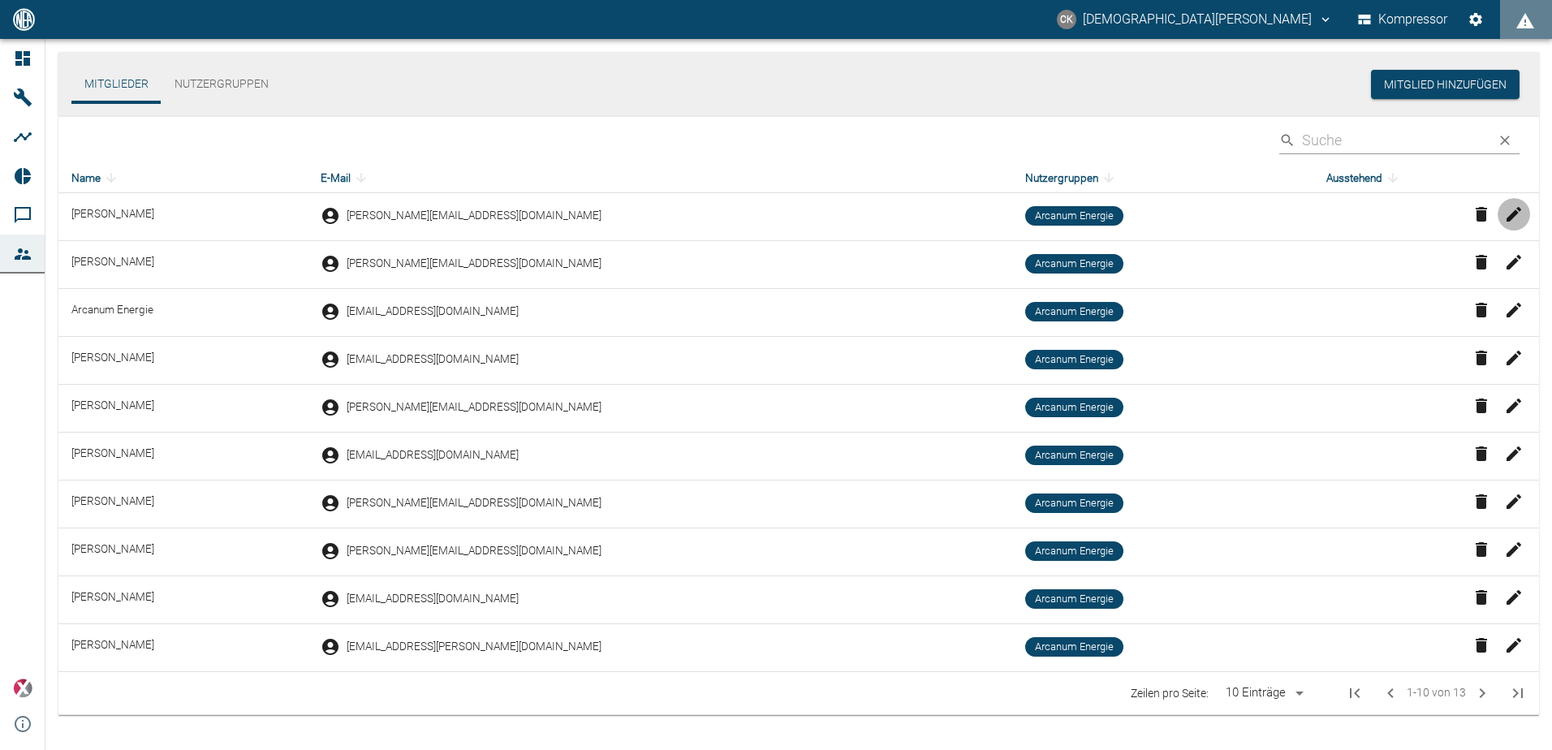
click at [1520, 210] on icon "button" at bounding box center [1514, 214] width 15 height 15
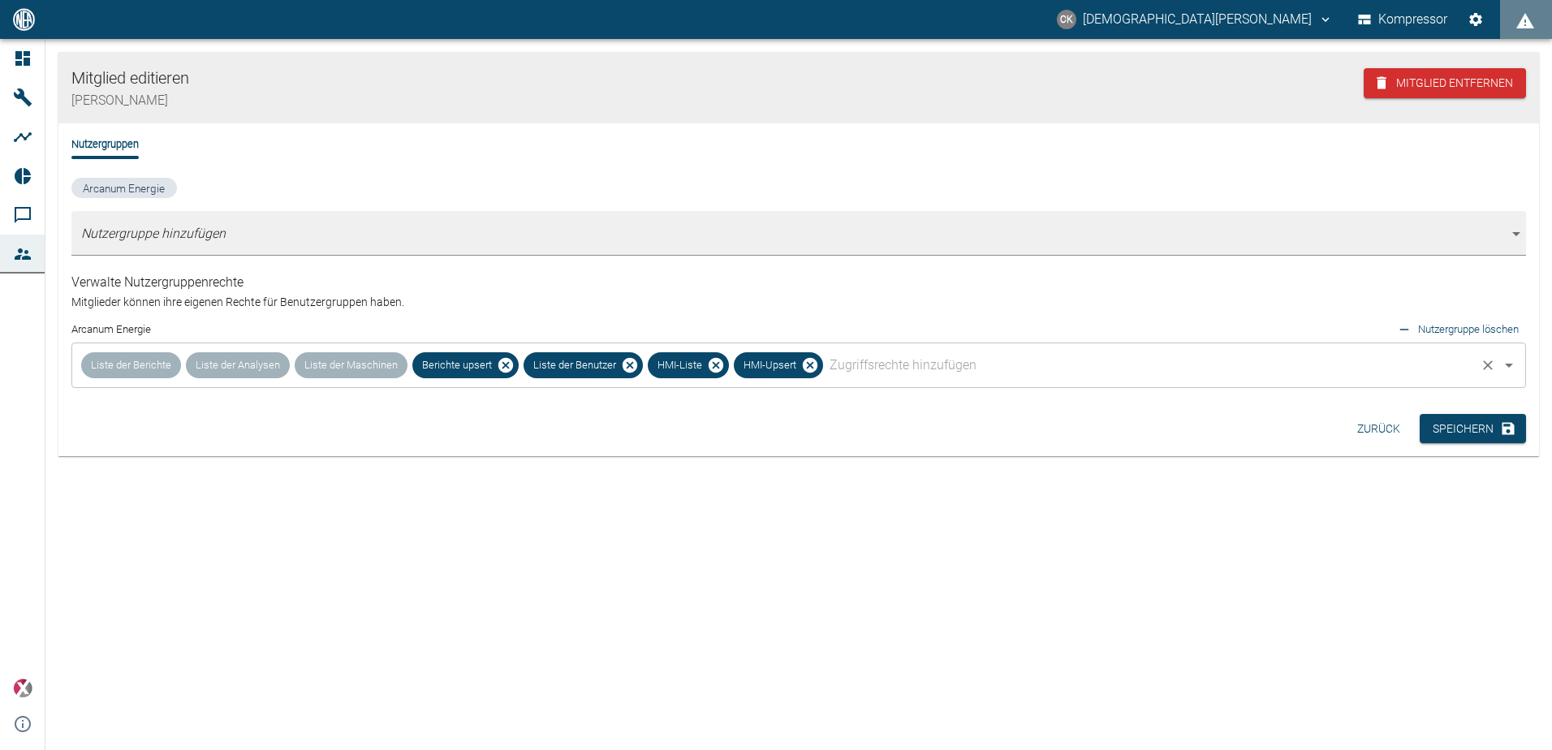
click at [366, 359] on div "Liste der Berichte Liste der Analysen Liste der Maschinen Berichte upsert Liste…" at bounding box center [798, 365] width 1455 height 45
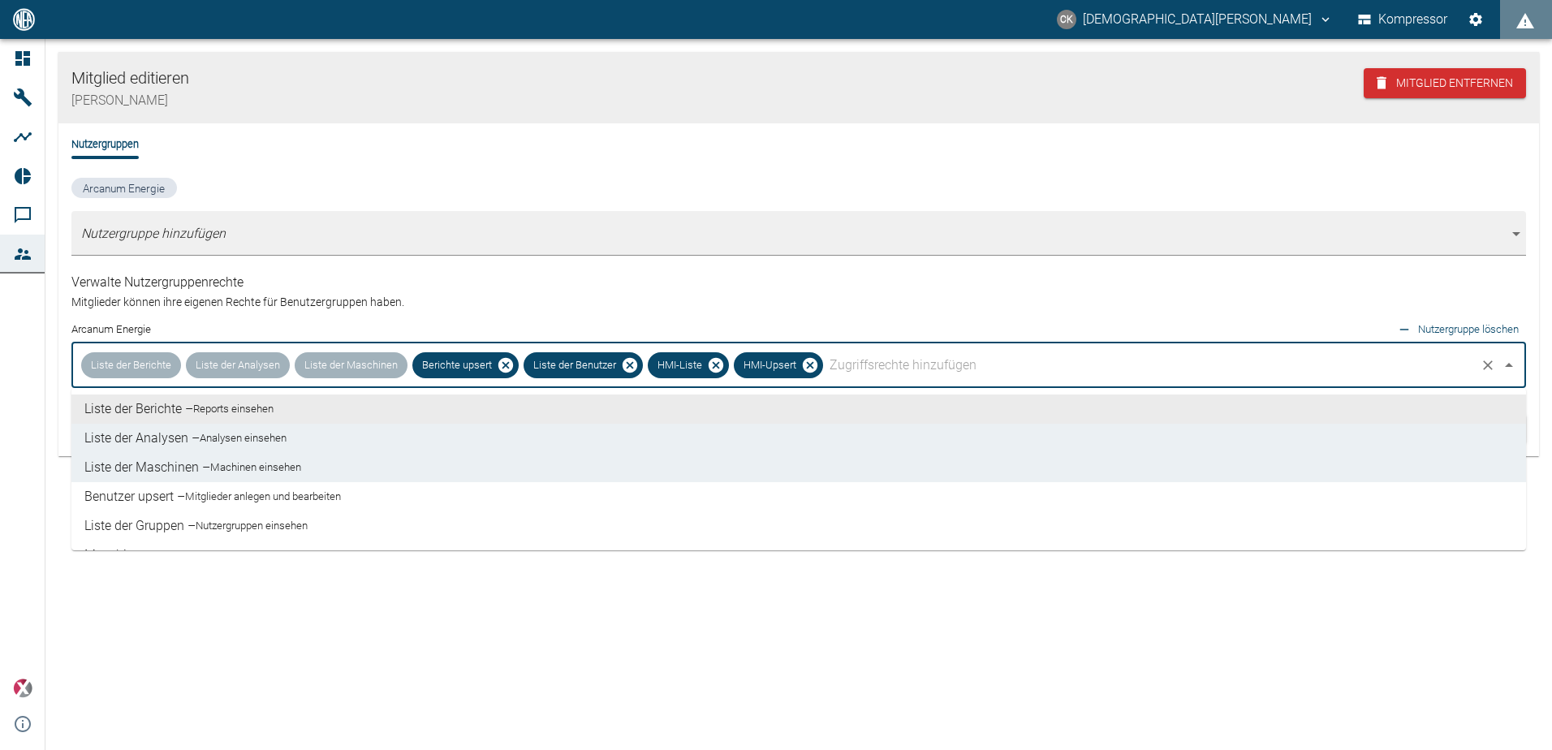
click at [236, 411] on small "Reports einsehen" at bounding box center [233, 409] width 80 height 16
click at [222, 408] on small "Reports einsehen" at bounding box center [233, 409] width 80 height 16
click at [220, 432] on small "Analysen einsehen" at bounding box center [243, 438] width 87 height 16
click at [221, 418] on li "Liste der Berichte – Reports einsehen" at bounding box center [798, 409] width 1455 height 29
click at [217, 458] on li "Liste der Maschinen – Machinen einsehen" at bounding box center [798, 467] width 1455 height 29
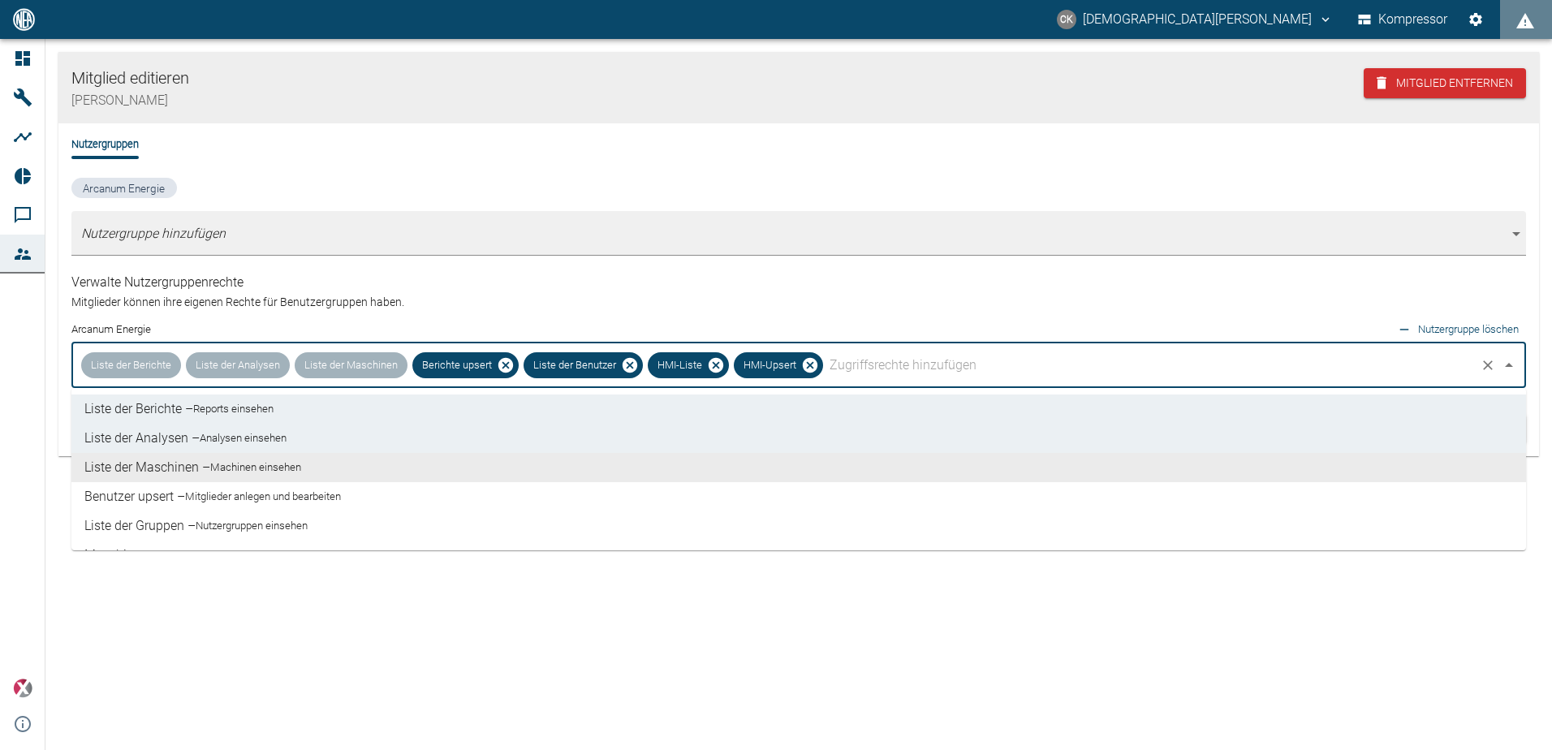
click at [218, 477] on li "Liste der Maschinen – Machinen einsehen" at bounding box center [798, 467] width 1455 height 29
click at [211, 510] on li "Benutzer upsert – Mitglieder anlegen und bearbeiten" at bounding box center [798, 496] width 1455 height 29
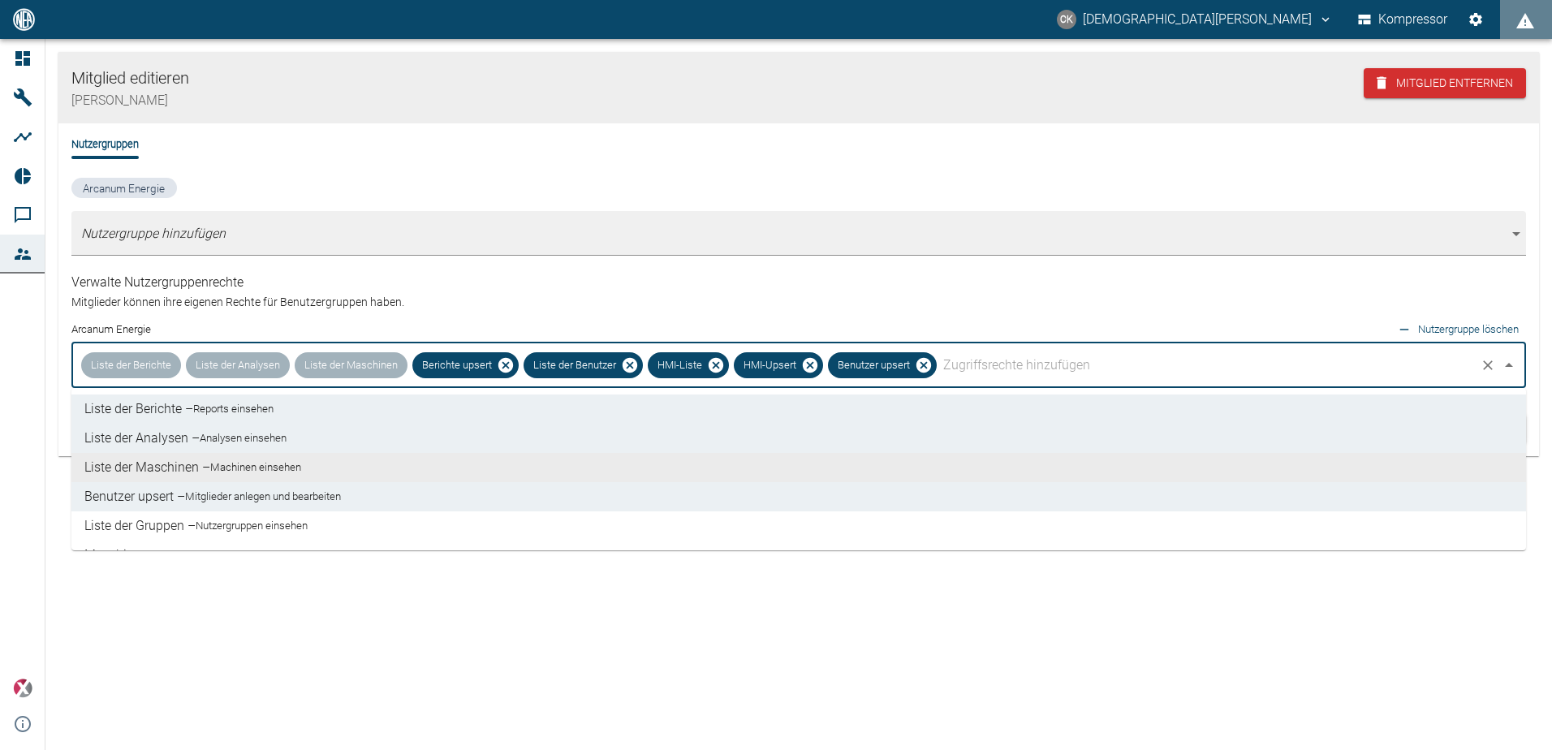
scroll to position [81, 0]
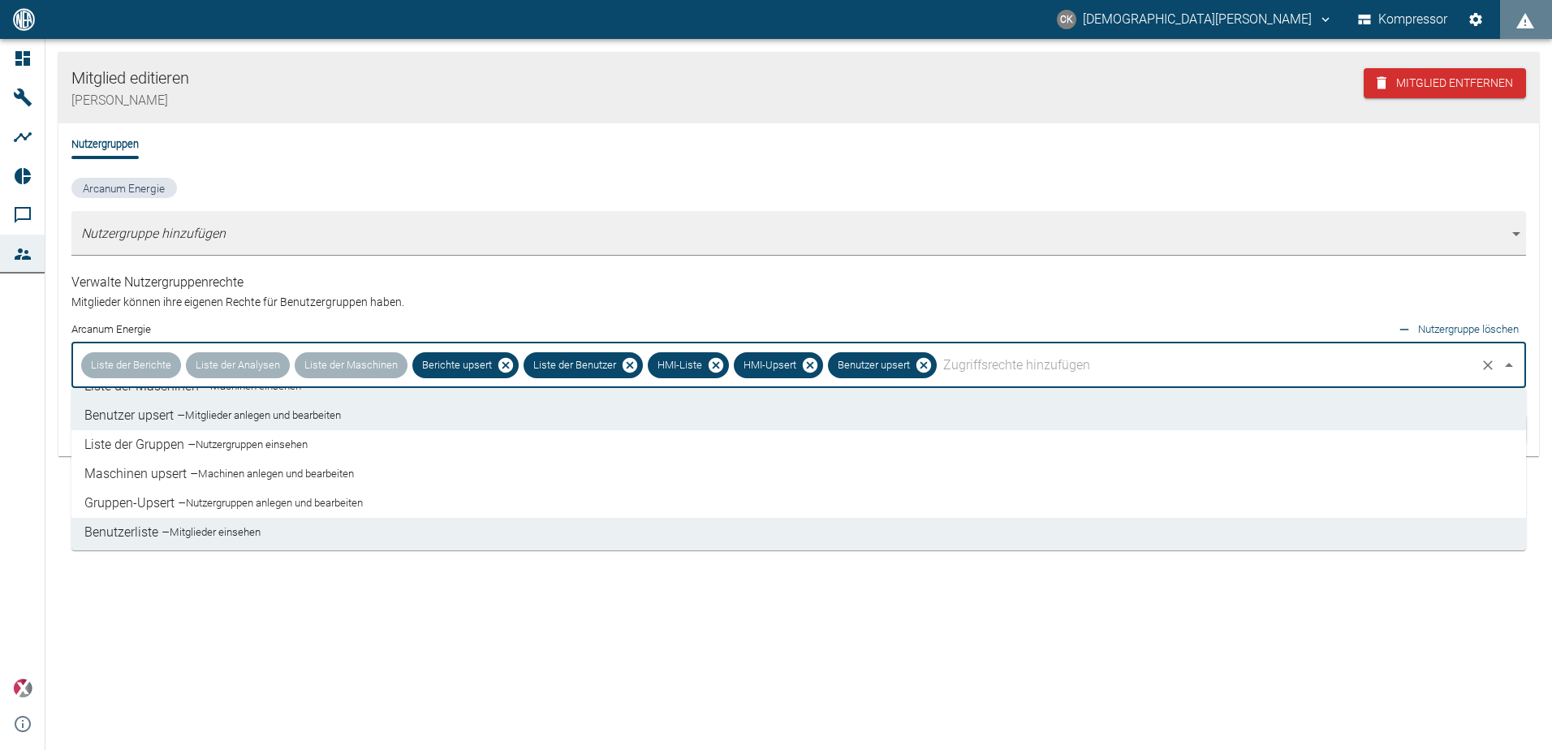
click at [258, 474] on small "Machinen anlegen und bearbeiten" at bounding box center [276, 474] width 156 height 16
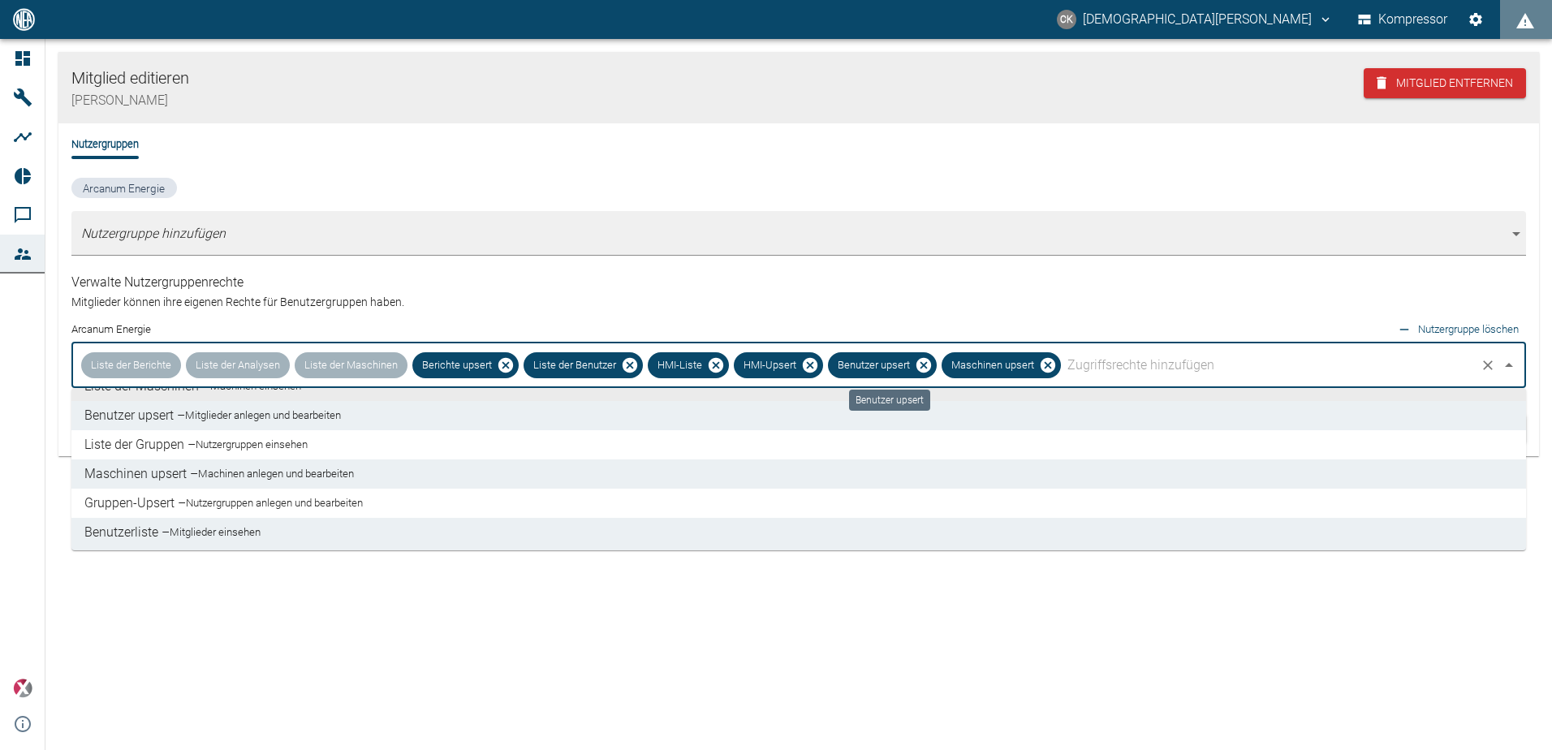
click at [921, 366] on icon "Benutzer upsert" at bounding box center [923, 365] width 15 height 15
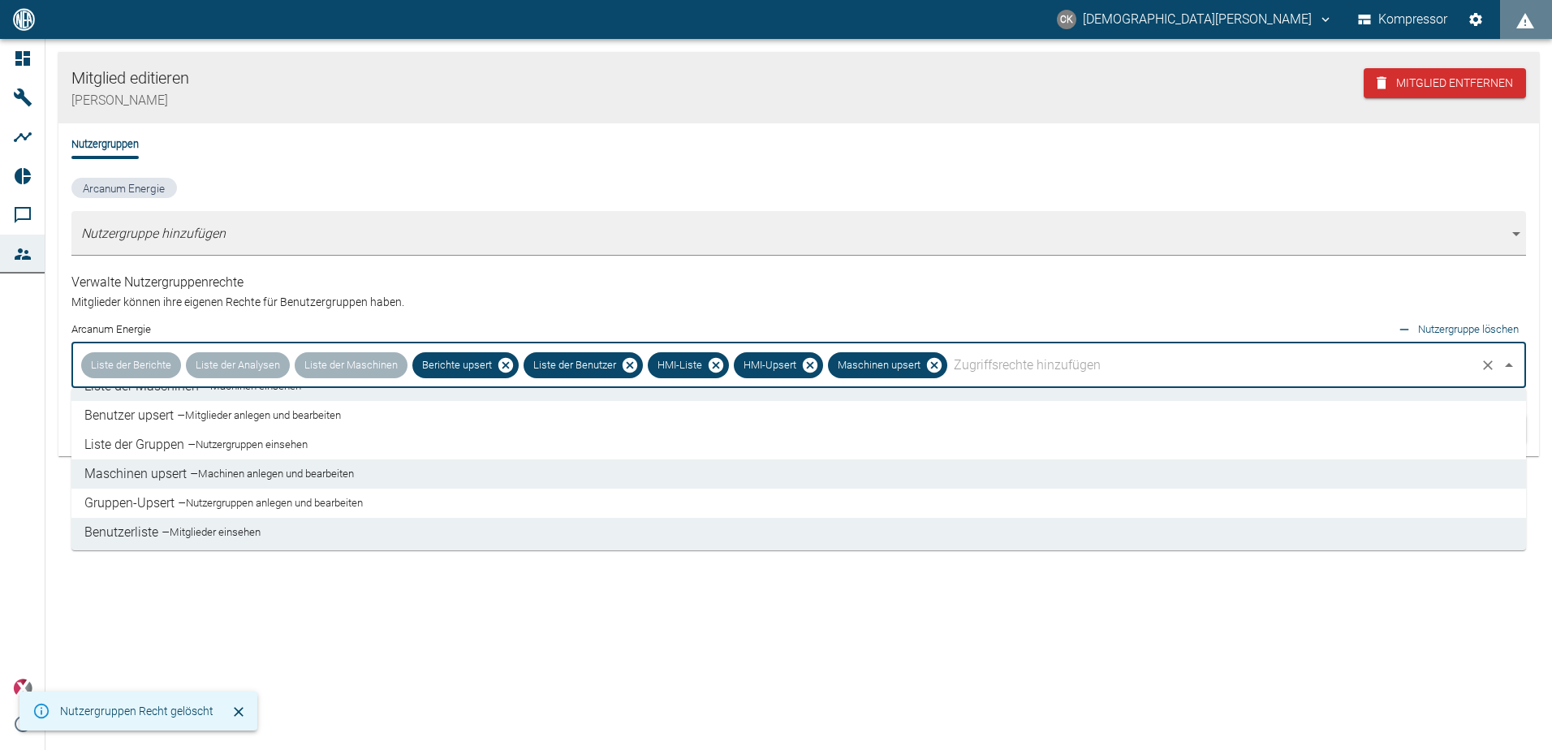
scroll to position [162, 0]
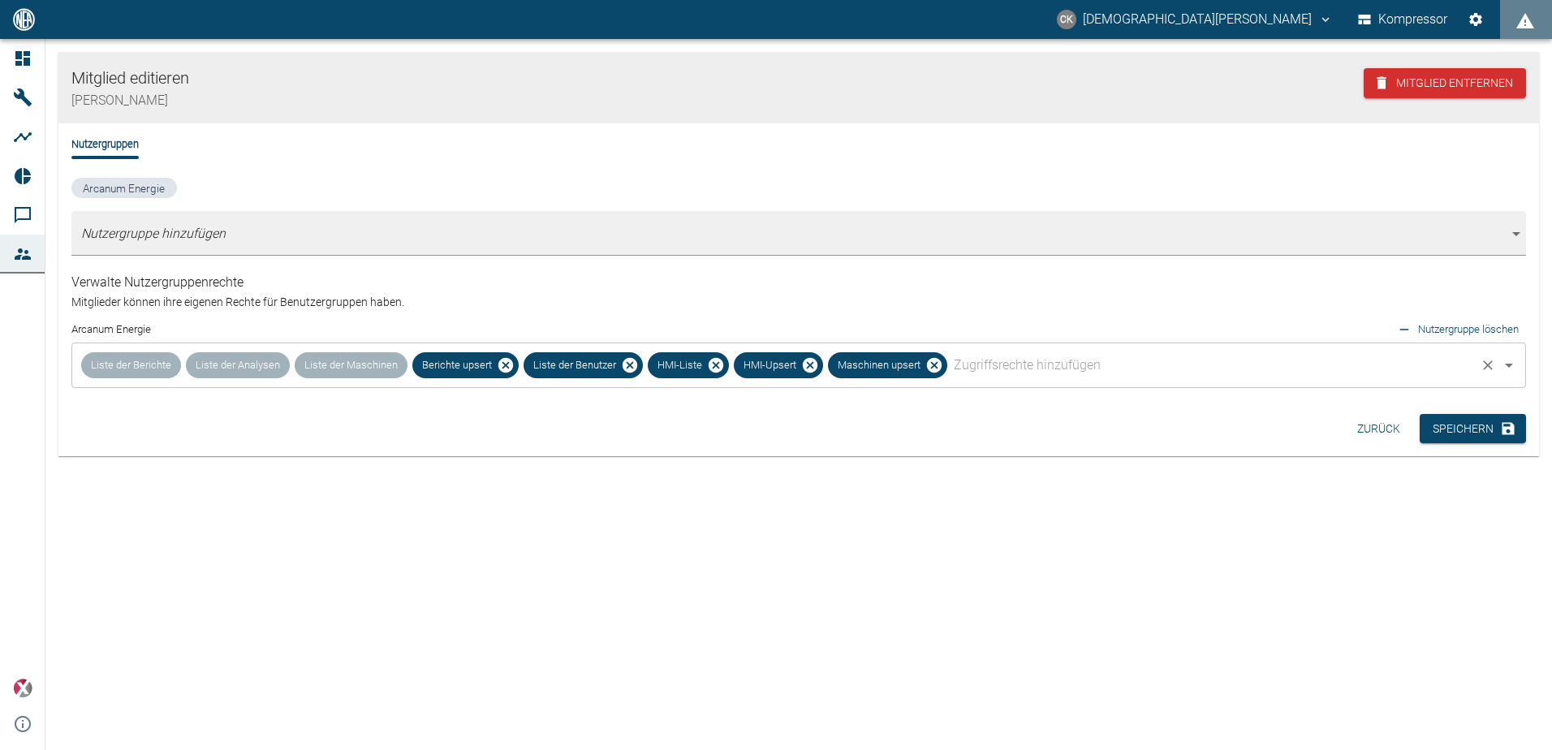
click at [1024, 621] on div "Mitglied editieren Timo Streitbürger Mitglied entfernen Nutzergruppen Arcanum E…" at bounding box center [798, 394] width 1507 height 711
click at [1460, 427] on font "Speichern" at bounding box center [1463, 429] width 61 height 20
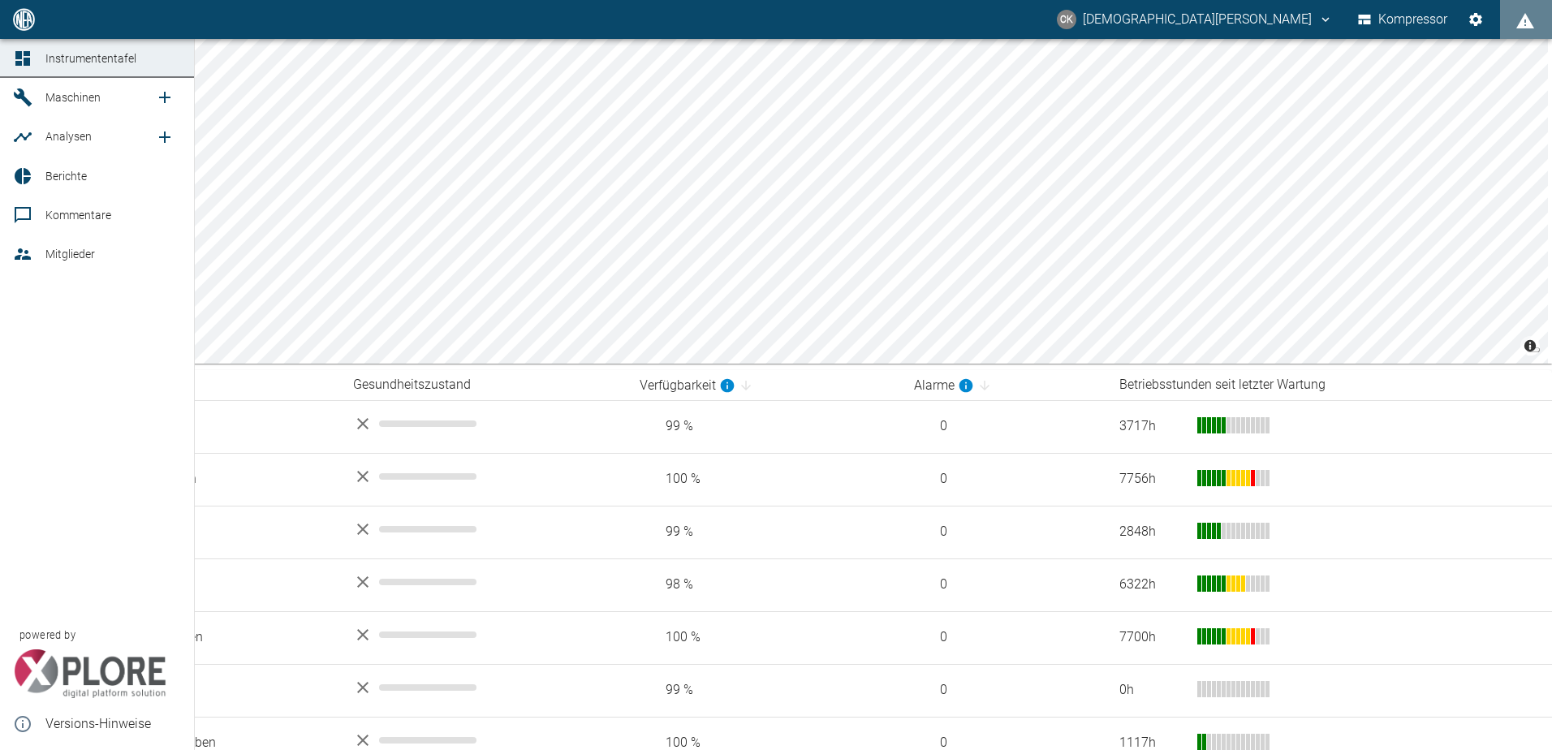
click at [24, 253] on icon at bounding box center [22, 253] width 19 height 19
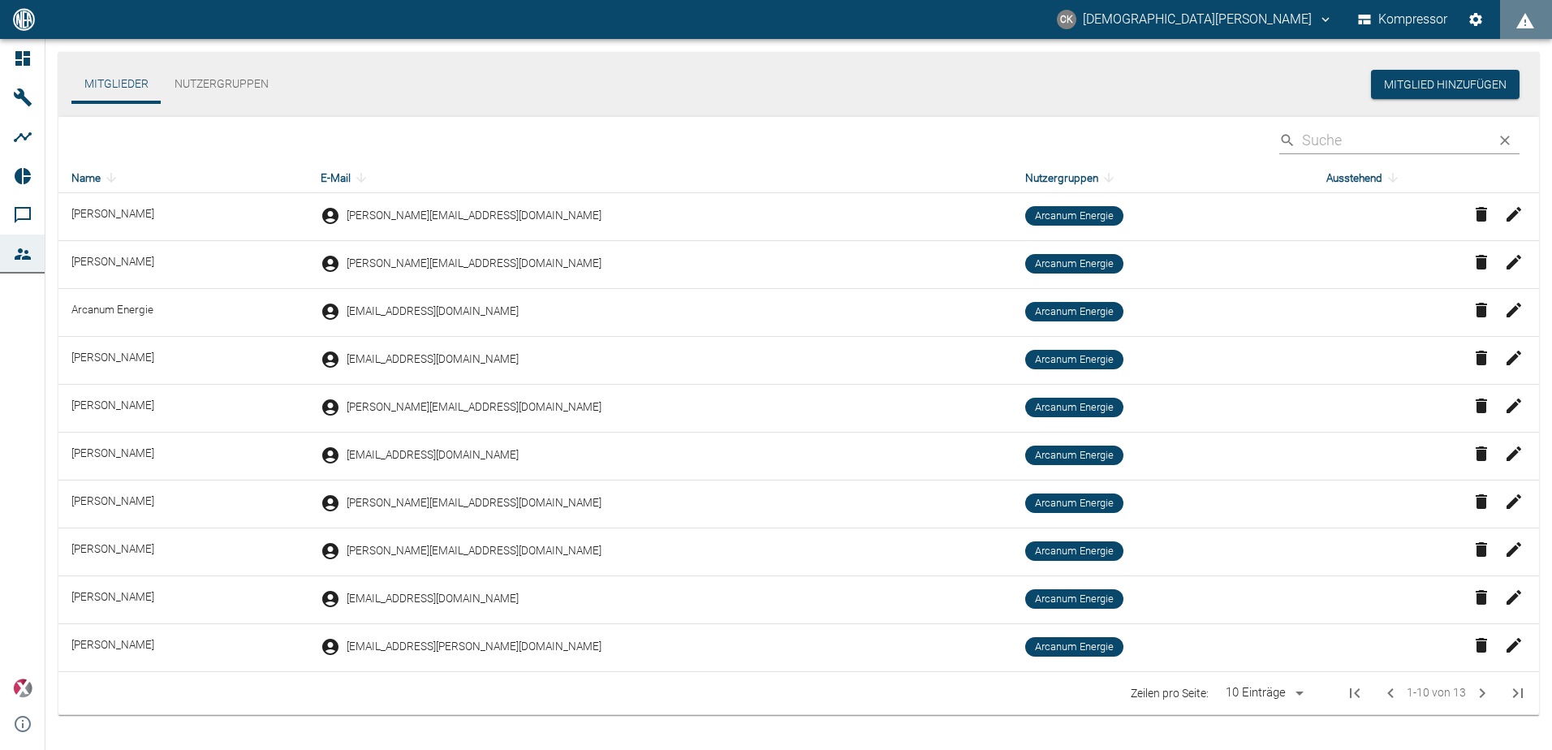
click at [1516, 594] on icon "button" at bounding box center [1514, 597] width 15 height 15
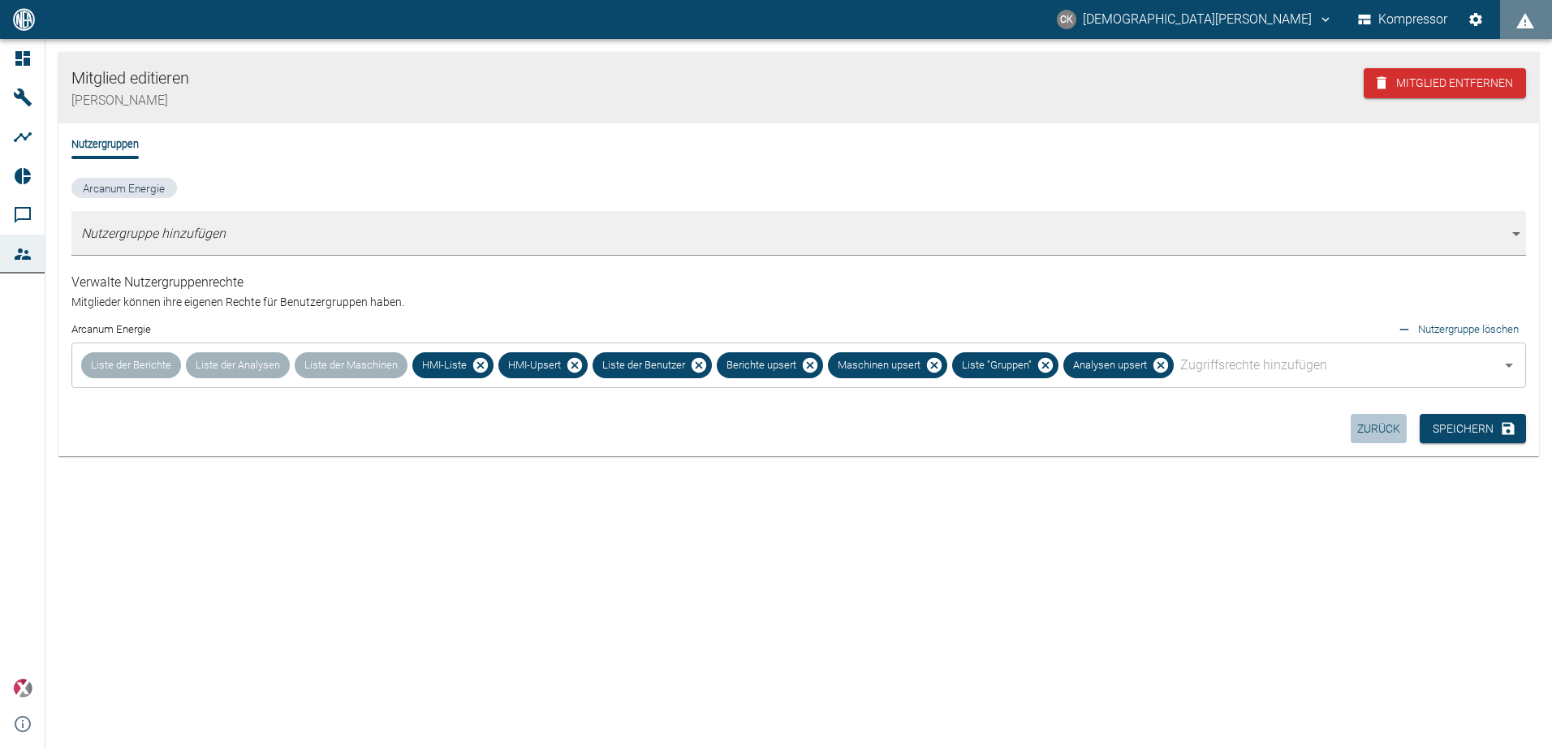
click at [1375, 429] on button "Zurück" at bounding box center [1379, 429] width 56 height 30
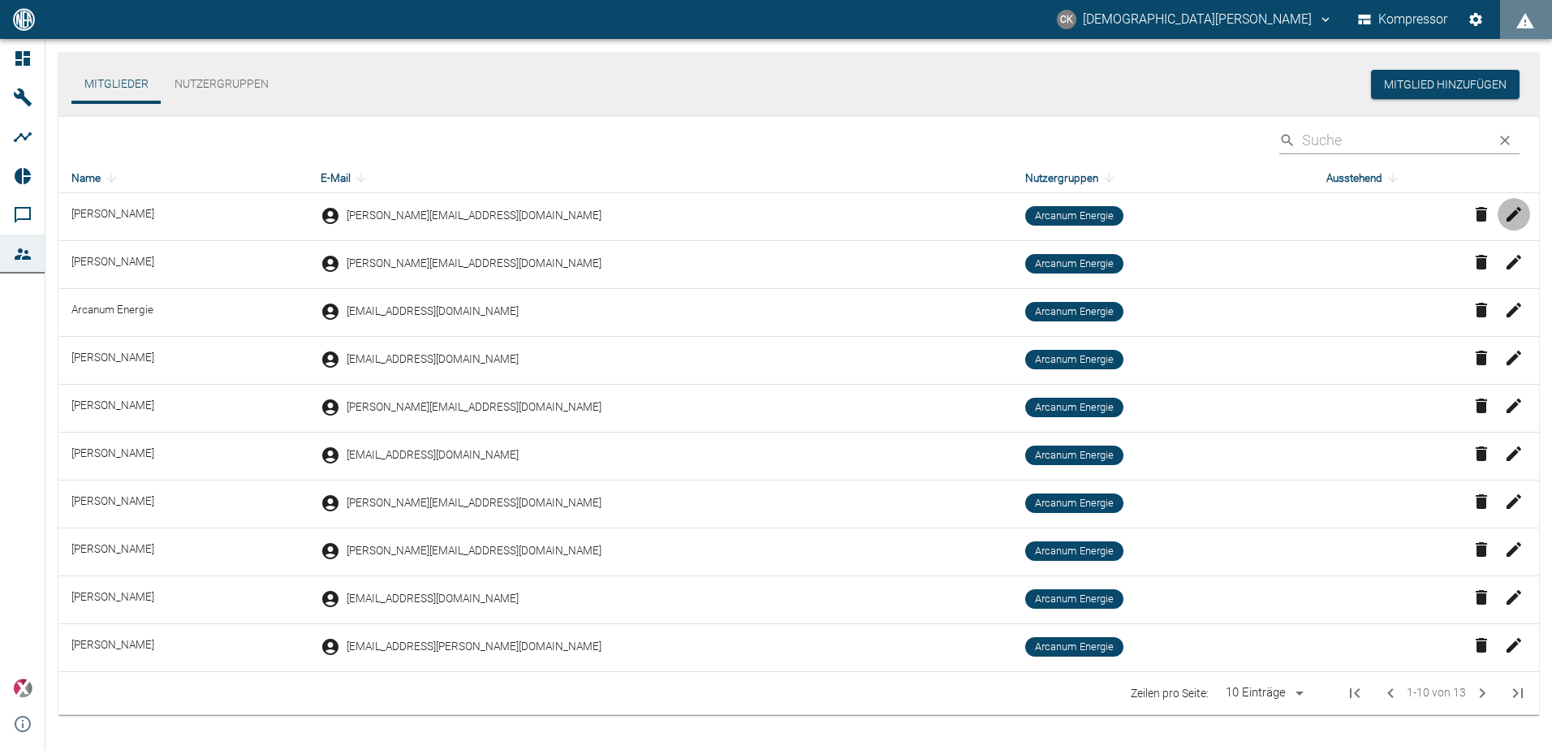
click at [1520, 214] on icon "button" at bounding box center [1513, 214] width 19 height 19
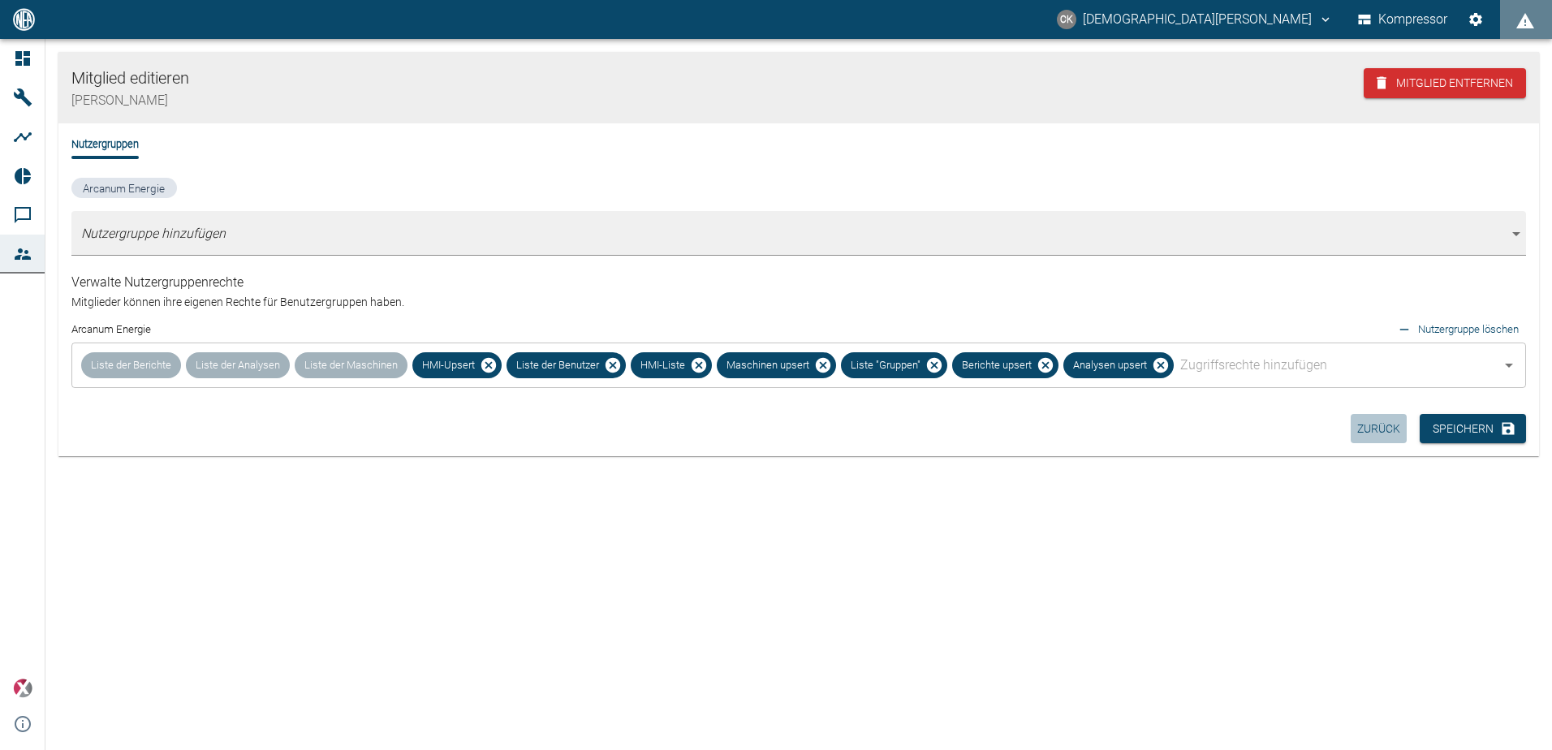
click at [1380, 426] on button "Zurück" at bounding box center [1379, 429] width 56 height 30
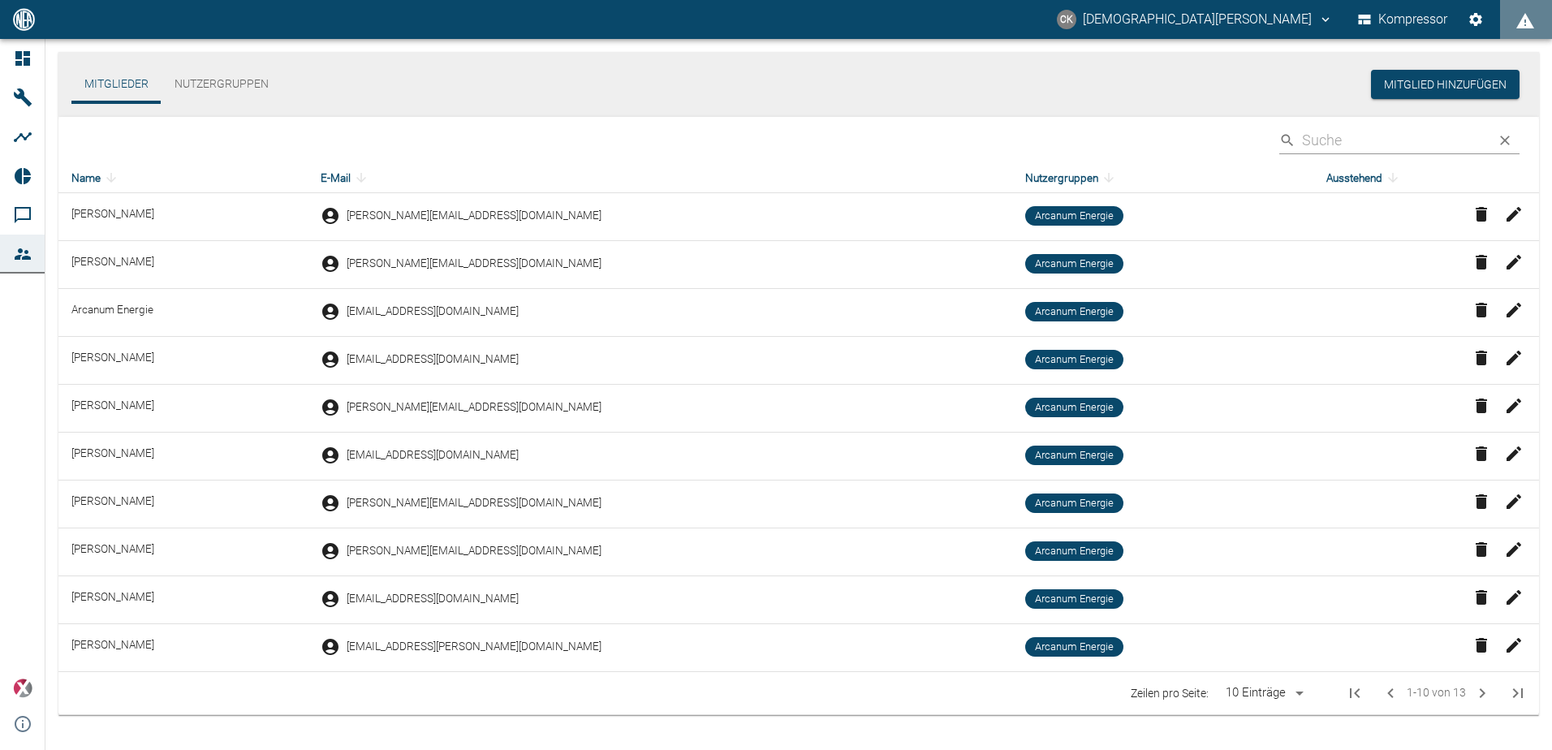
click at [1514, 266] on icon "button" at bounding box center [1513, 261] width 19 height 19
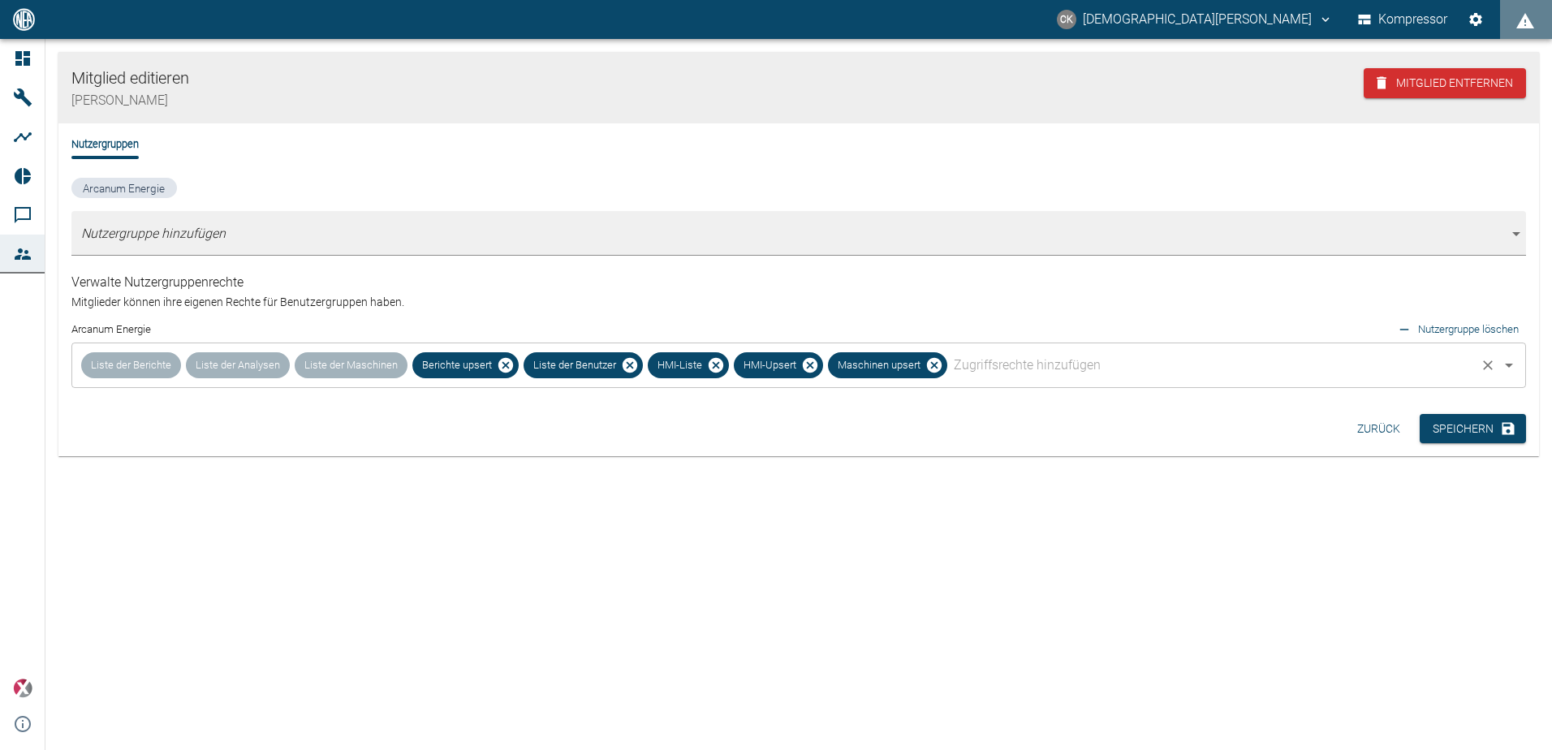
click at [1048, 365] on input "text" at bounding box center [1212, 365] width 524 height 31
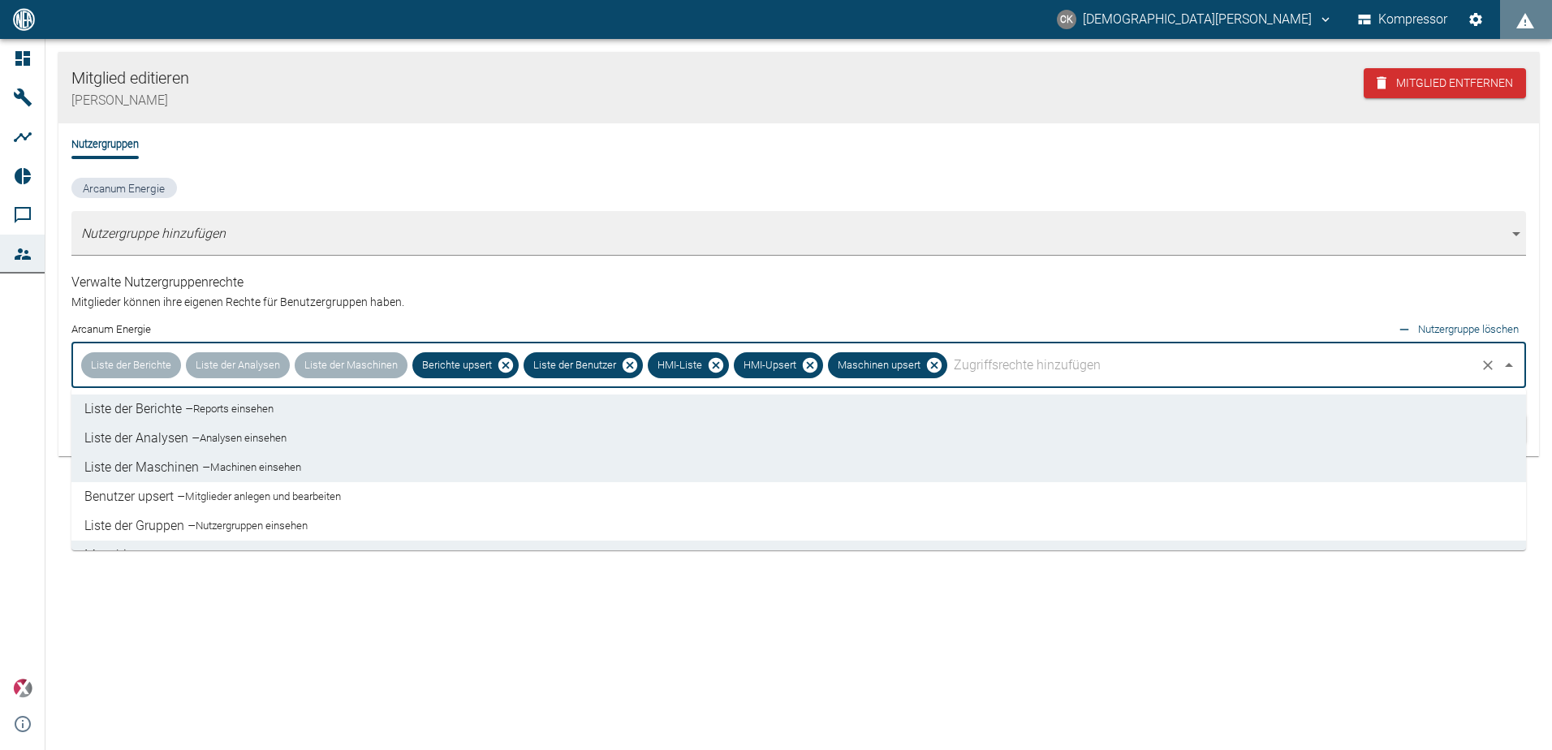
scroll to position [81, 0]
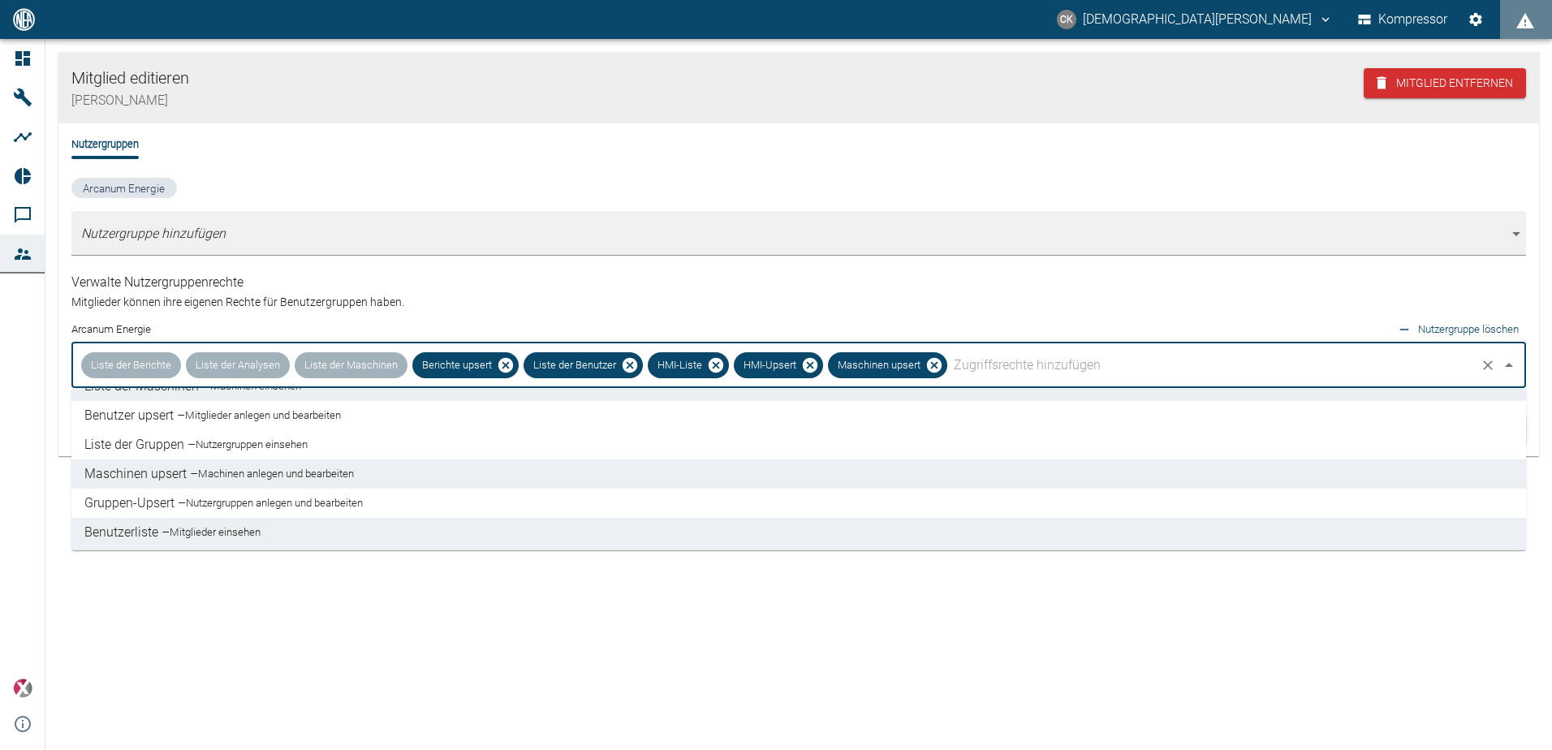
click at [277, 419] on small "Mitglieder anlegen und bearbeiten" at bounding box center [263, 416] width 156 height 16
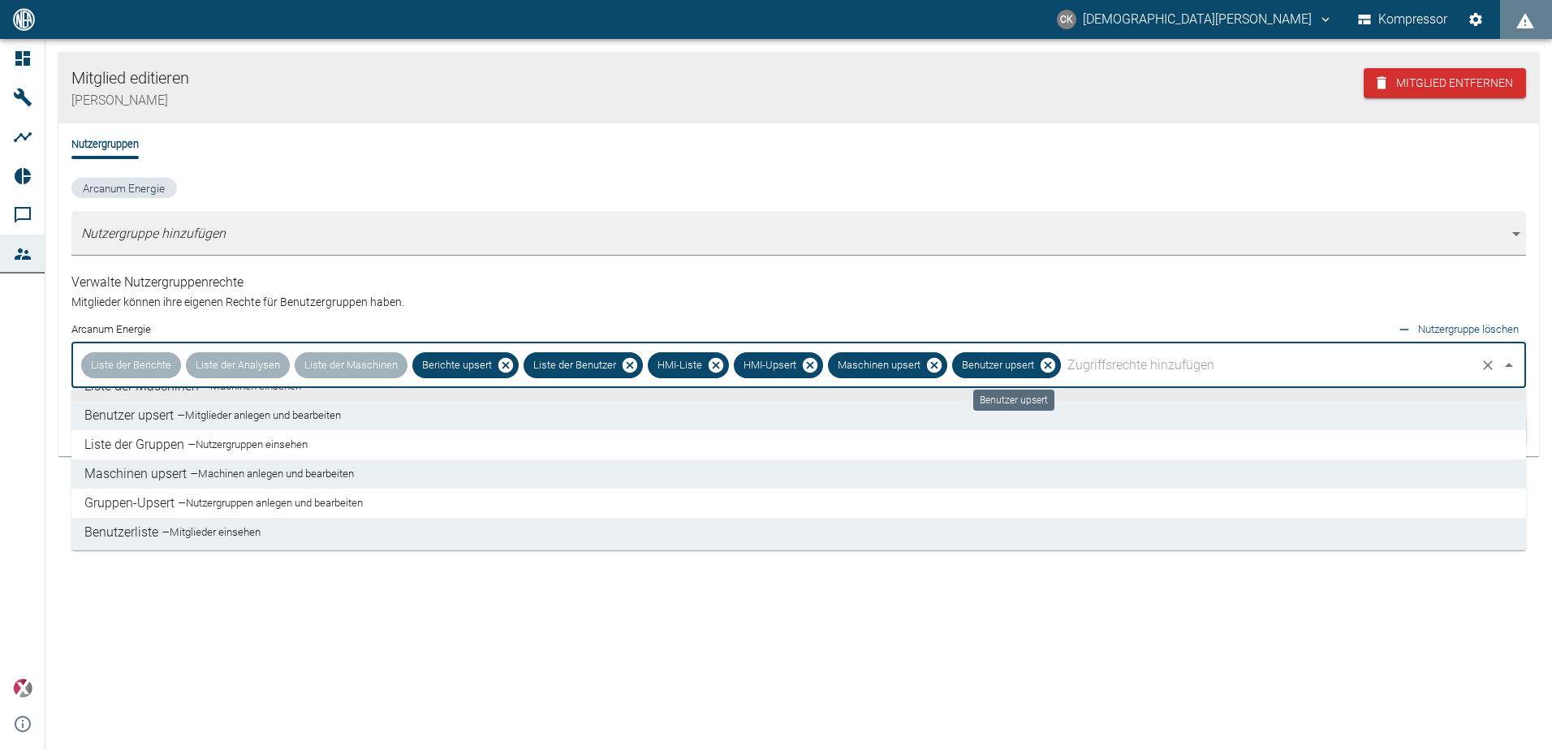
click at [1048, 364] on icon "Benutzer upsert" at bounding box center [1048, 365] width 18 height 18
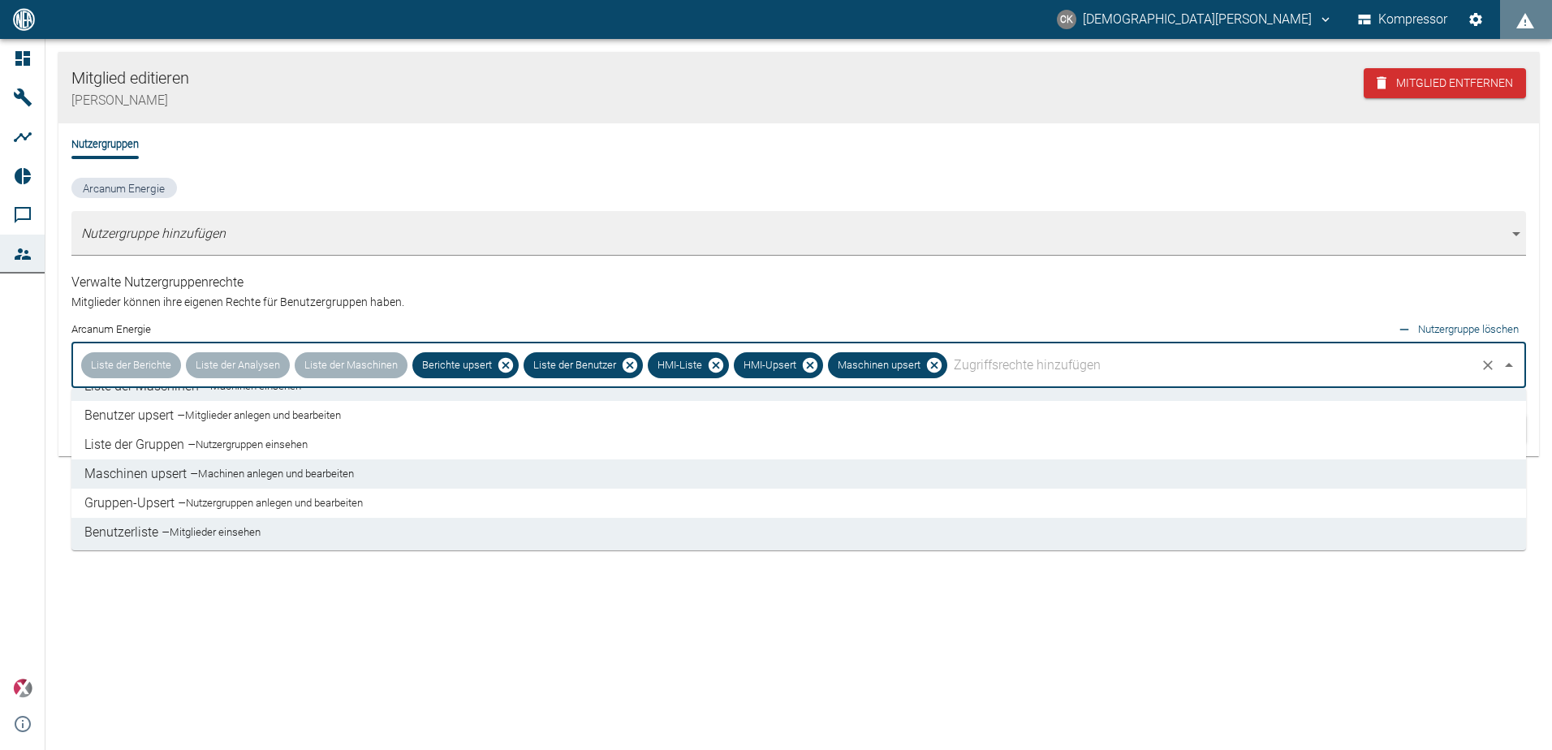
click at [297, 448] on small "Nutzergruppen einsehen" at bounding box center [252, 445] width 112 height 16
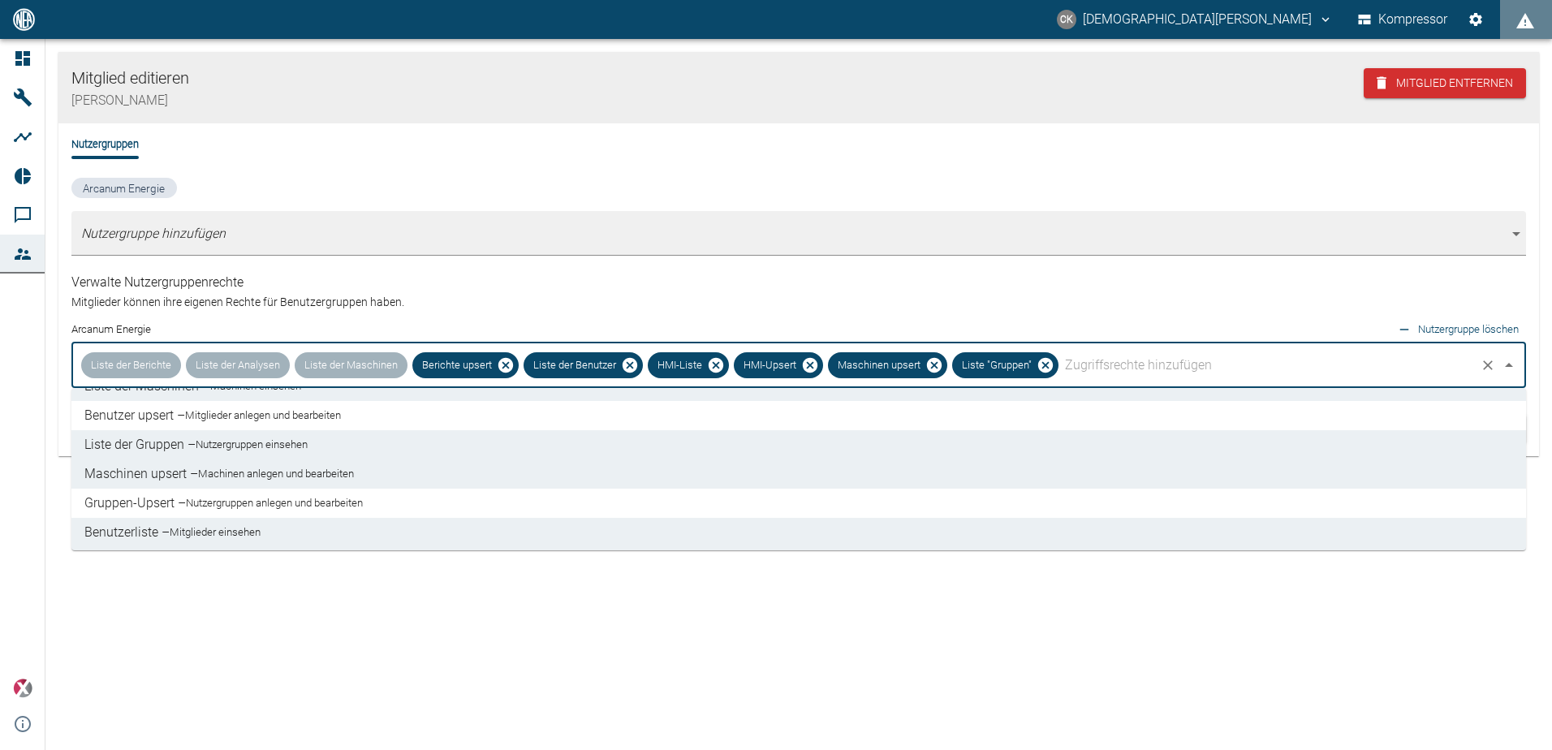
click at [347, 502] on small "Nutzergruppen anlegen und bearbeiten" at bounding box center [274, 503] width 177 height 16
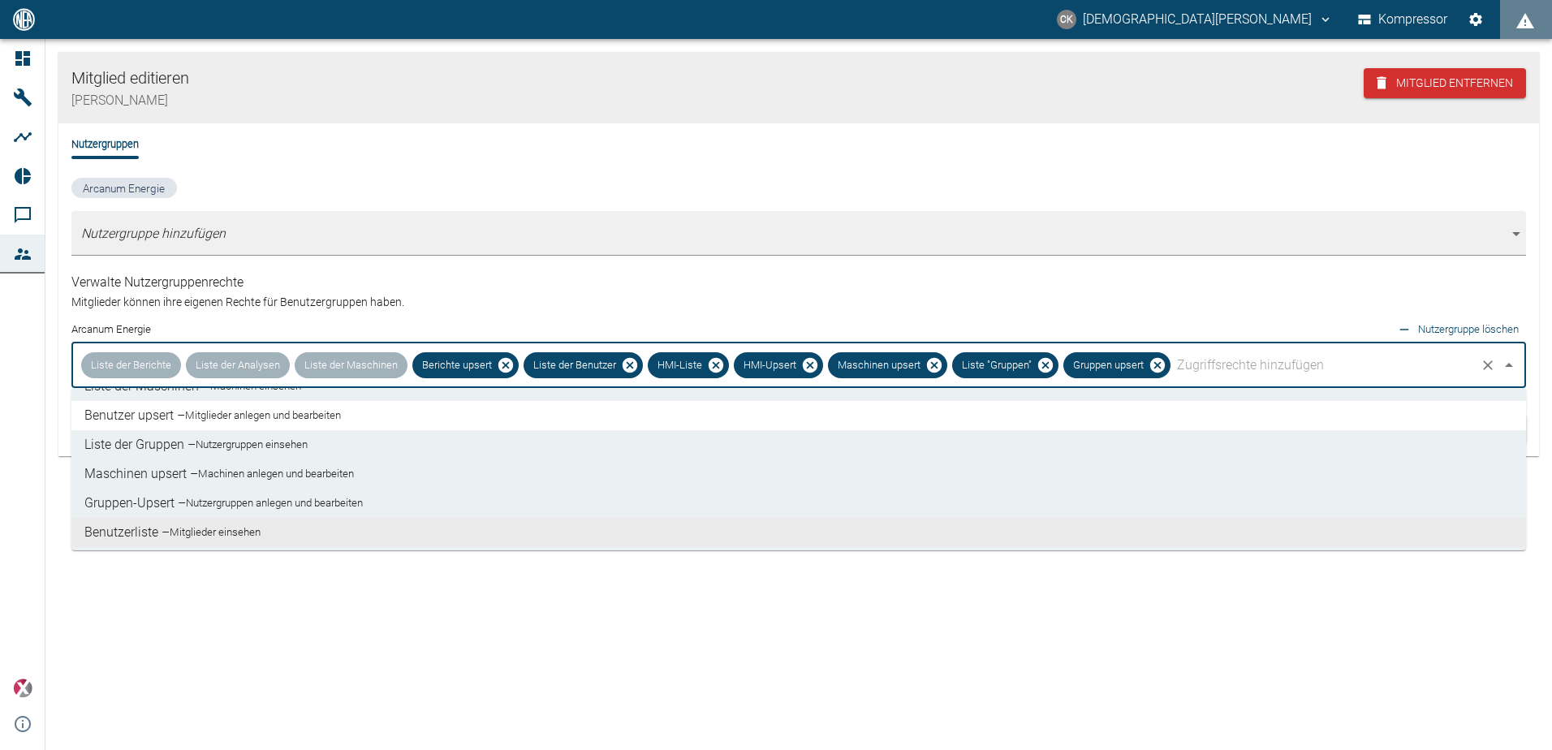
click at [234, 529] on small "Mitglieder einsehen" at bounding box center [215, 532] width 91 height 16
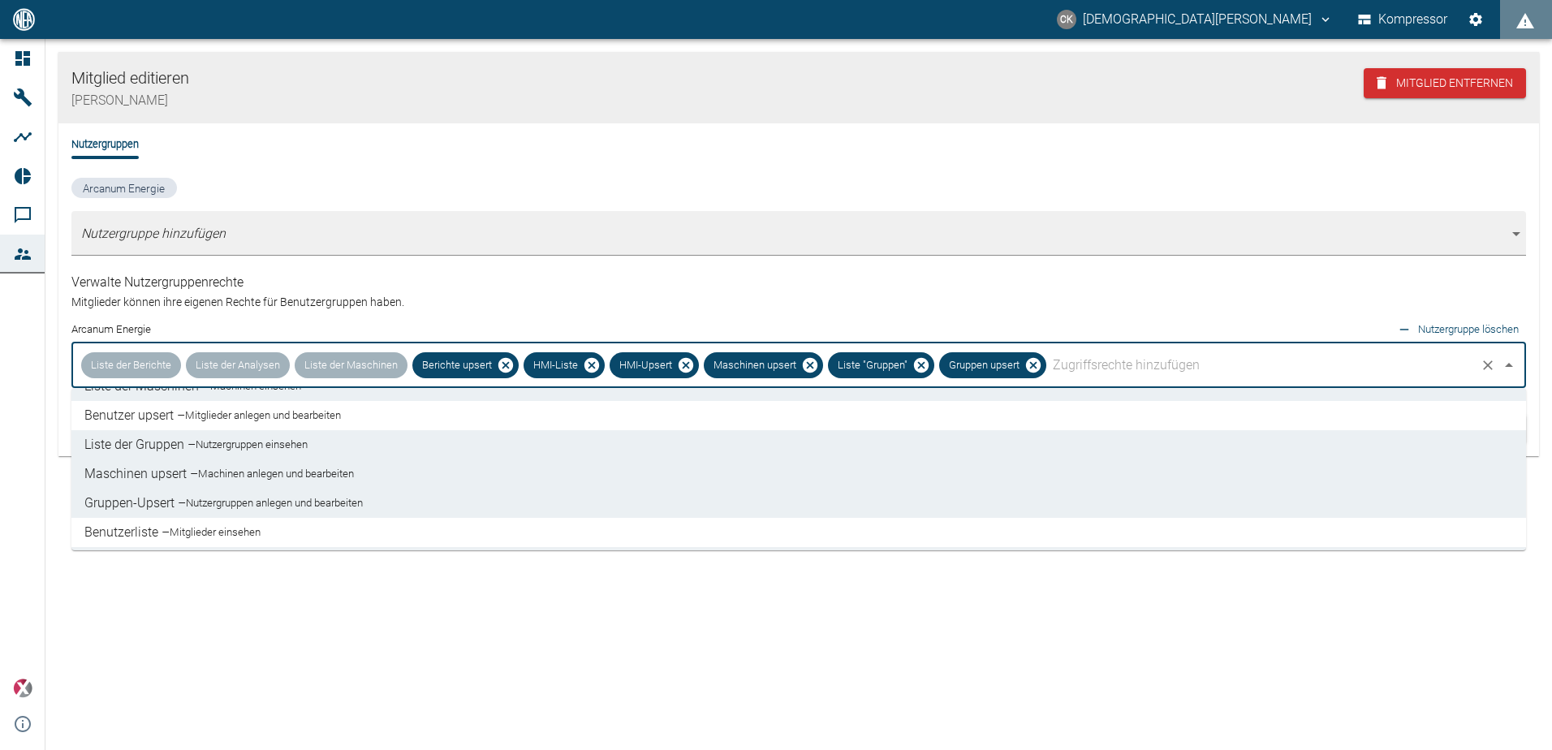
click at [261, 533] on small "Mitglieder einsehen" at bounding box center [215, 532] width 91 height 16
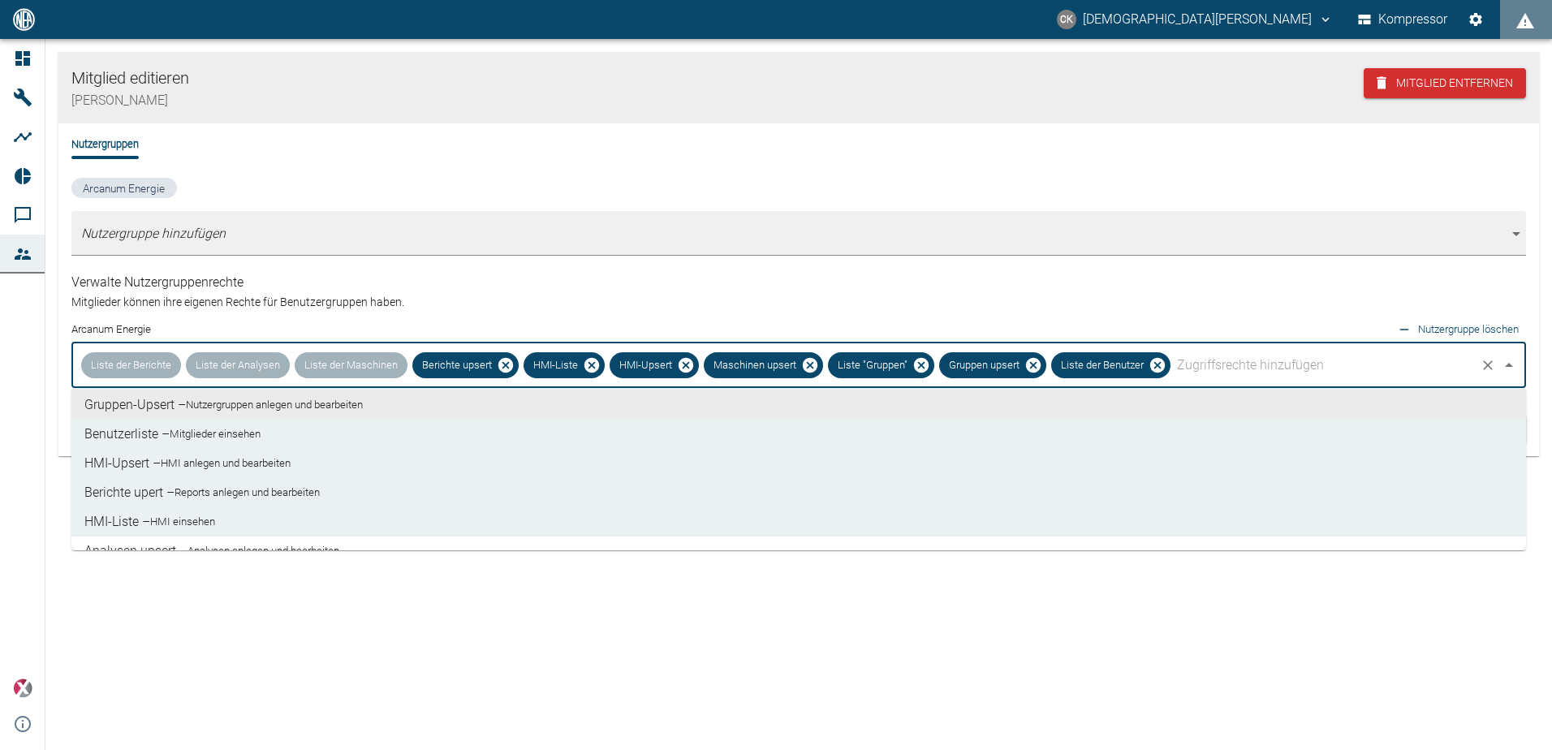
scroll to position [201, 0]
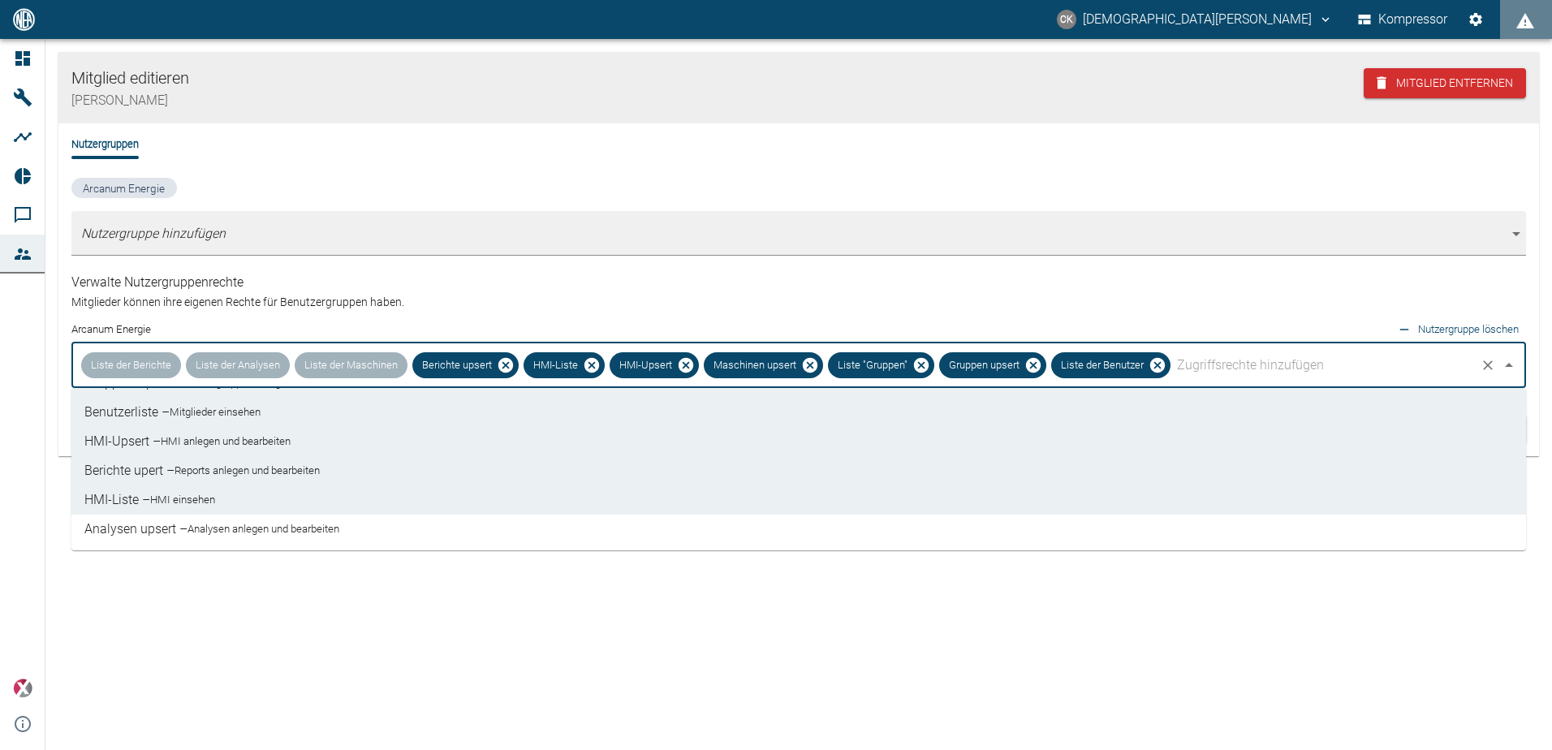
click at [311, 529] on small "Analysen anlegen und bearbeiten" at bounding box center [264, 529] width 152 height 16
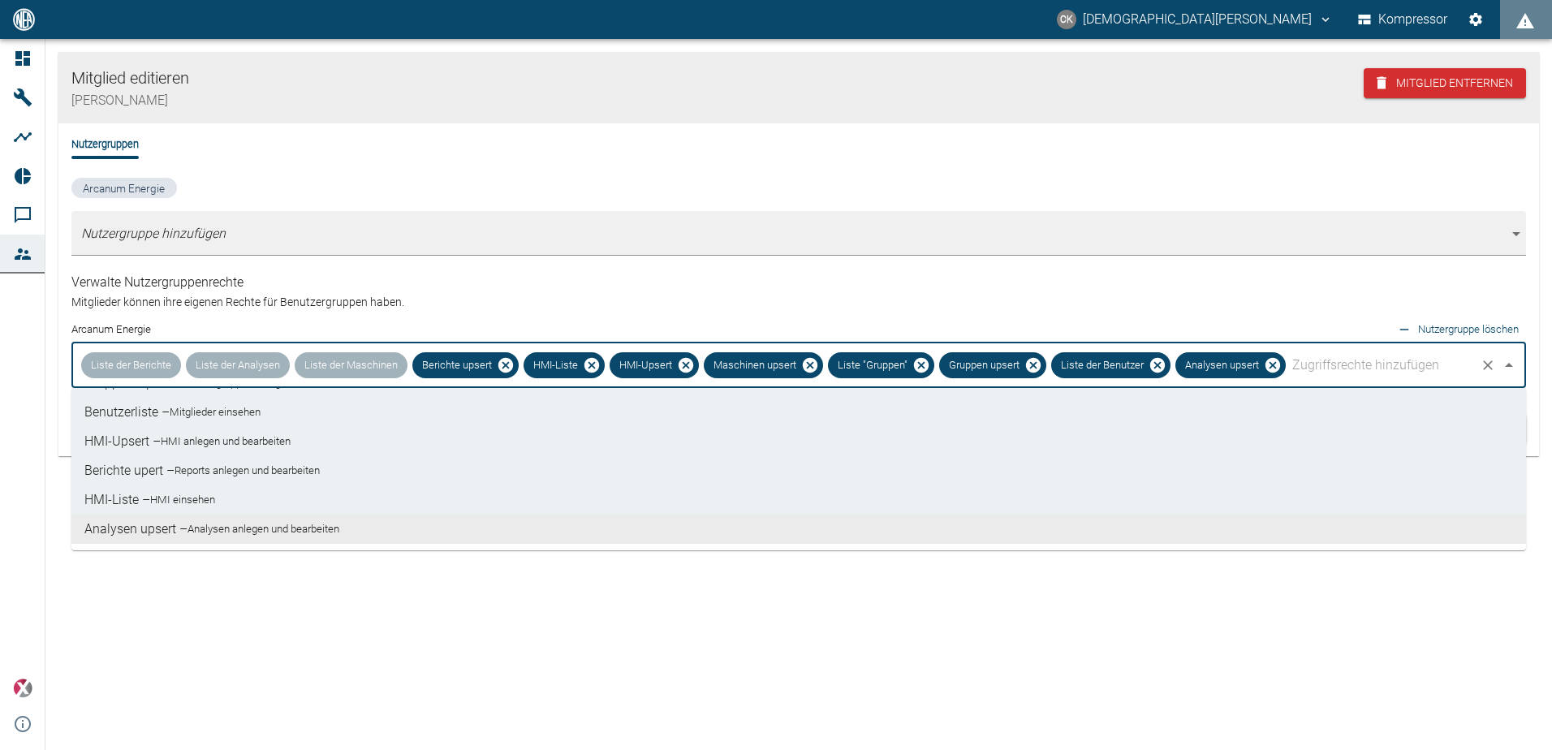
click at [983, 621] on div "Mitglied editieren Timo Streitbürger Mitglied entfernen Nutzergruppen Arcanum E…" at bounding box center [798, 394] width 1507 height 711
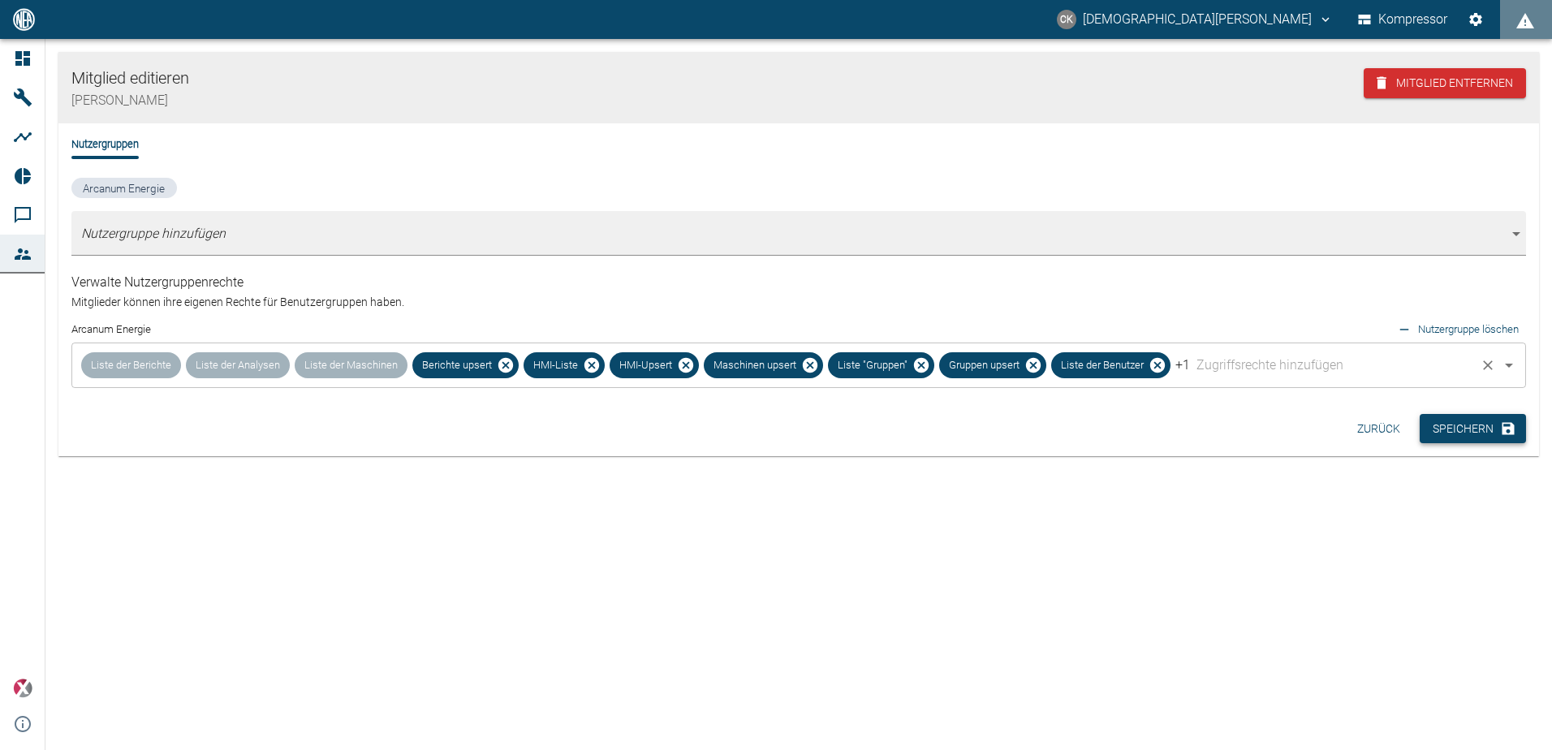
click at [1482, 428] on font "Speichern" at bounding box center [1463, 429] width 61 height 20
